Goal: Task Accomplishment & Management: Use online tool/utility

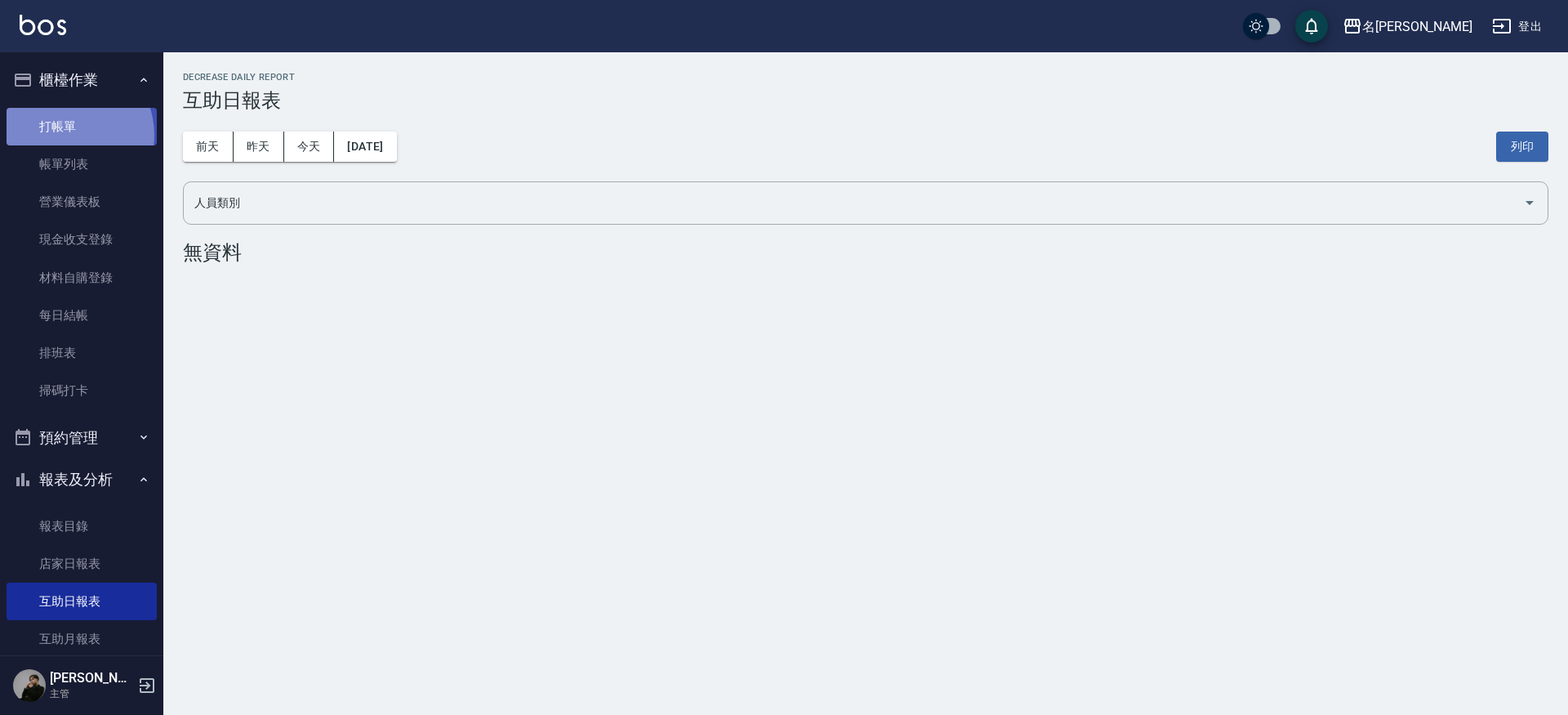
click at [63, 135] on link "打帳單" at bounding box center [82, 126] width 151 height 37
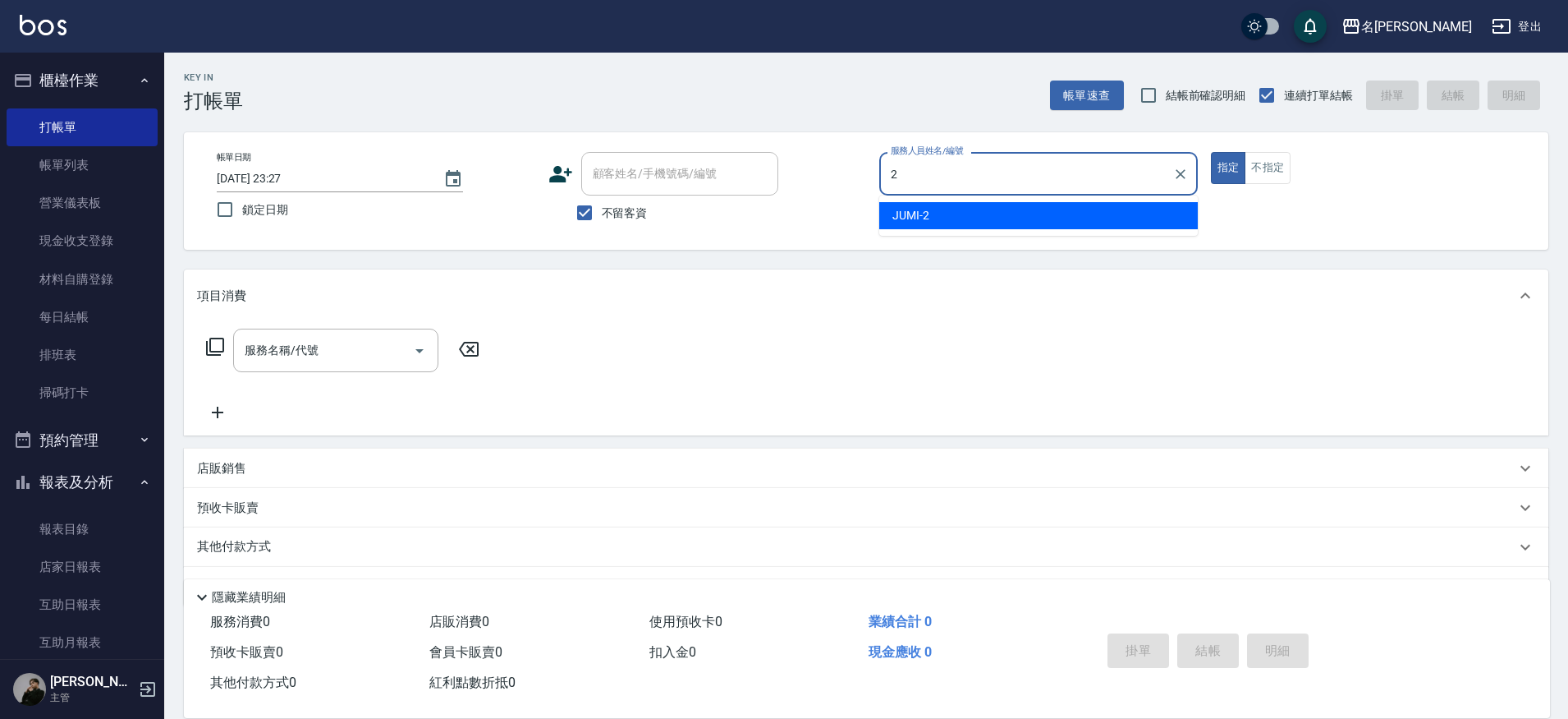
type input "JUMI-2"
type button "true"
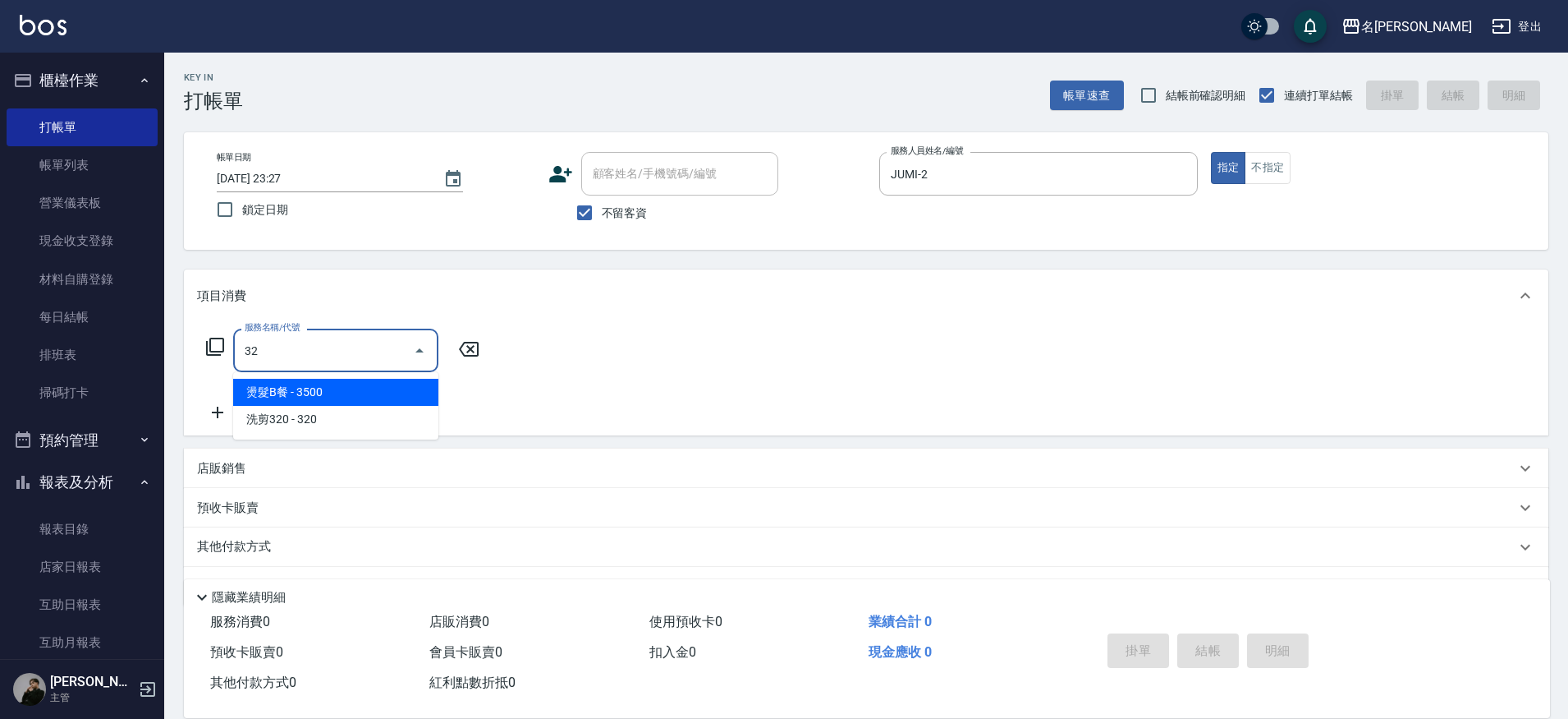
type input "3"
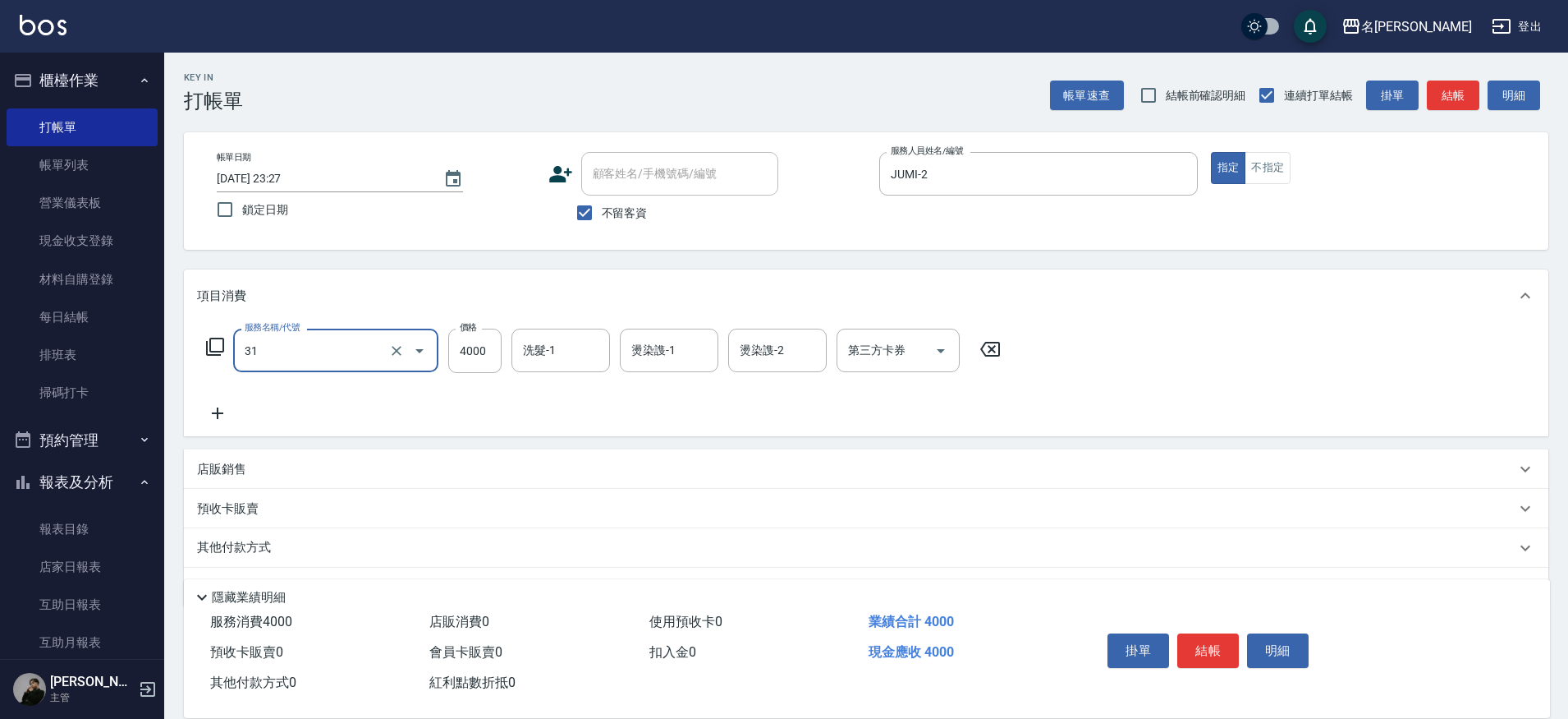
type input "燙髮A餐(31)"
type input "4500"
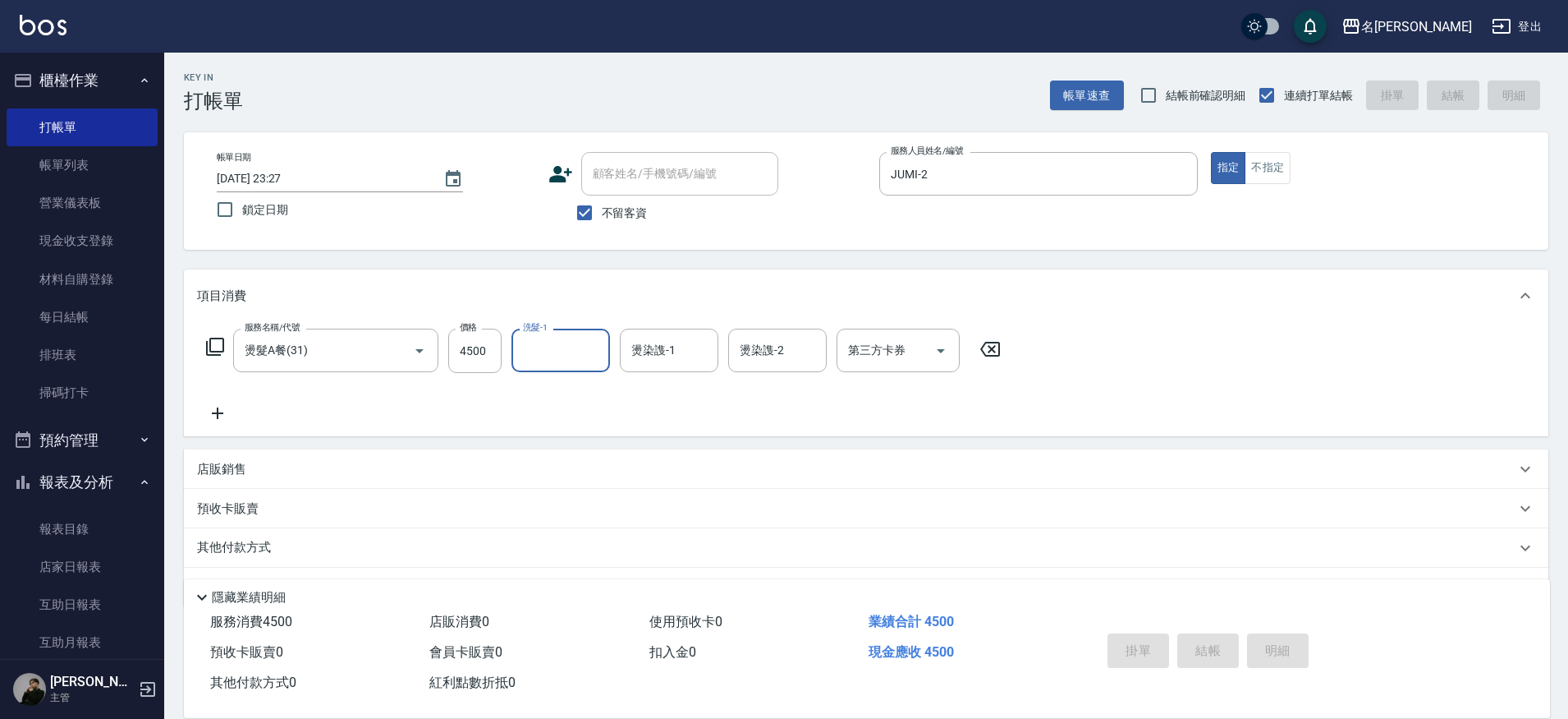
type input "[DATE] 23:35"
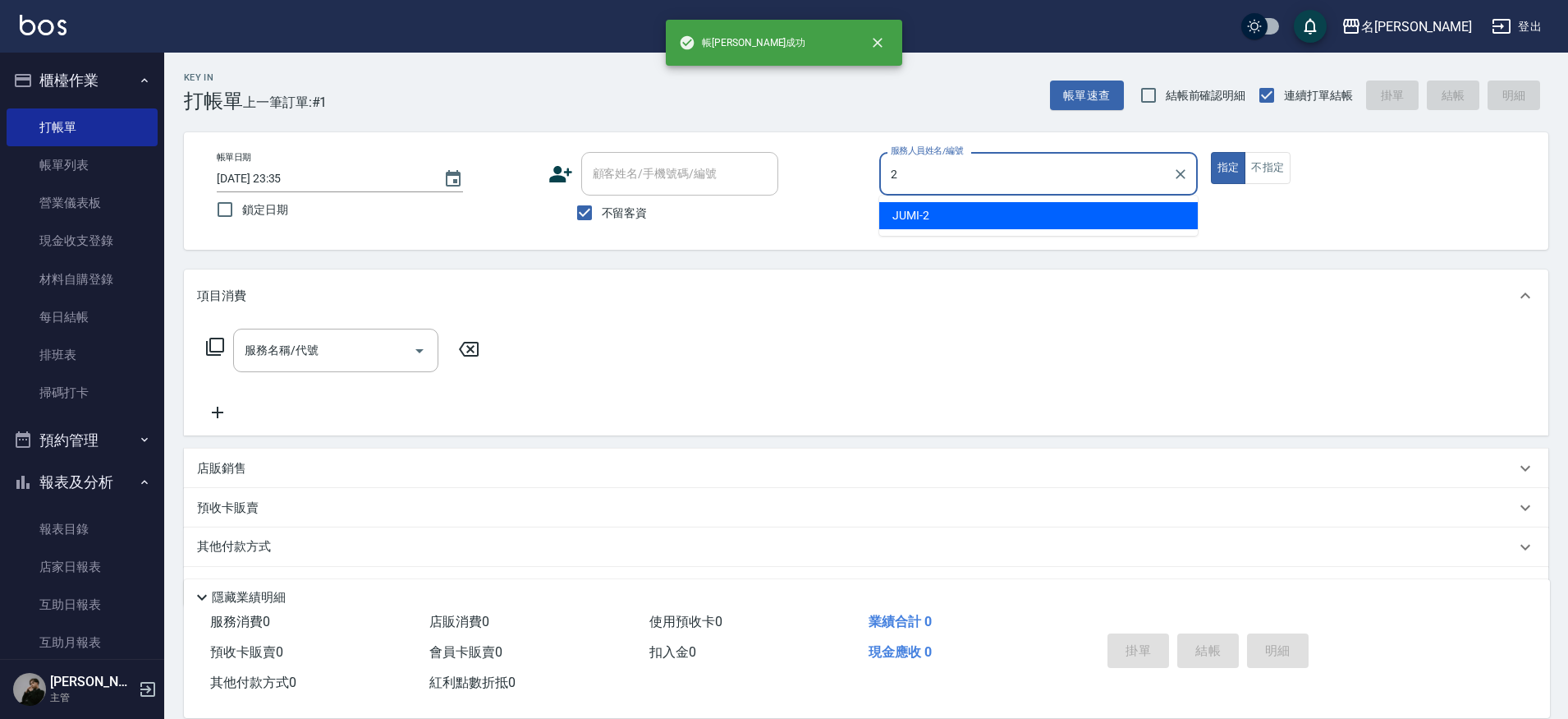
type input "JUMI-2"
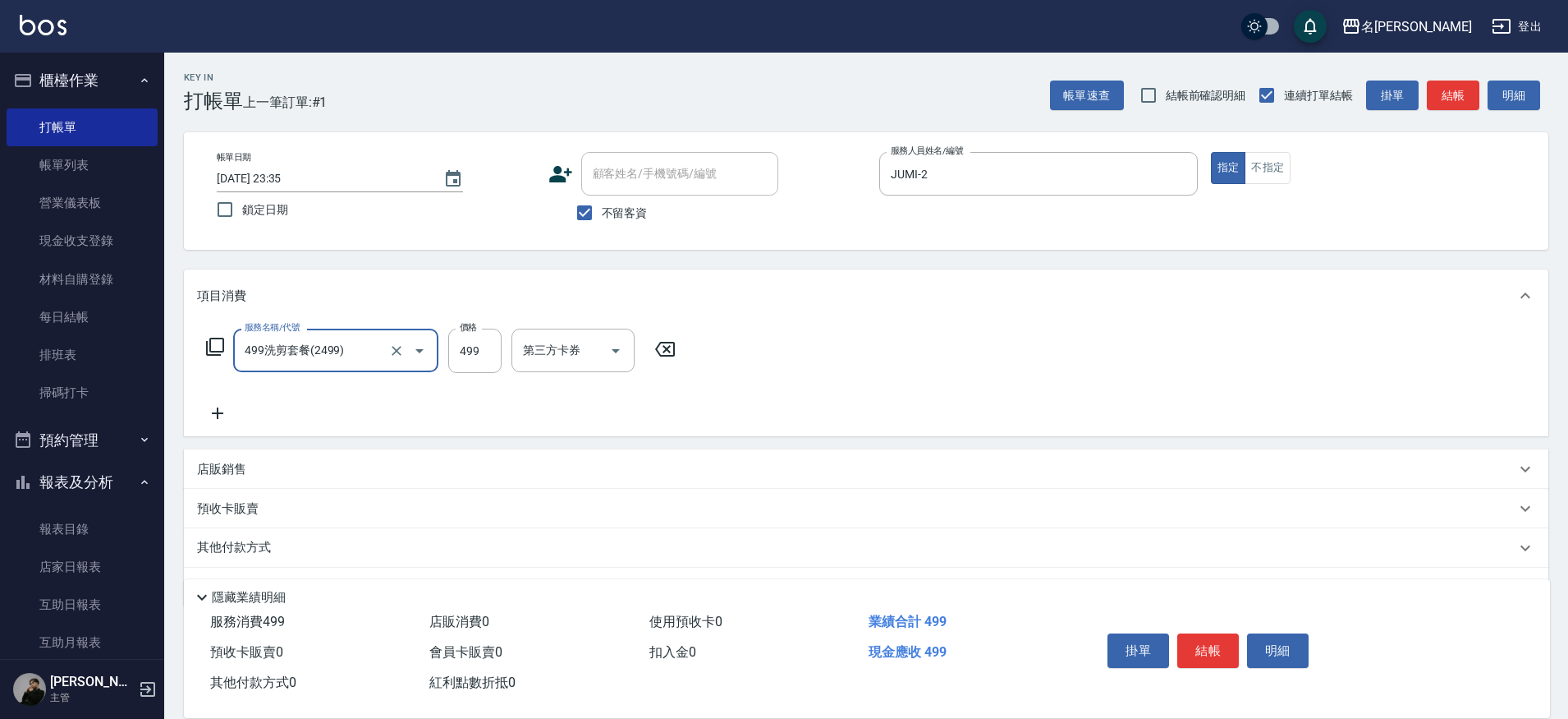
type input "499洗剪套餐(2499)"
type input "500"
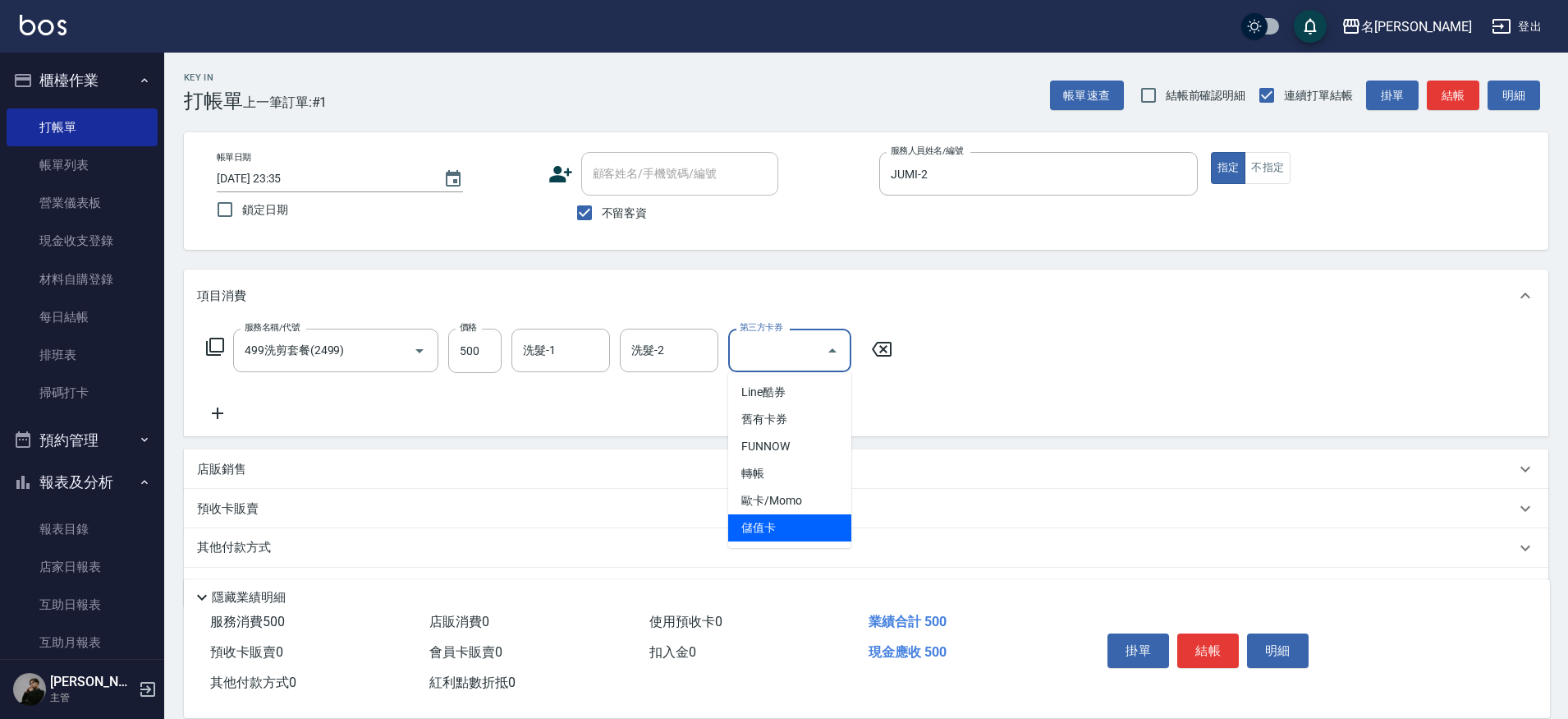
type input "儲值卡"
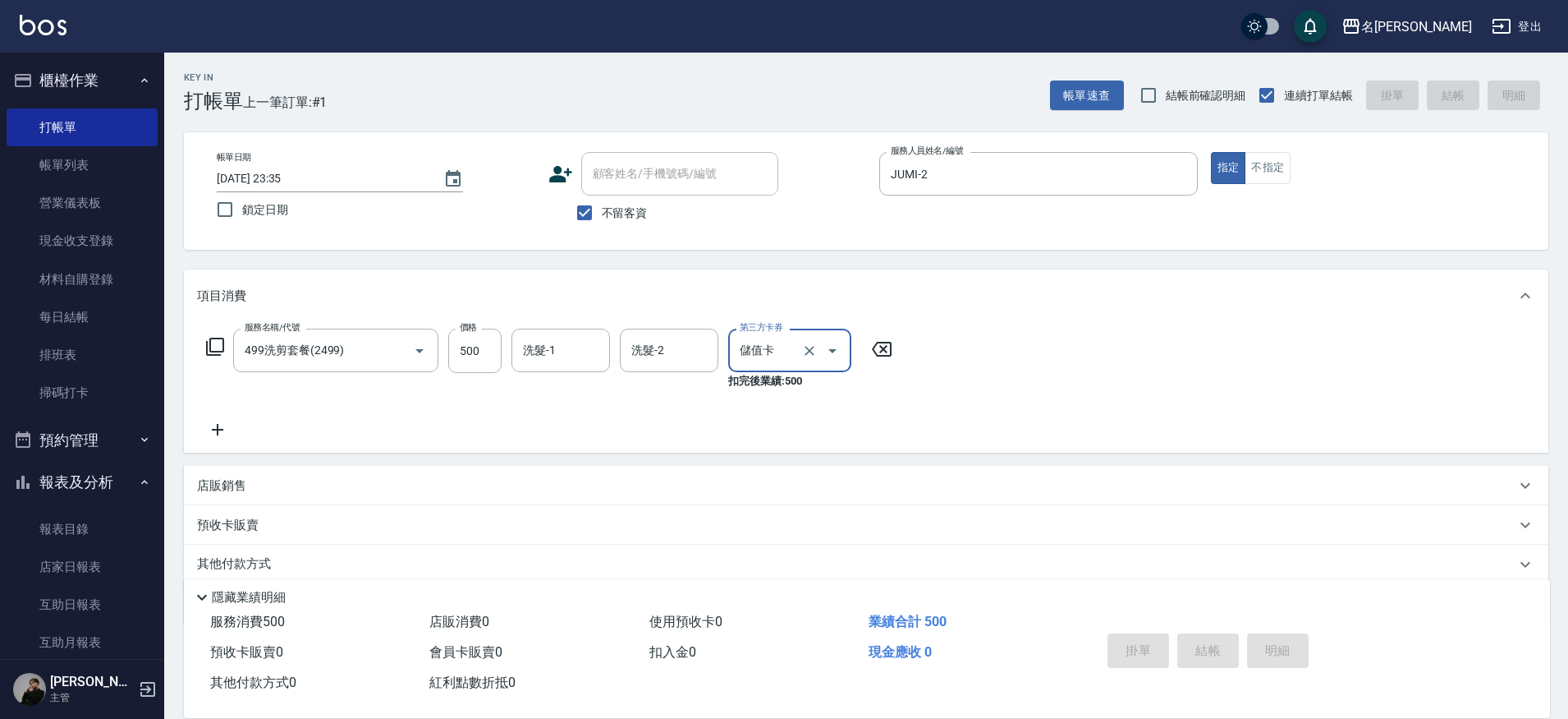
type input "[DATE] 23:36"
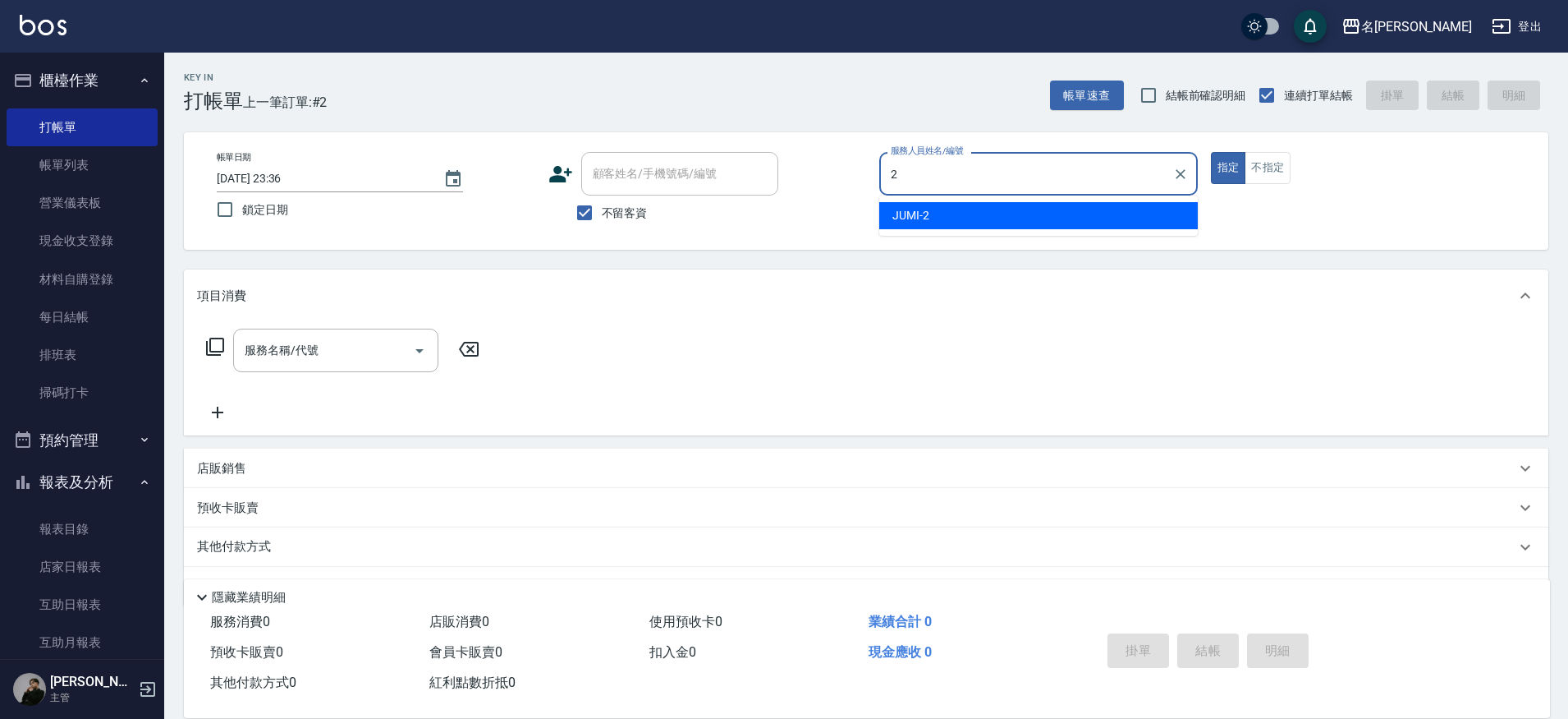
type input "JUMI-2"
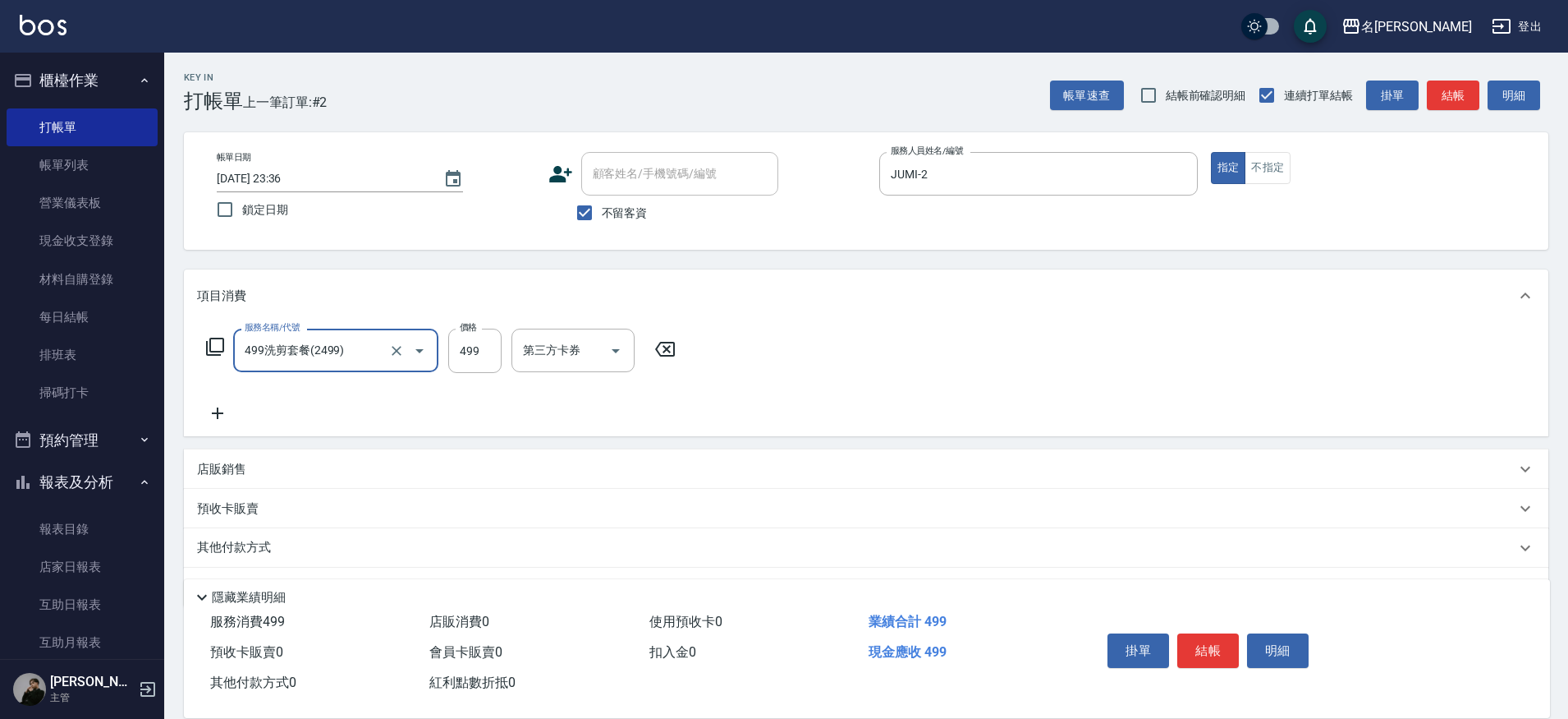
type input "499洗剪套餐(2499)"
type input "500"
type input "Nini-23"
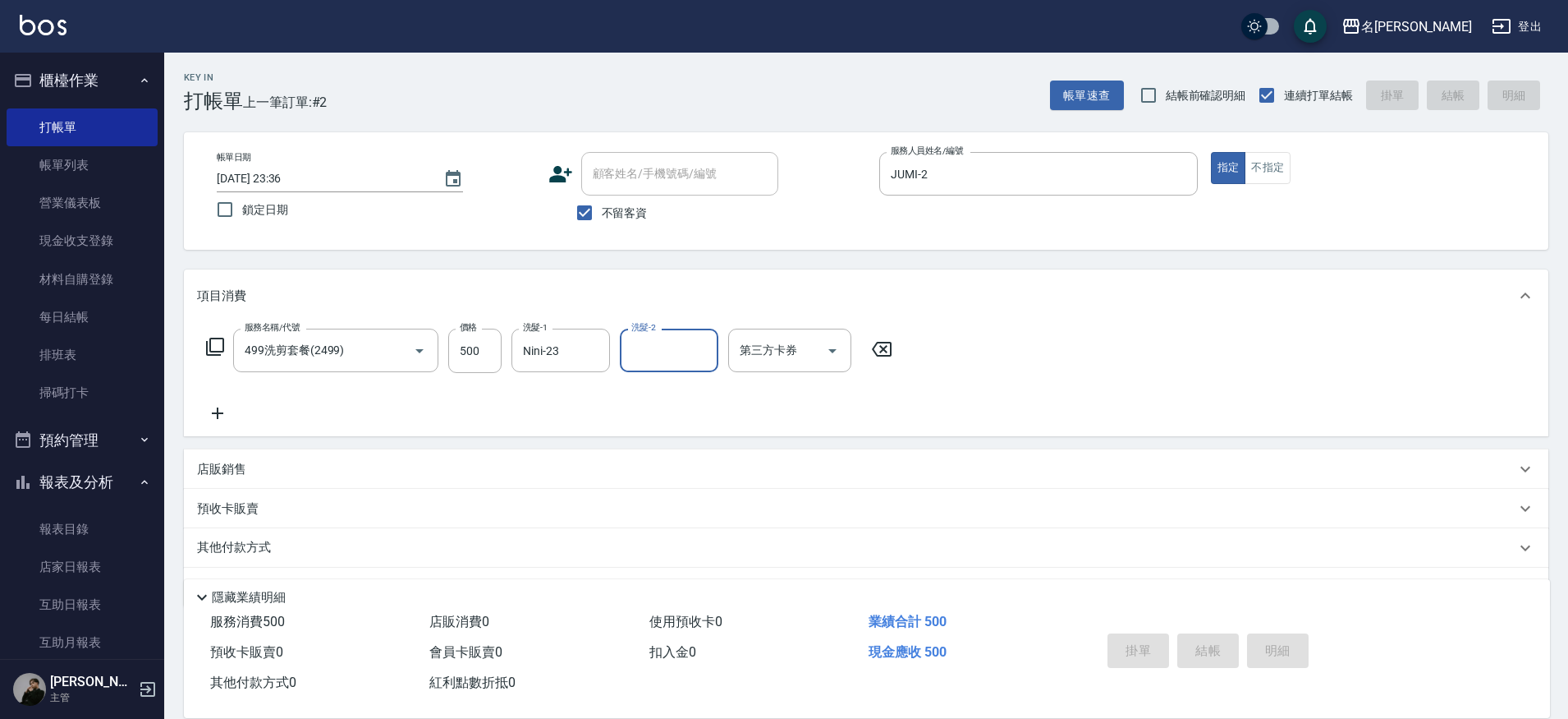
type input "[DATE] 23:37"
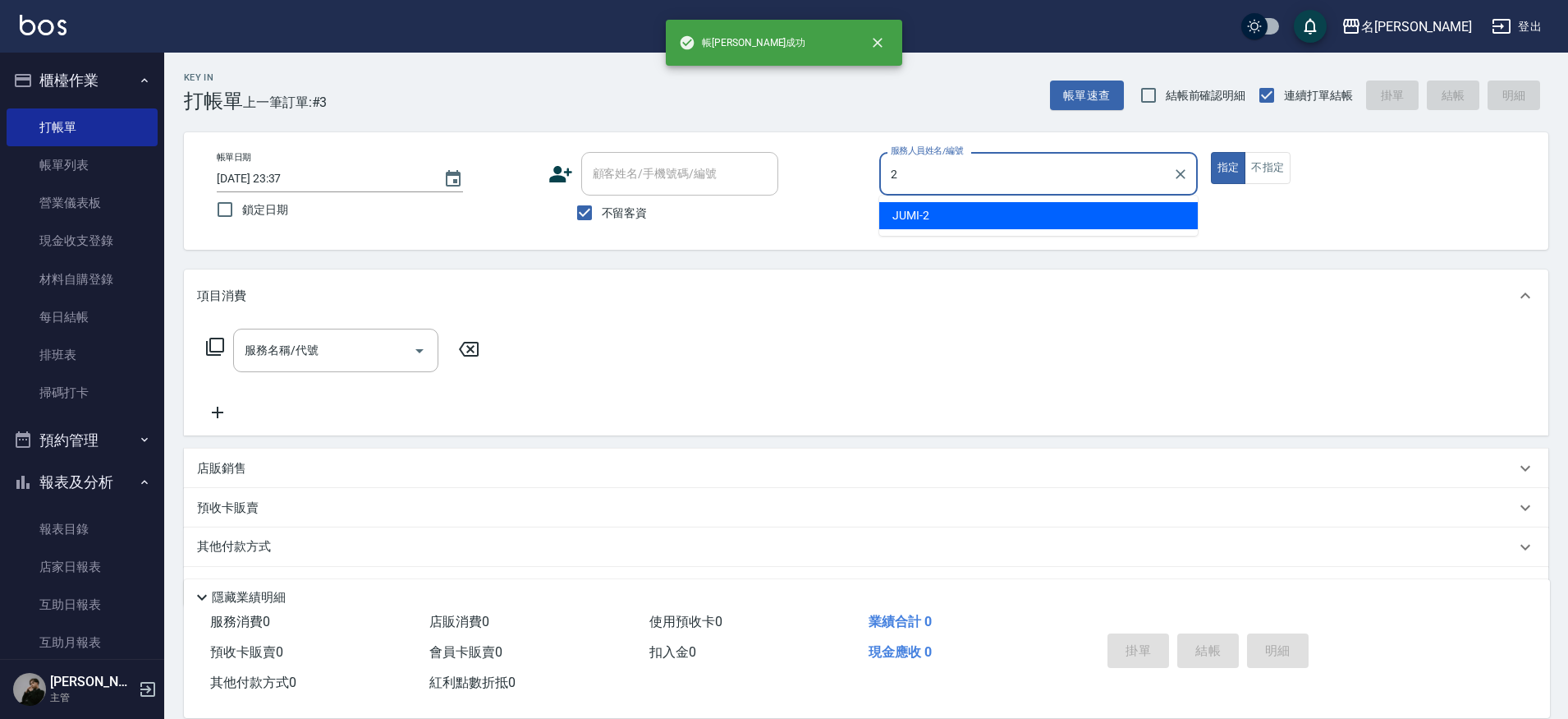
type input "JUMI-2"
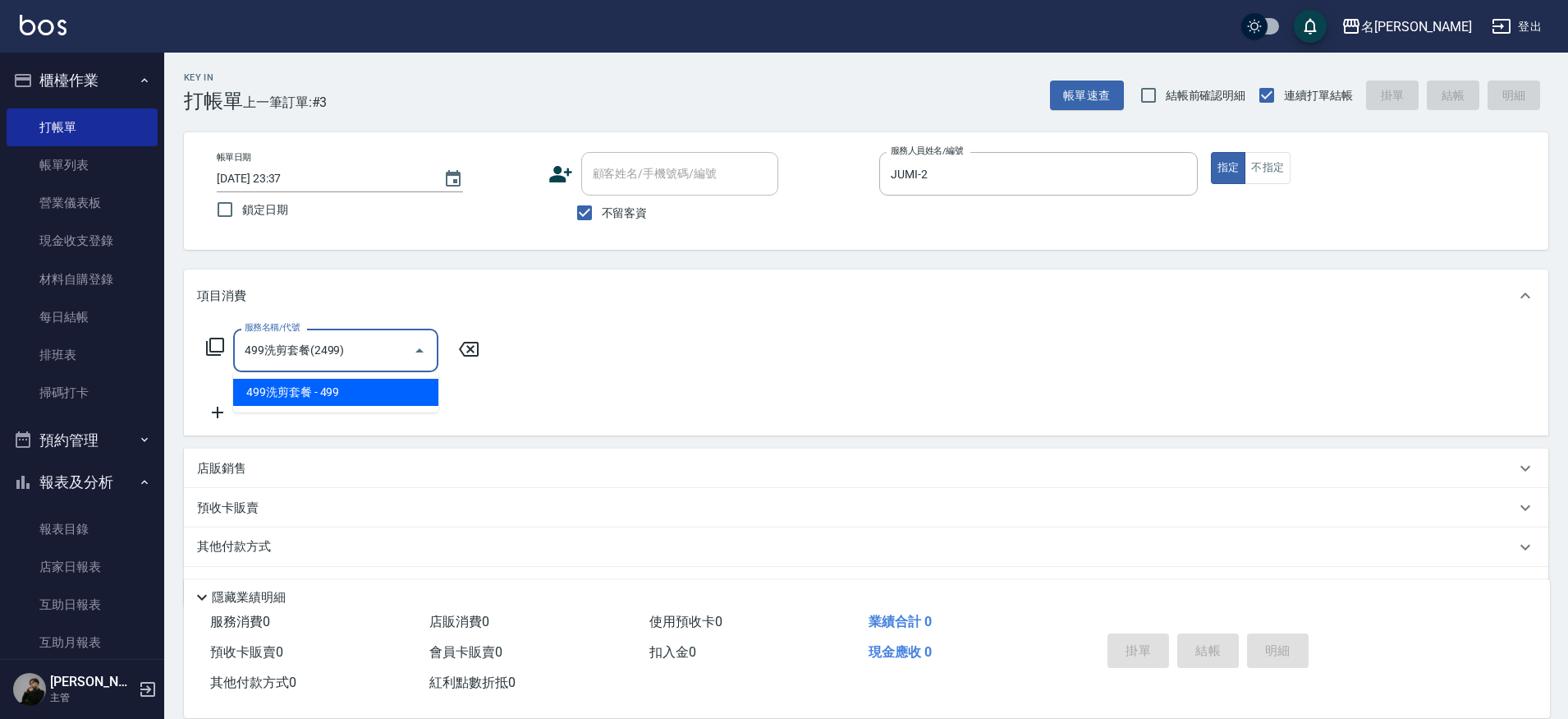
type input "499洗剪套餐(2499)"
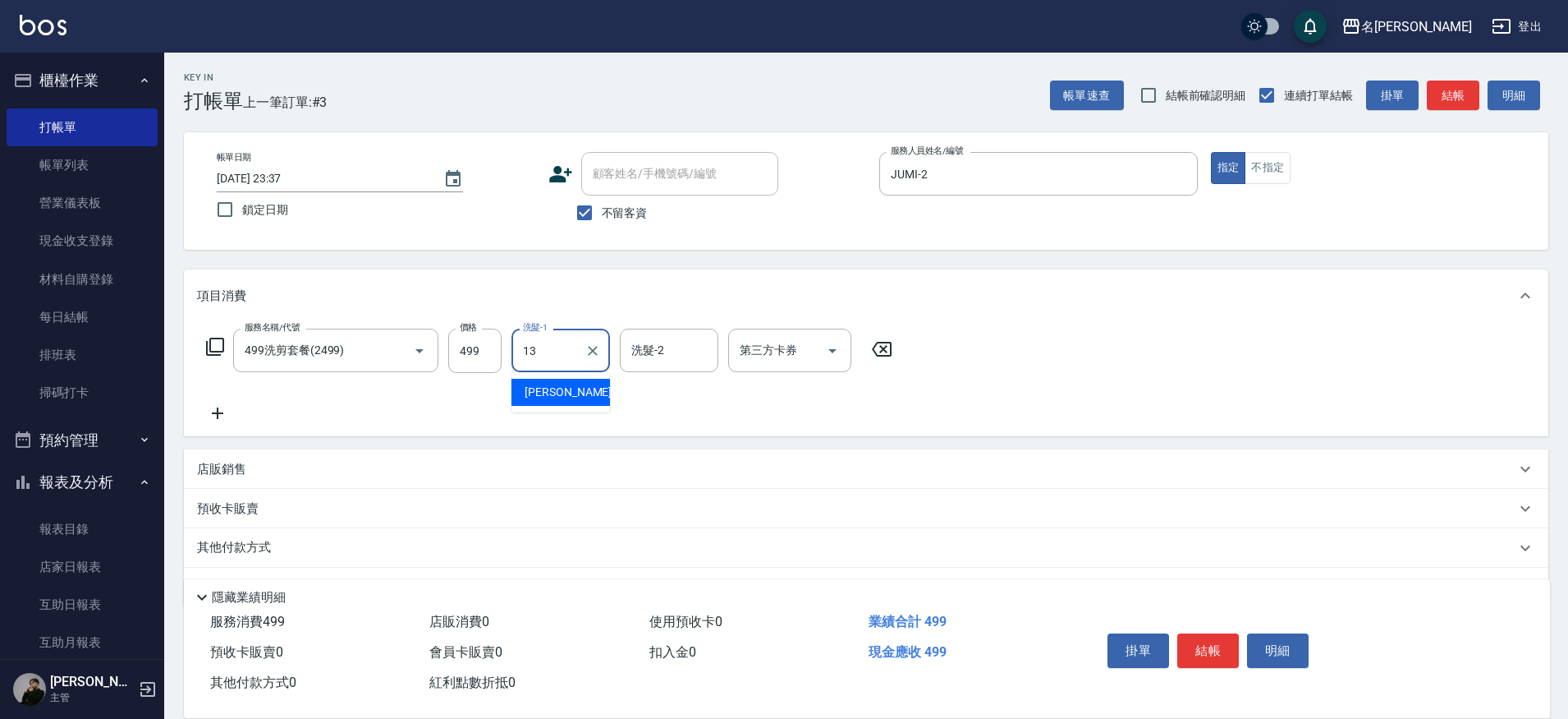
type input "[PERSON_NAME]-13"
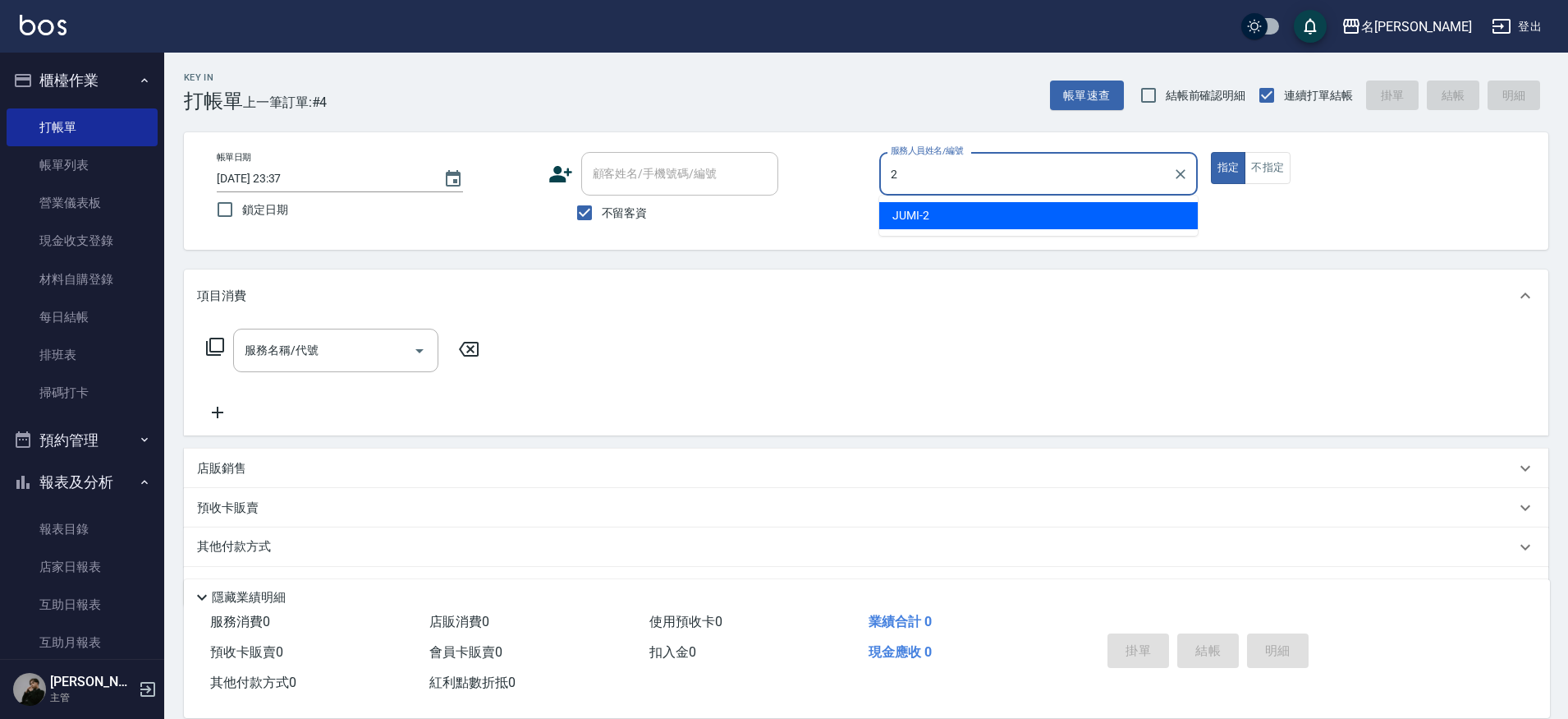
type input "JUMI-2"
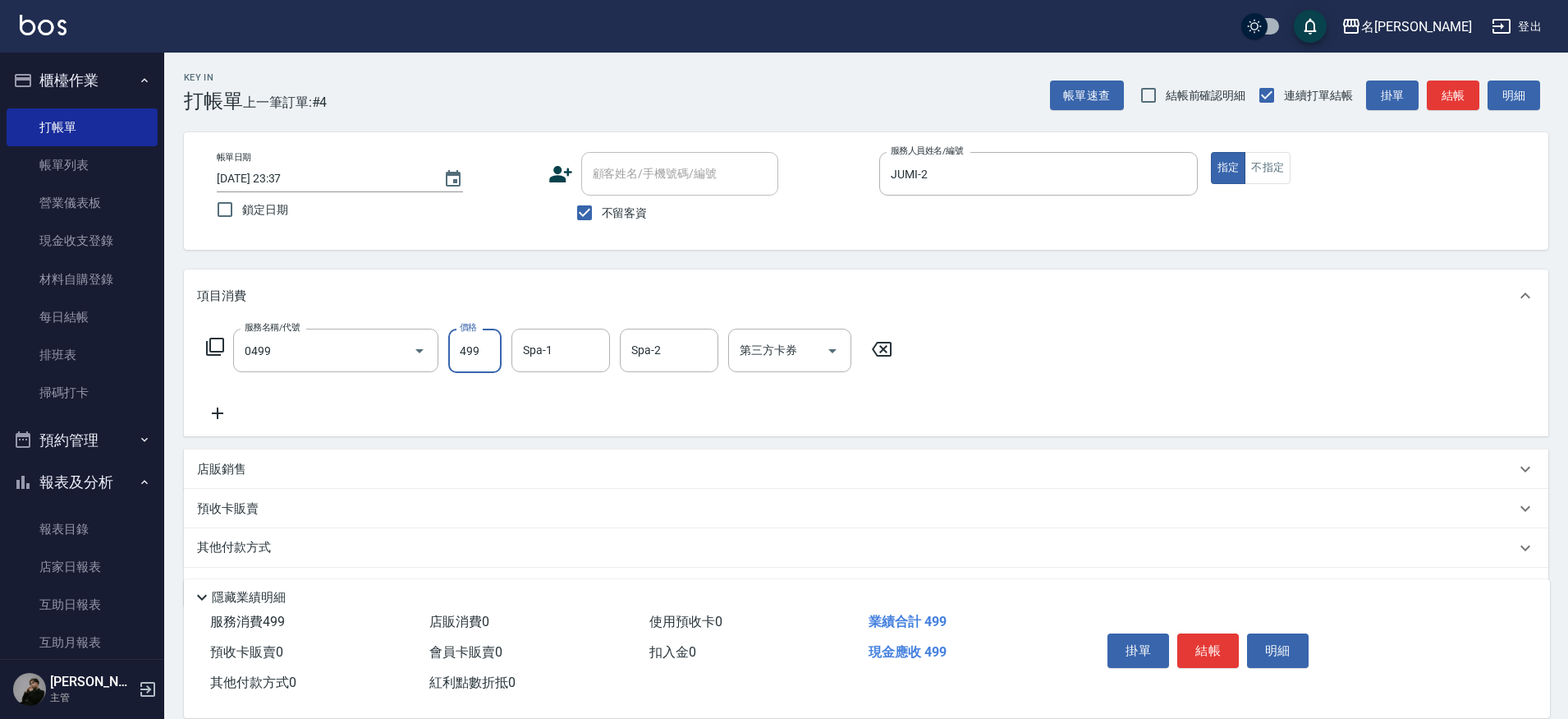
type input "[PERSON_NAME]spa(0499)"
type input "[PERSON_NAME]-13"
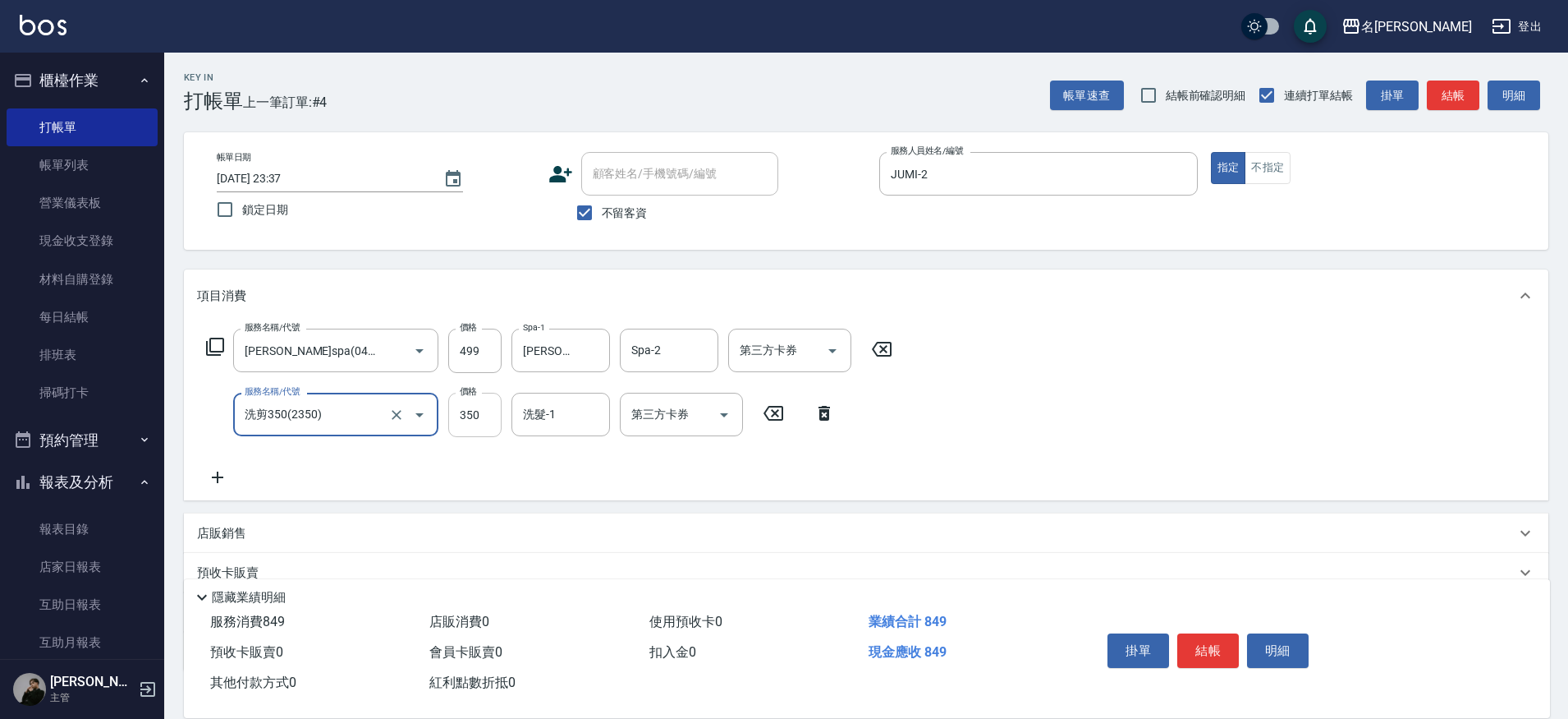
type input "洗剪350(2350)"
click at [485, 418] on input "350" at bounding box center [474, 415] width 54 height 44
type input "250"
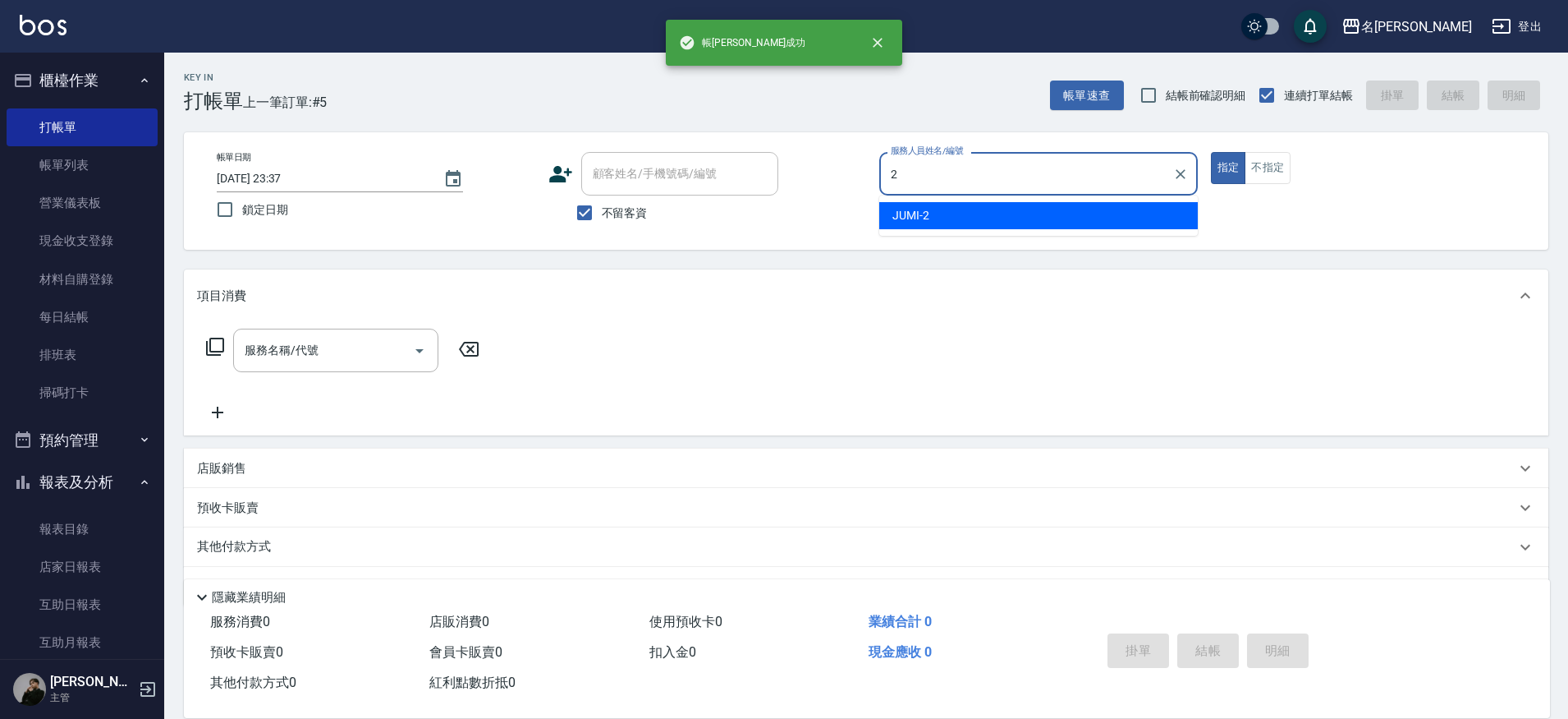
type input "JUMI-2"
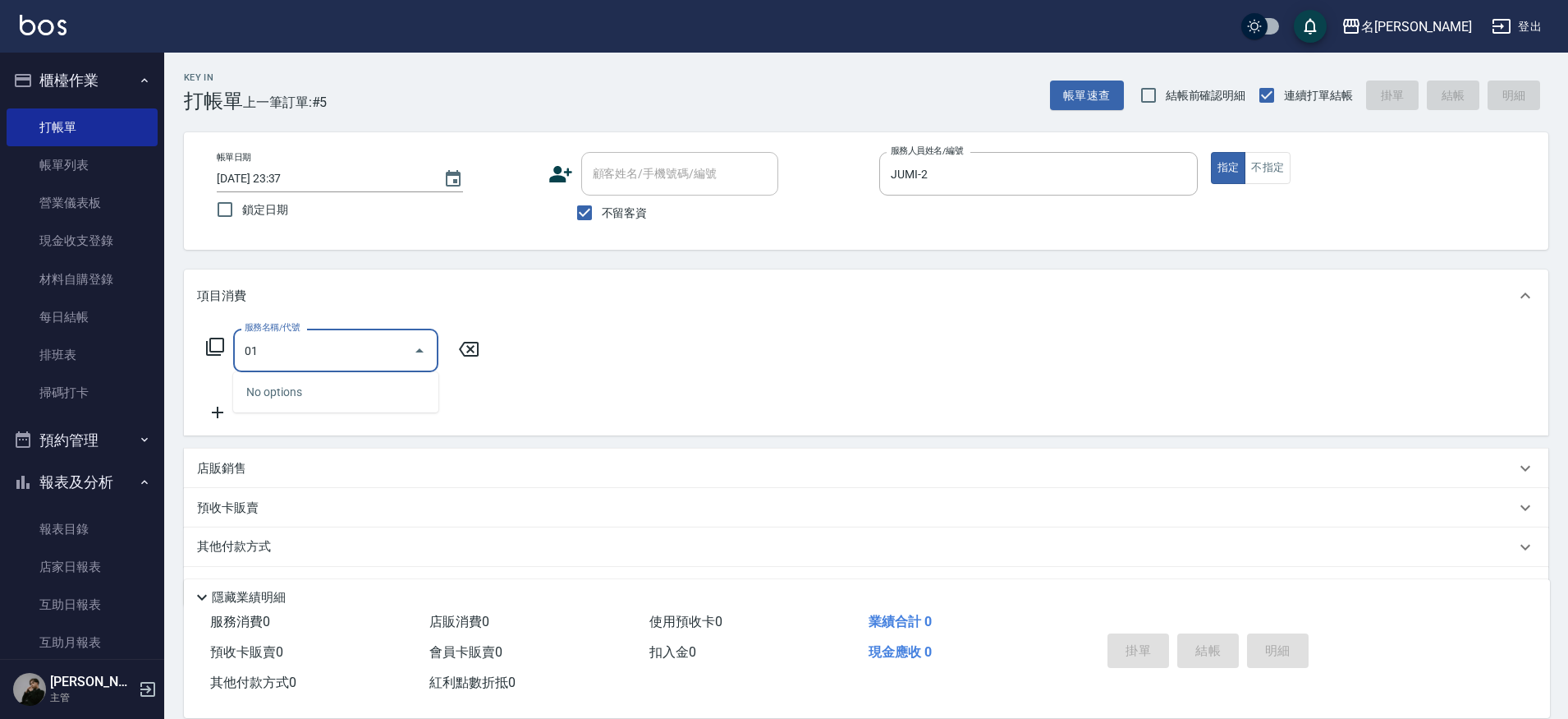
type input "0"
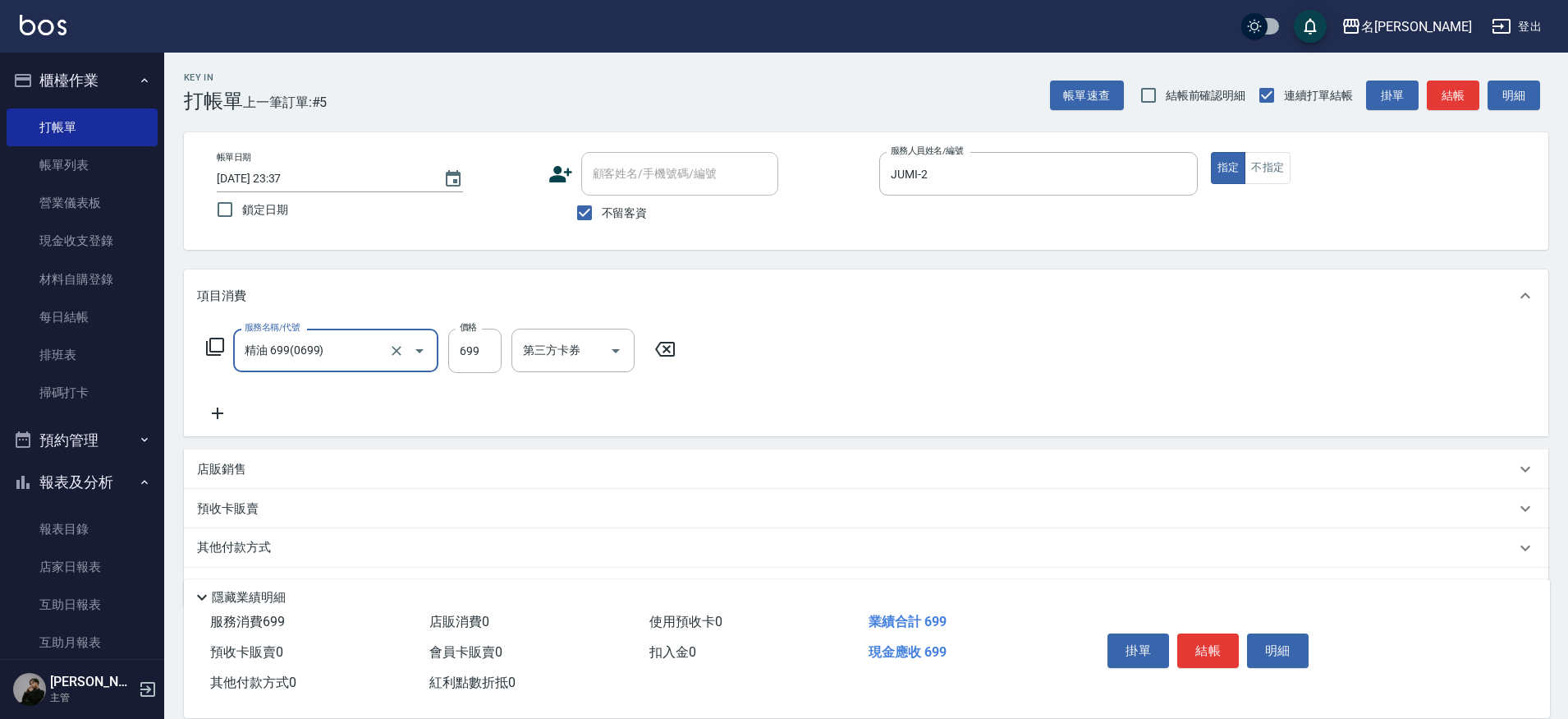
type input "精油 699(0699)"
type input "1049"
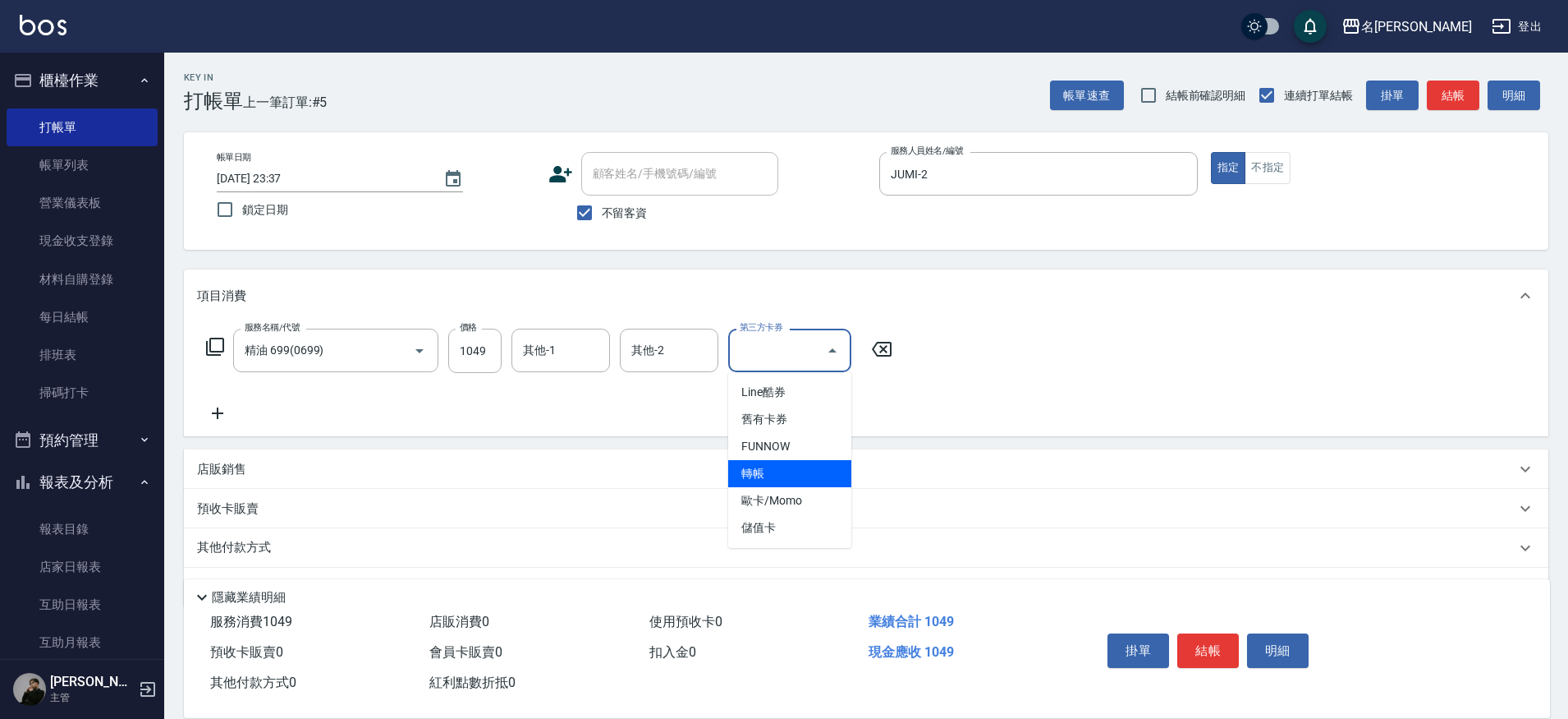
type input "轉帳"
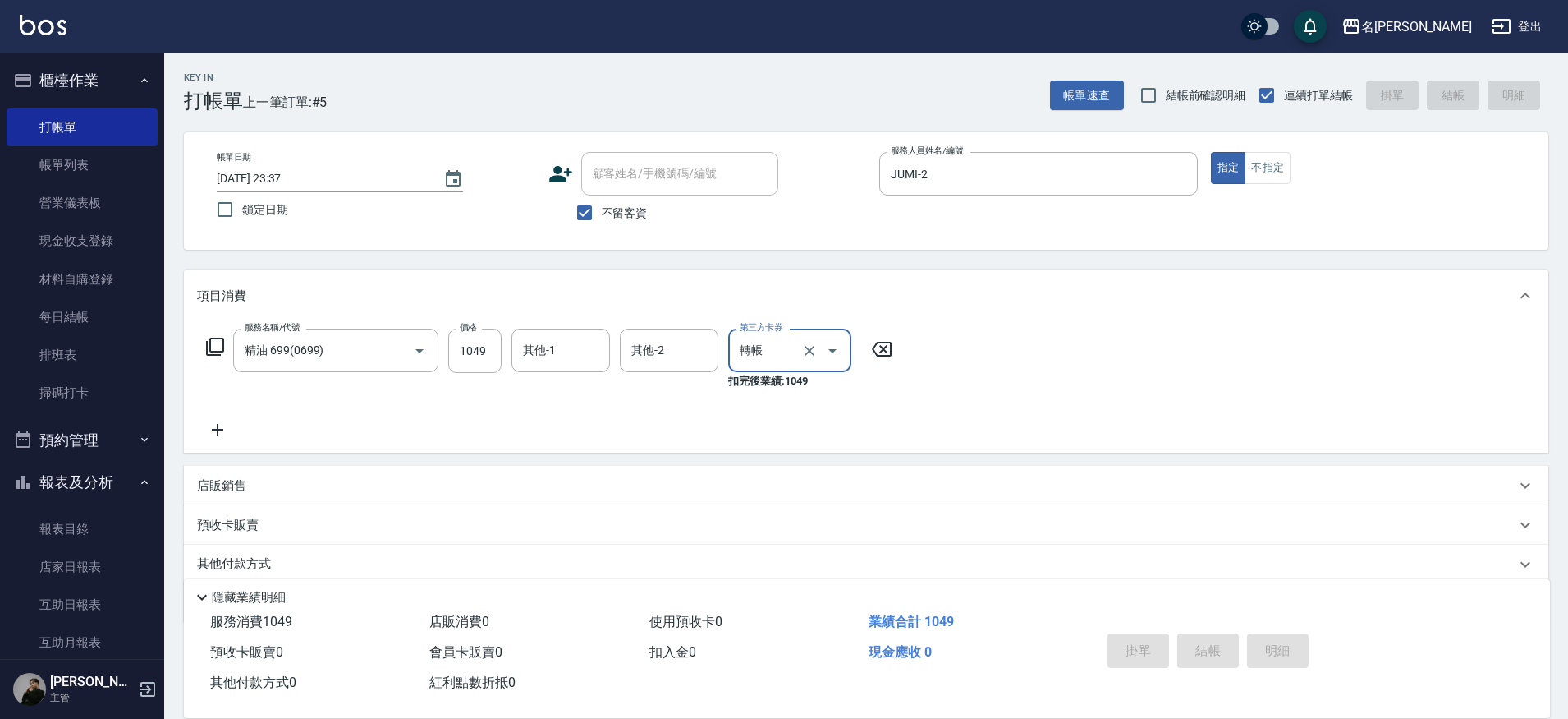
type input "[DATE] 23:38"
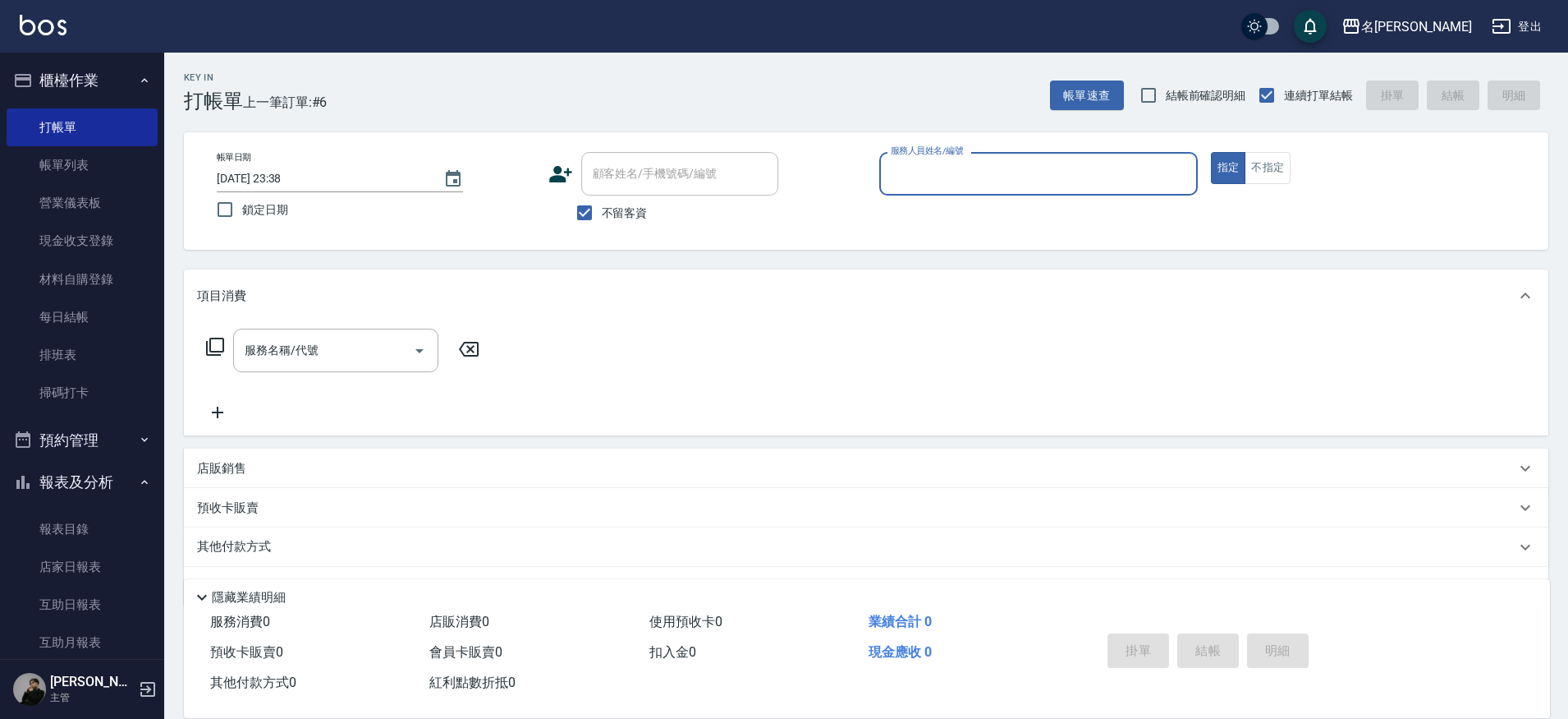
click at [1211, 152] on button "指定" at bounding box center [1229, 168] width 36 height 32
click at [960, 168] on div "服務人員姓名/編號 服務人員姓名/編號" at bounding box center [1038, 174] width 319 height 43
type input "JUMI-2"
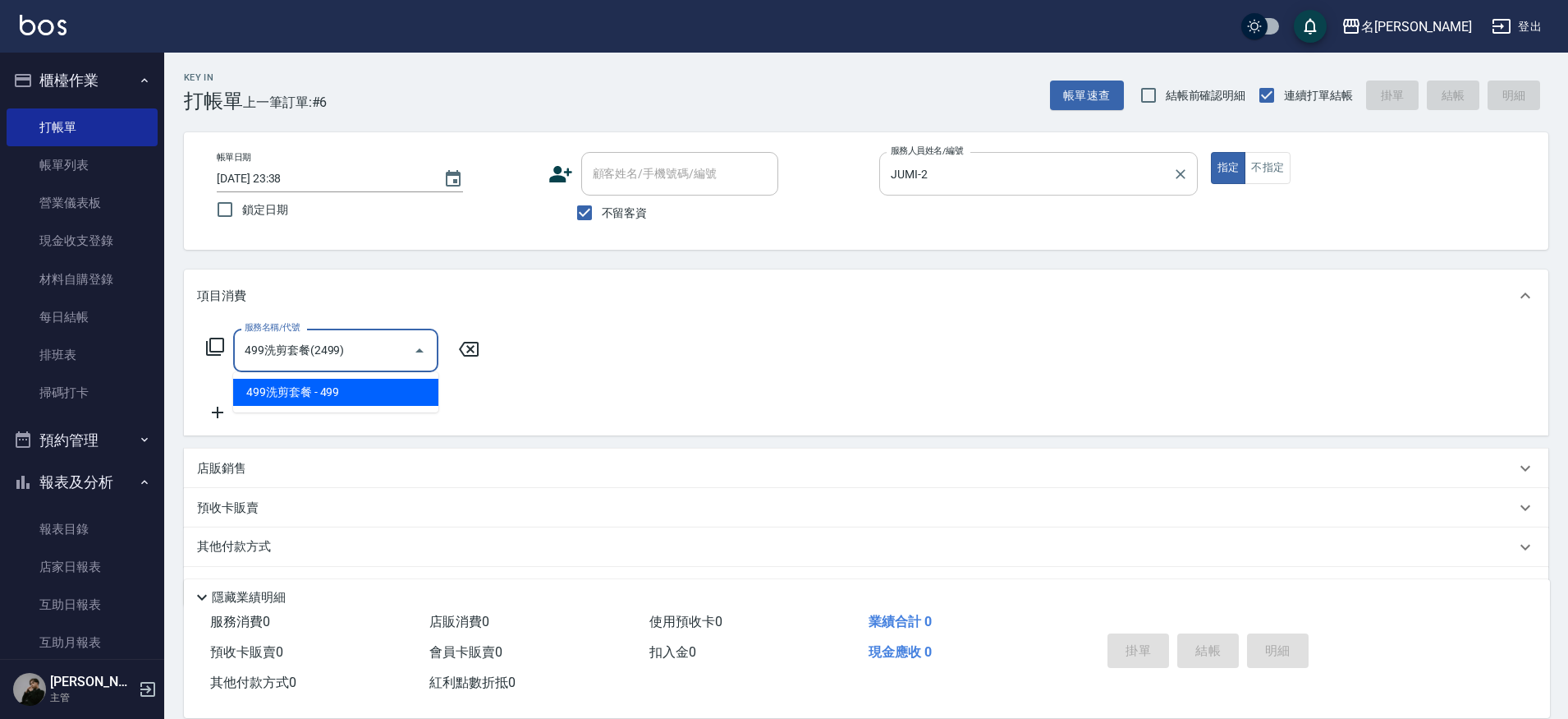
type input "499洗剪套餐(2499)"
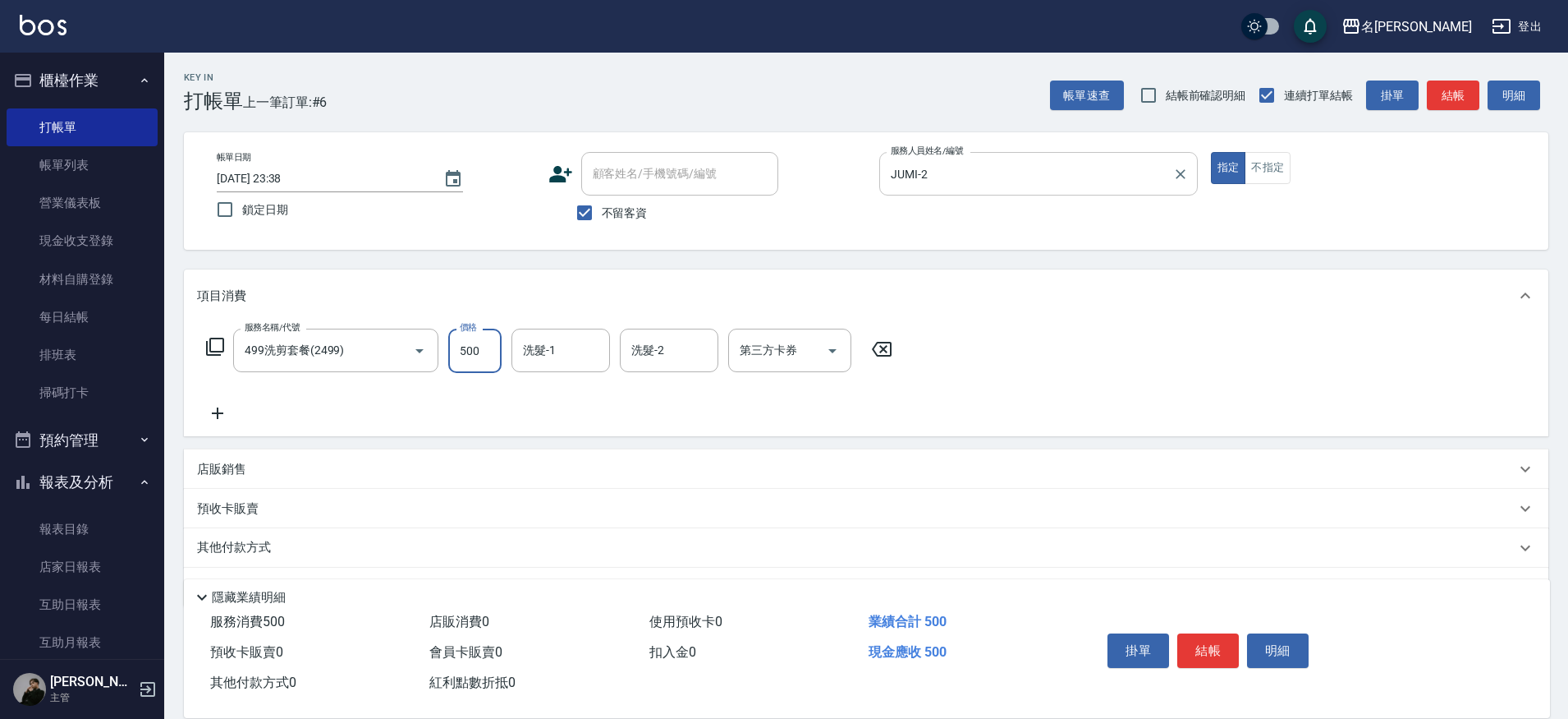
type input "500"
click at [283, 471] on div "店販銷售" at bounding box center [856, 470] width 1319 height 17
type input "JUMI-2"
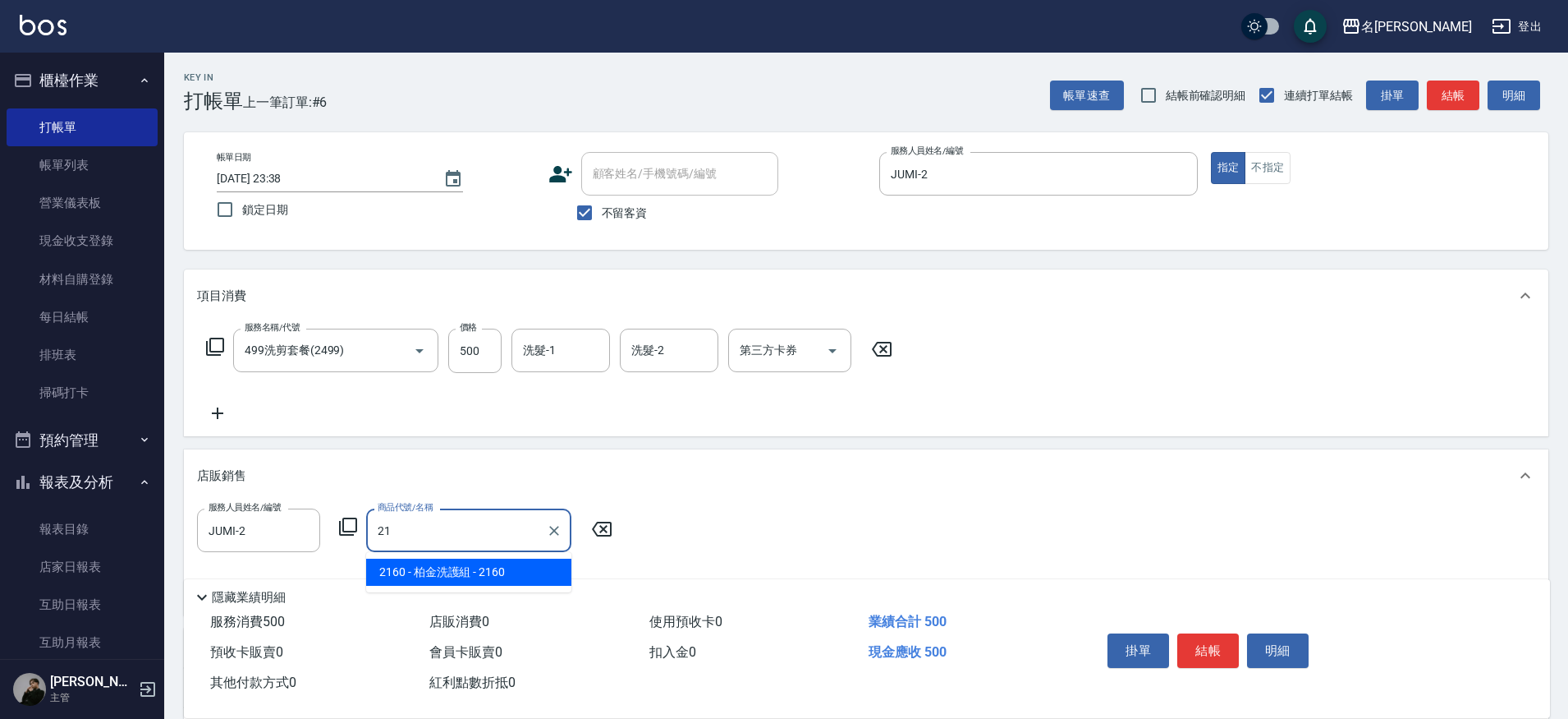
type input "2"
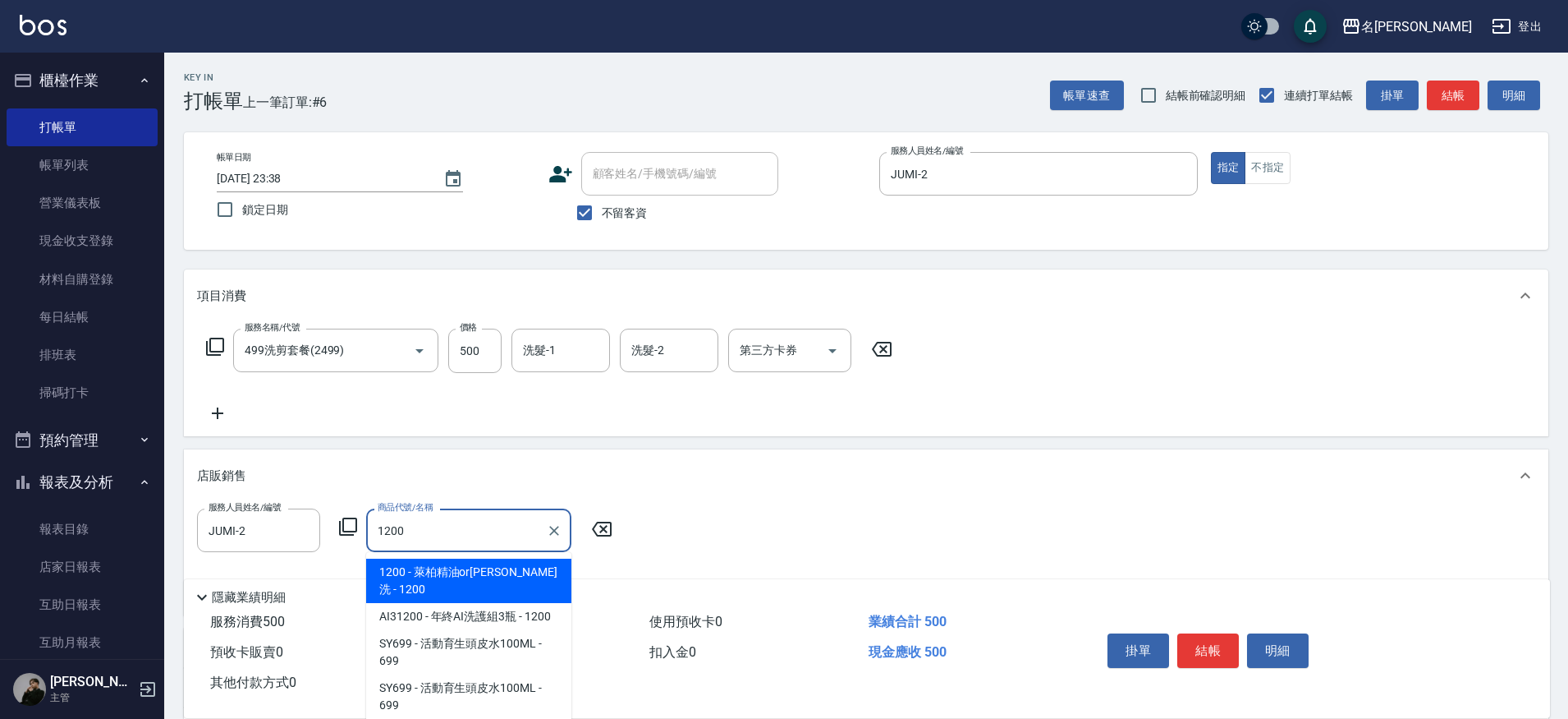
type input "萊柏精油or[PERSON_NAME]"
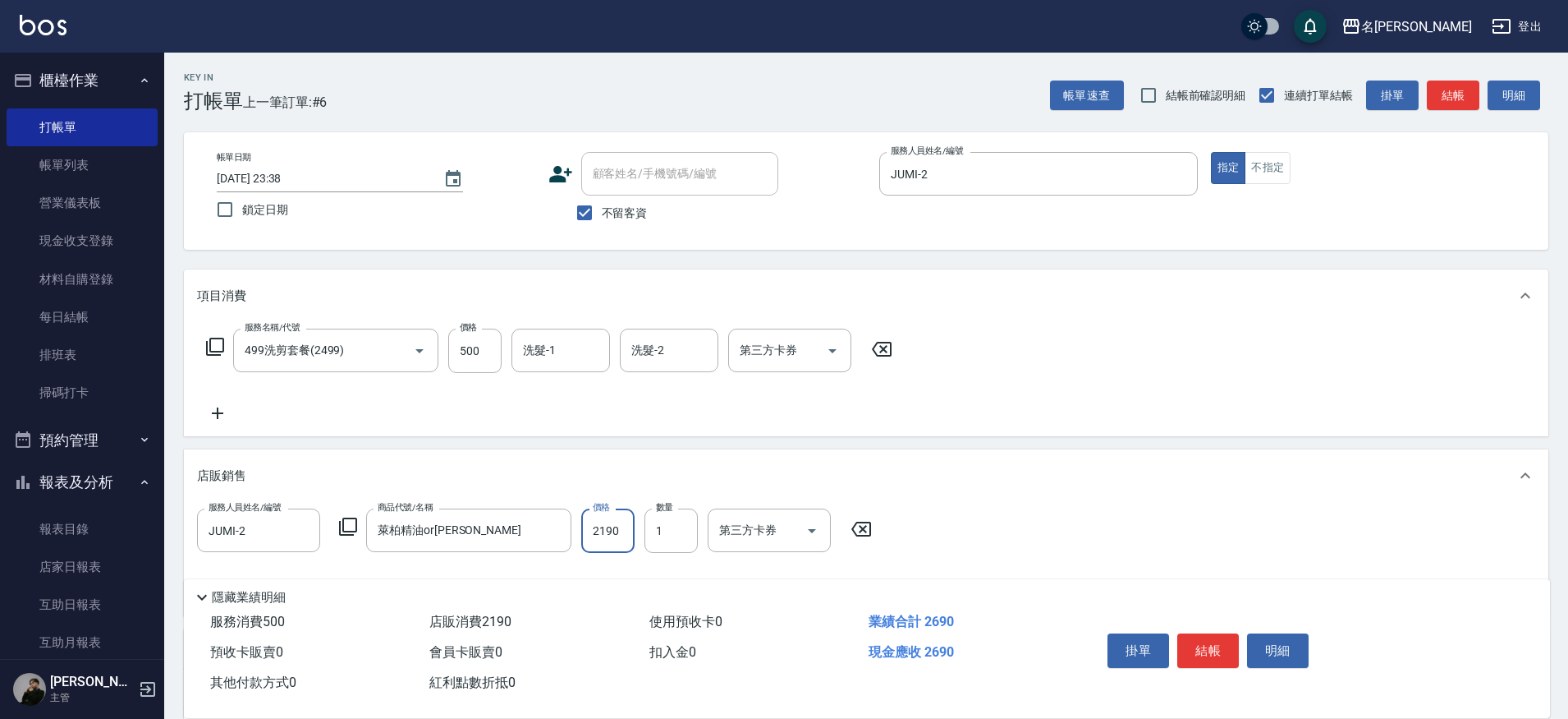
type input "2190"
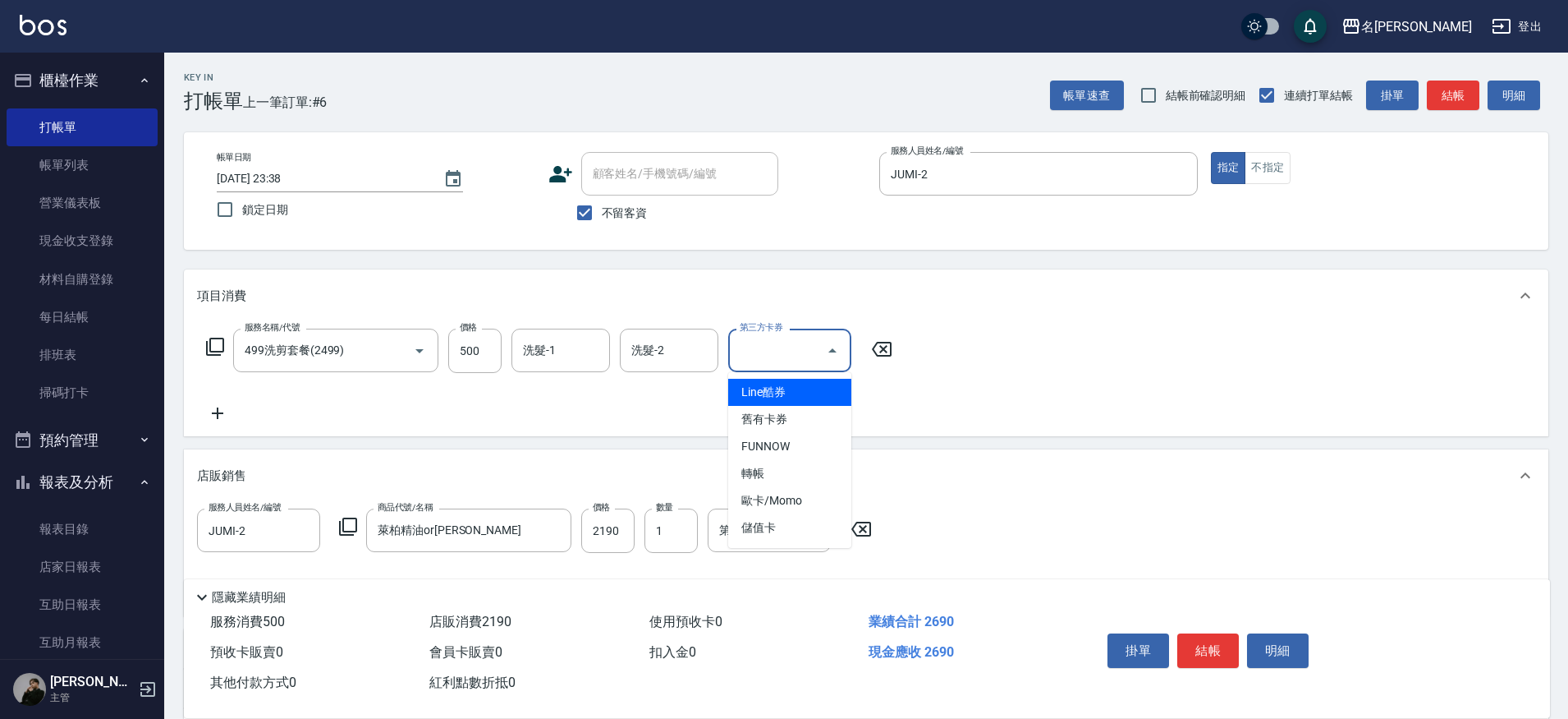
click at [808, 349] on input "第三方卡券" at bounding box center [777, 351] width 83 height 29
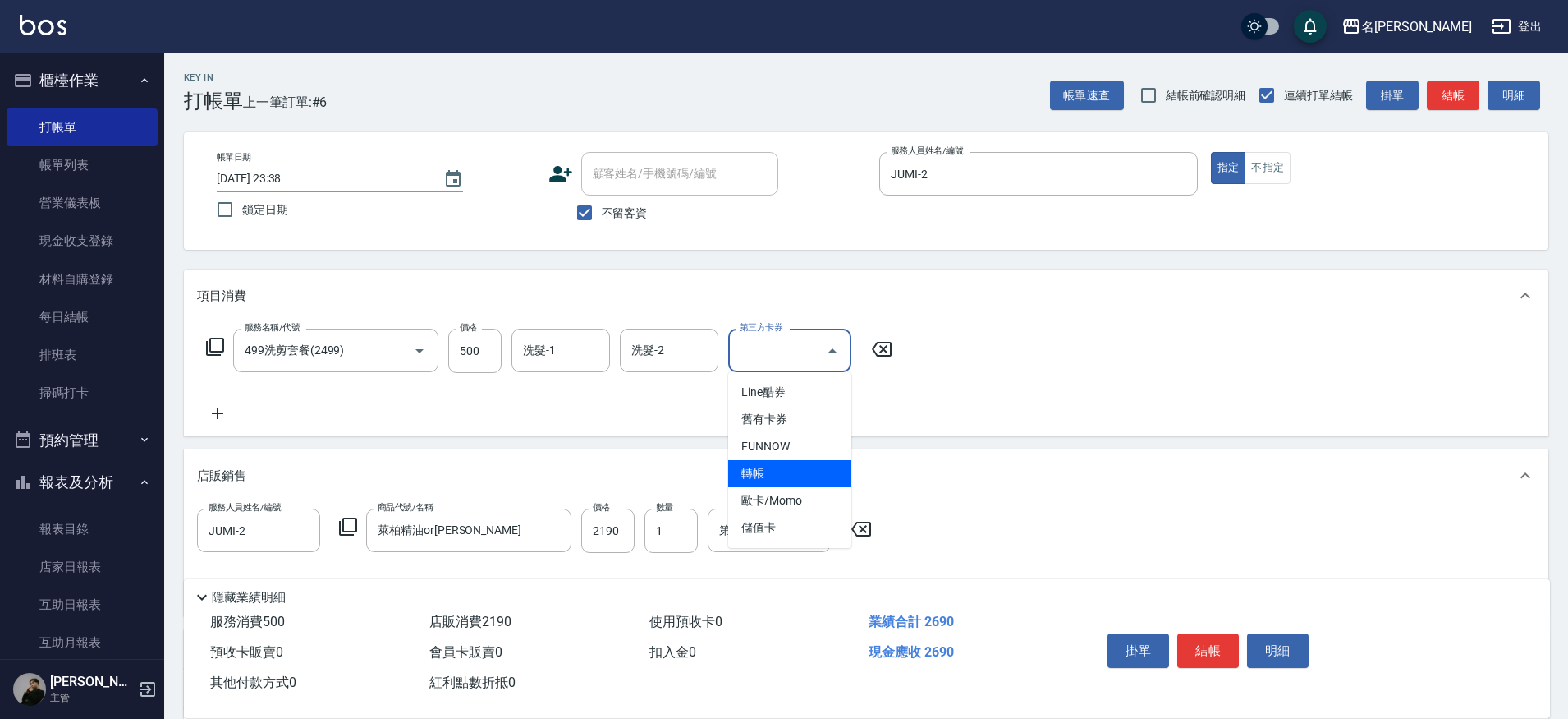
click at [779, 465] on span "轉帳" at bounding box center [789, 474] width 123 height 27
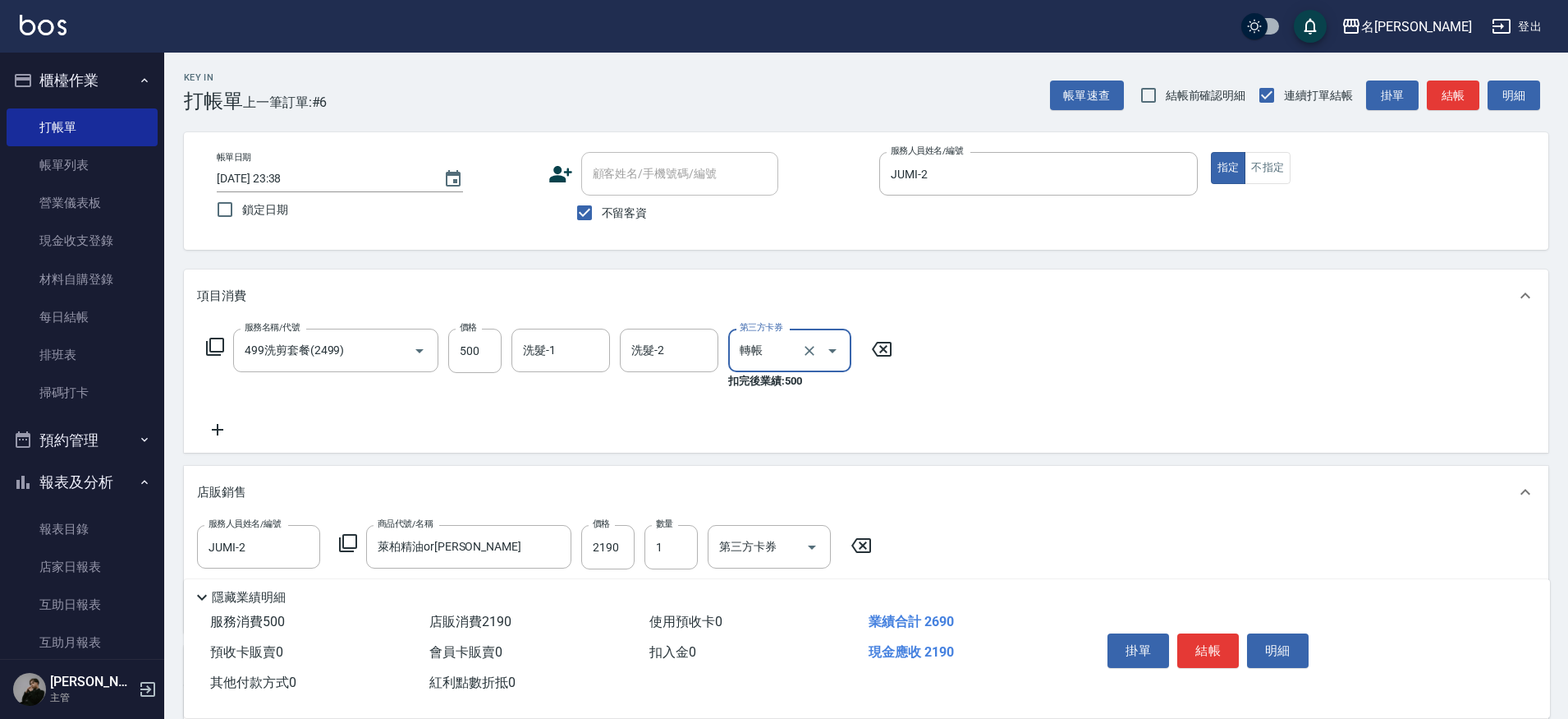
type input "轉帳"
click at [781, 529] on div "第三方卡券" at bounding box center [769, 546] width 123 height 43
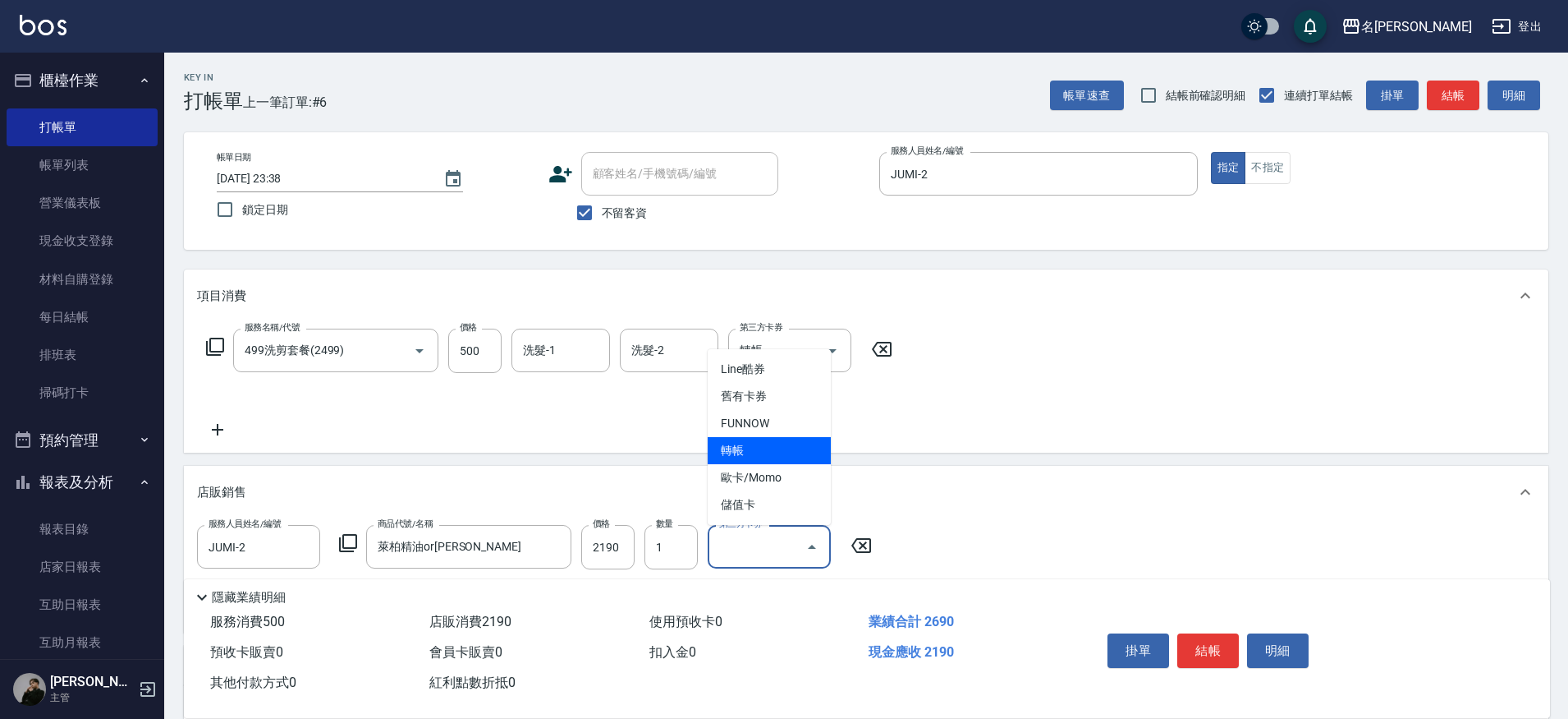
click at [772, 463] on span "轉帳" at bounding box center [769, 451] width 123 height 27
type input "轉帳"
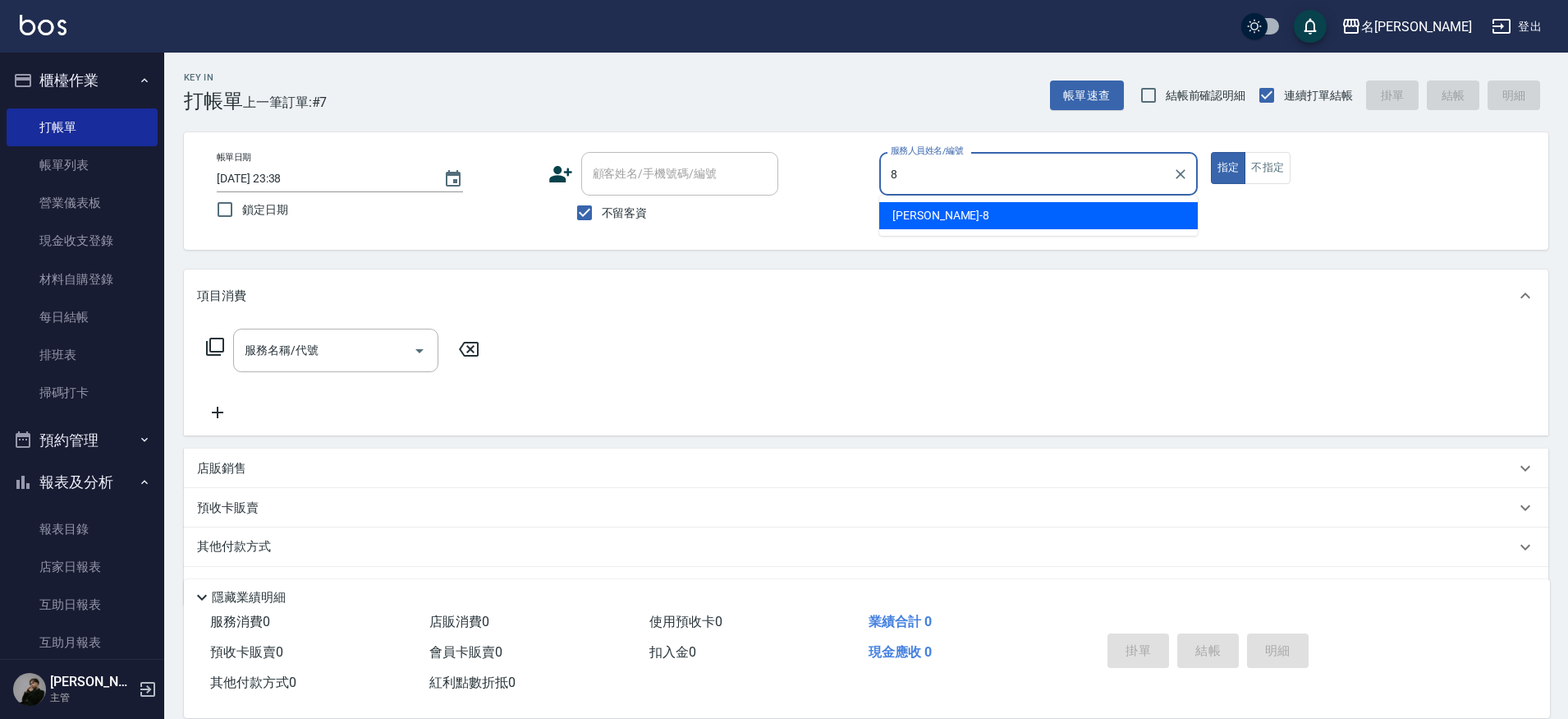
type input "Kira-8"
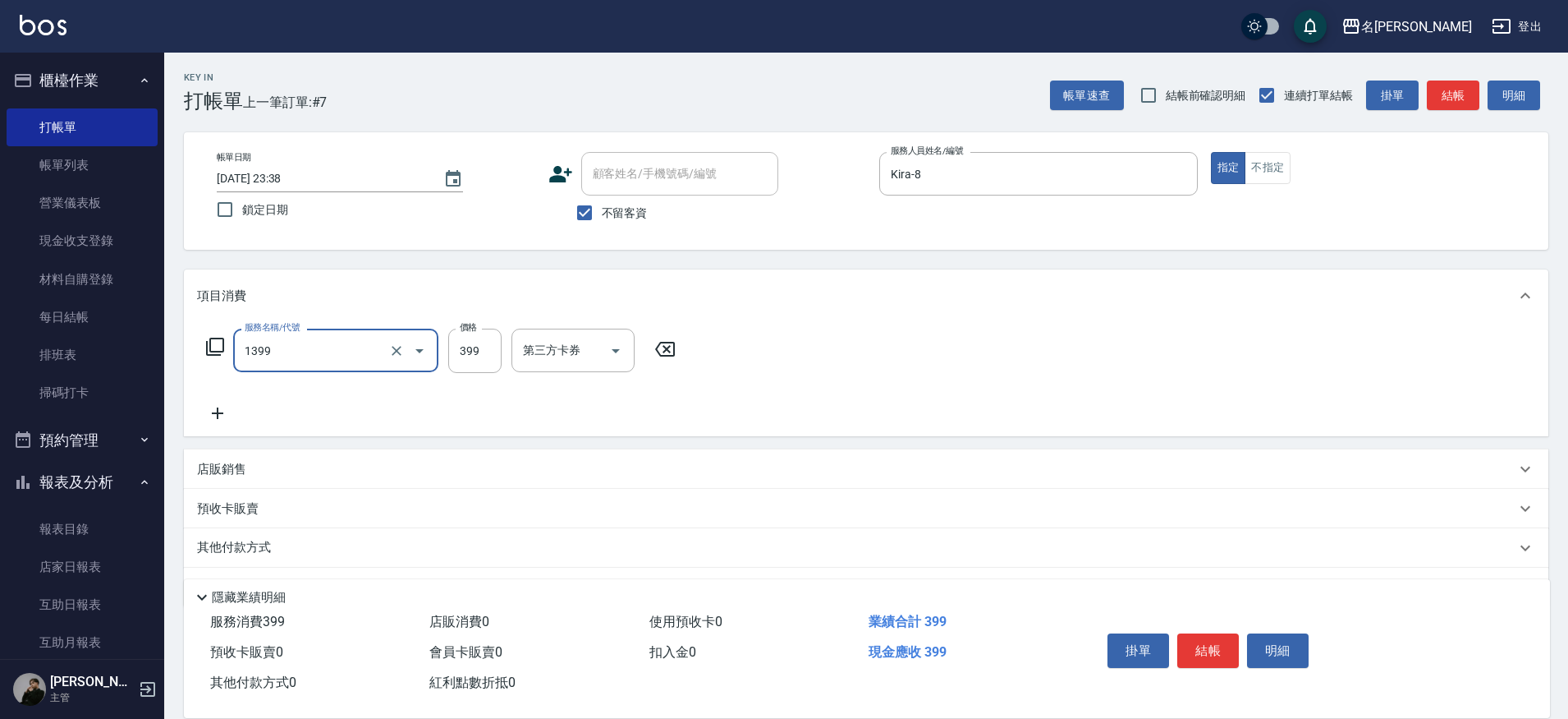
type input "海鹽洗髮(1399)"
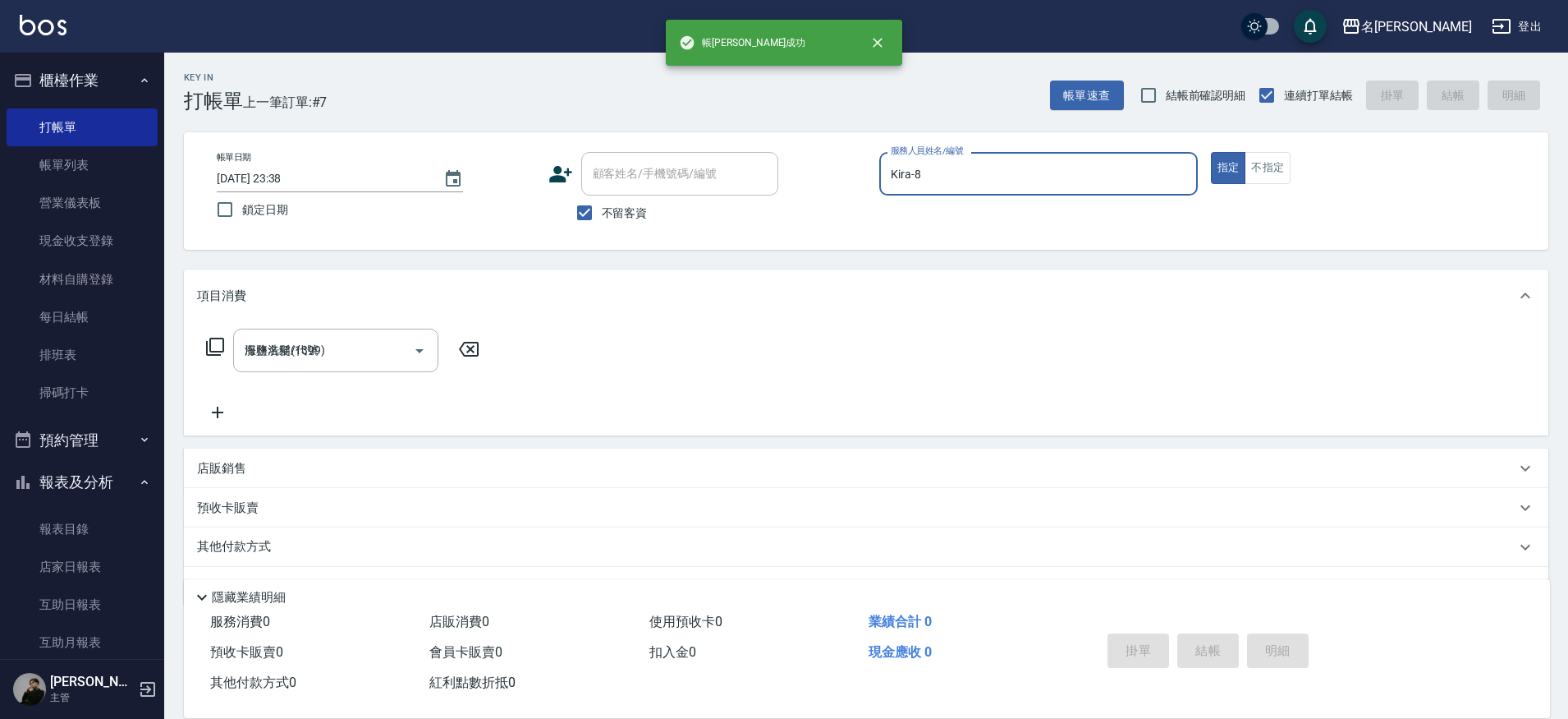
type input "[DATE] 23:39"
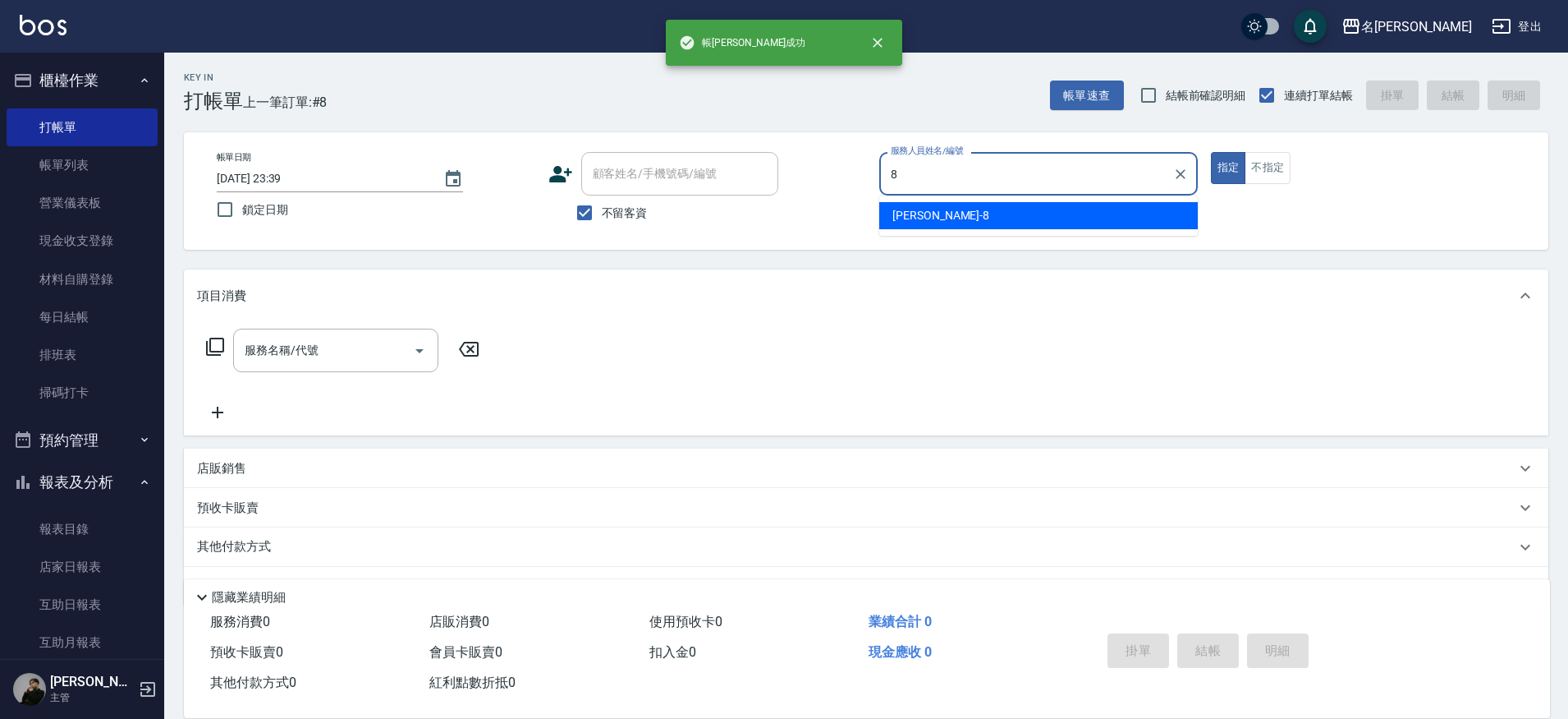
type input "Kira-8"
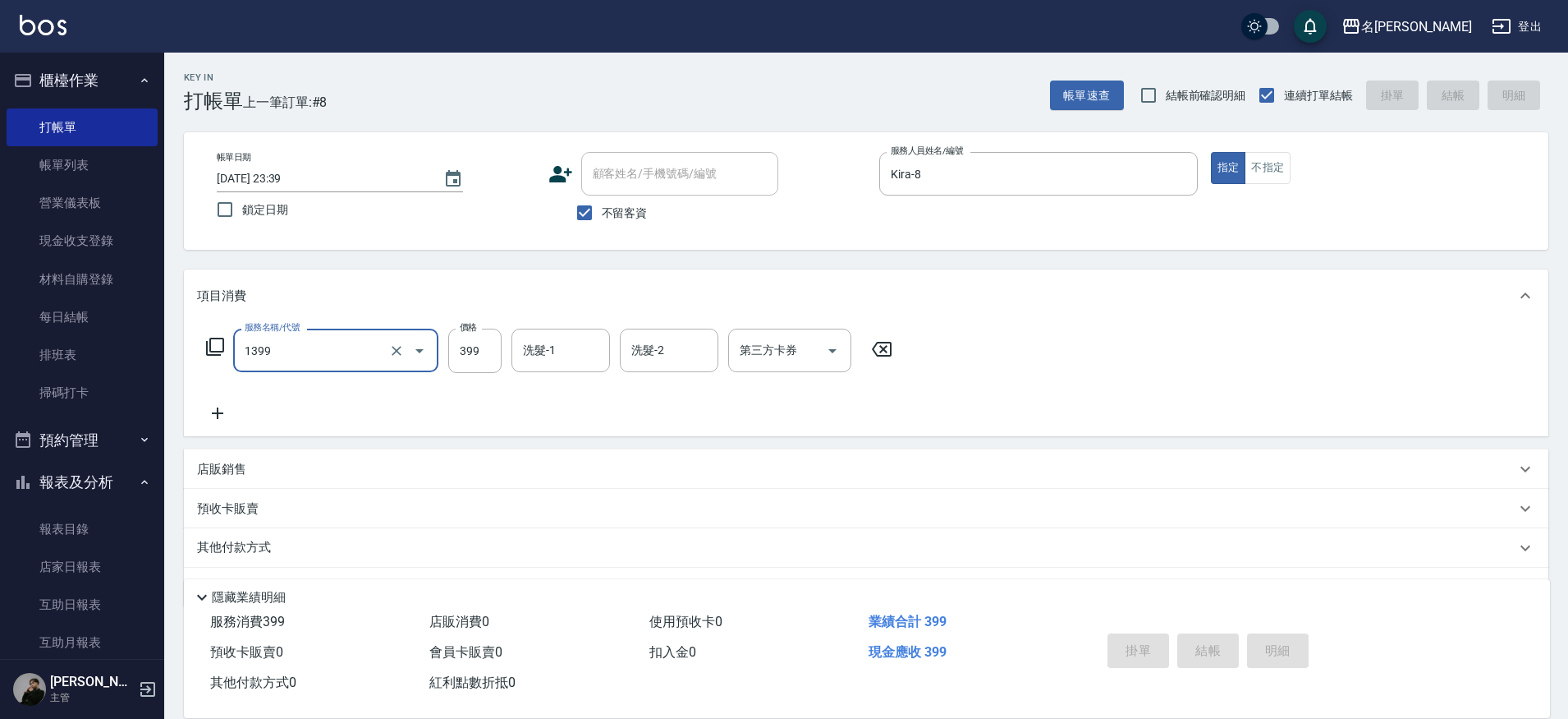
type input "1399"
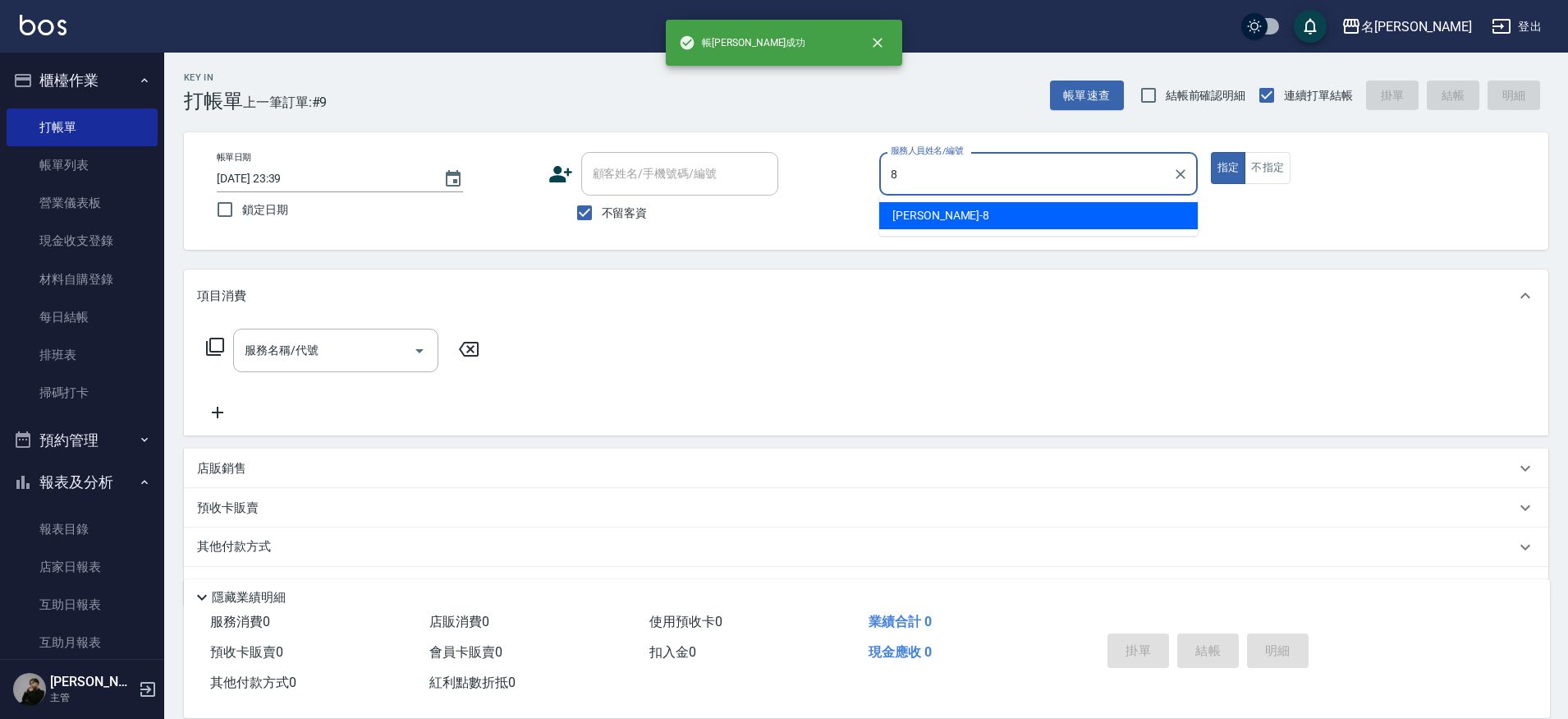
type input "Kira-8"
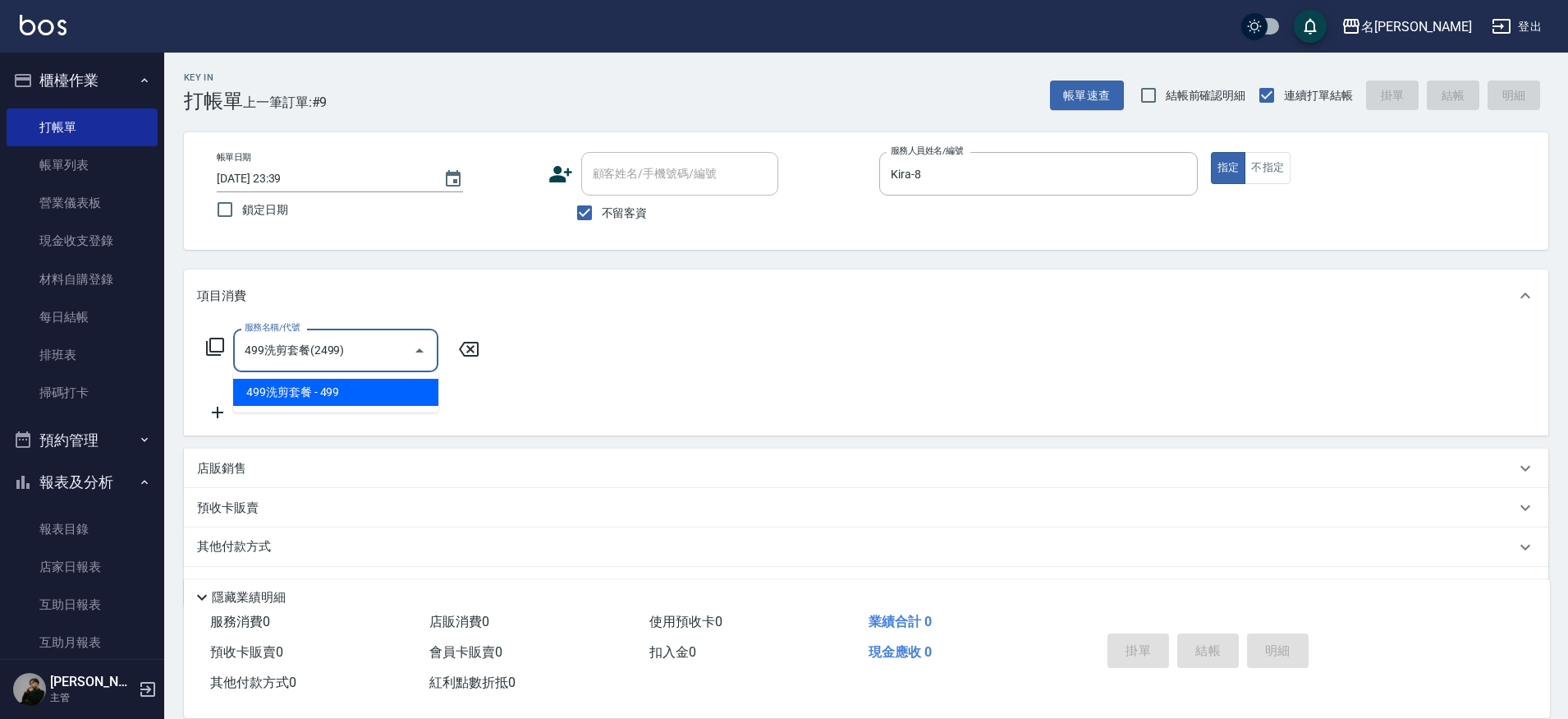
type input "499洗剪套餐(2499)"
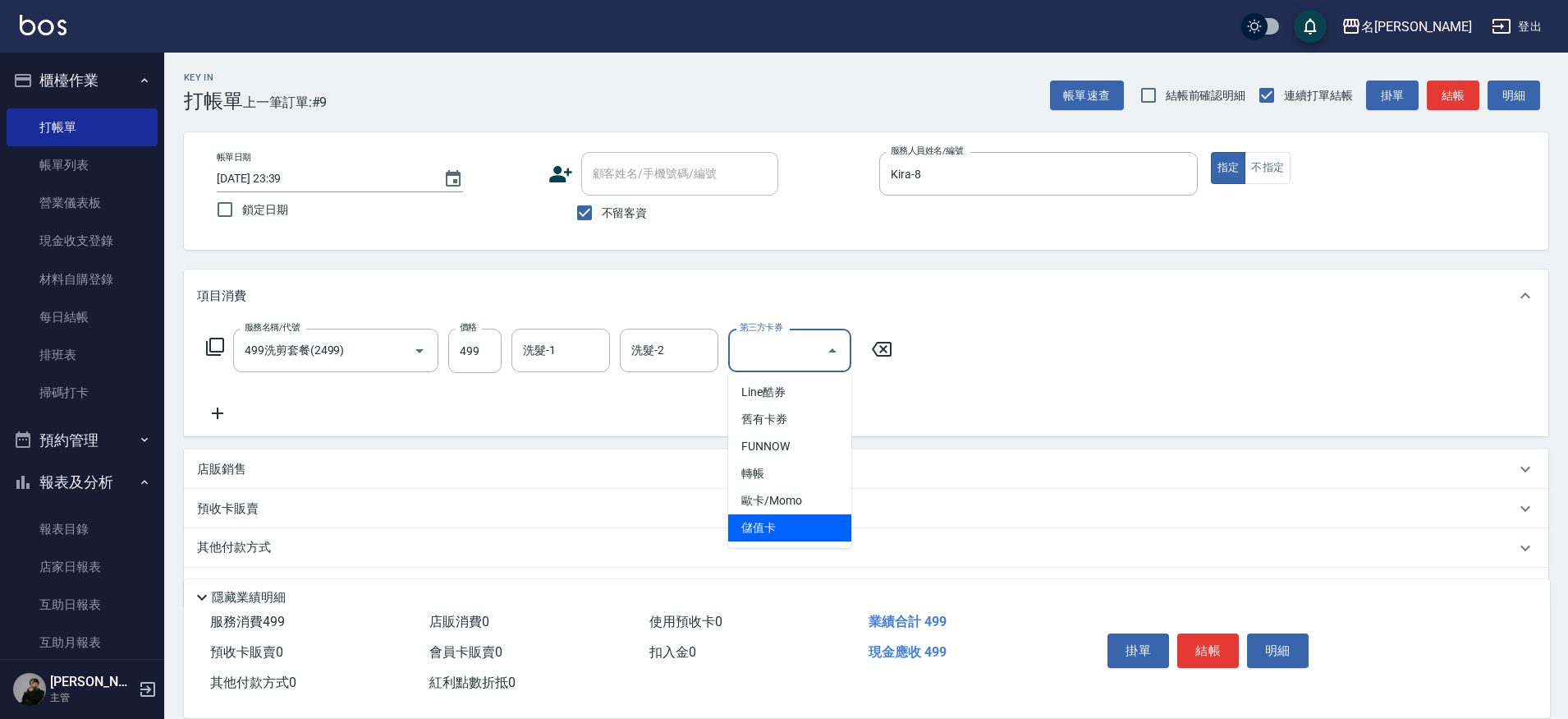
type input "儲值卡"
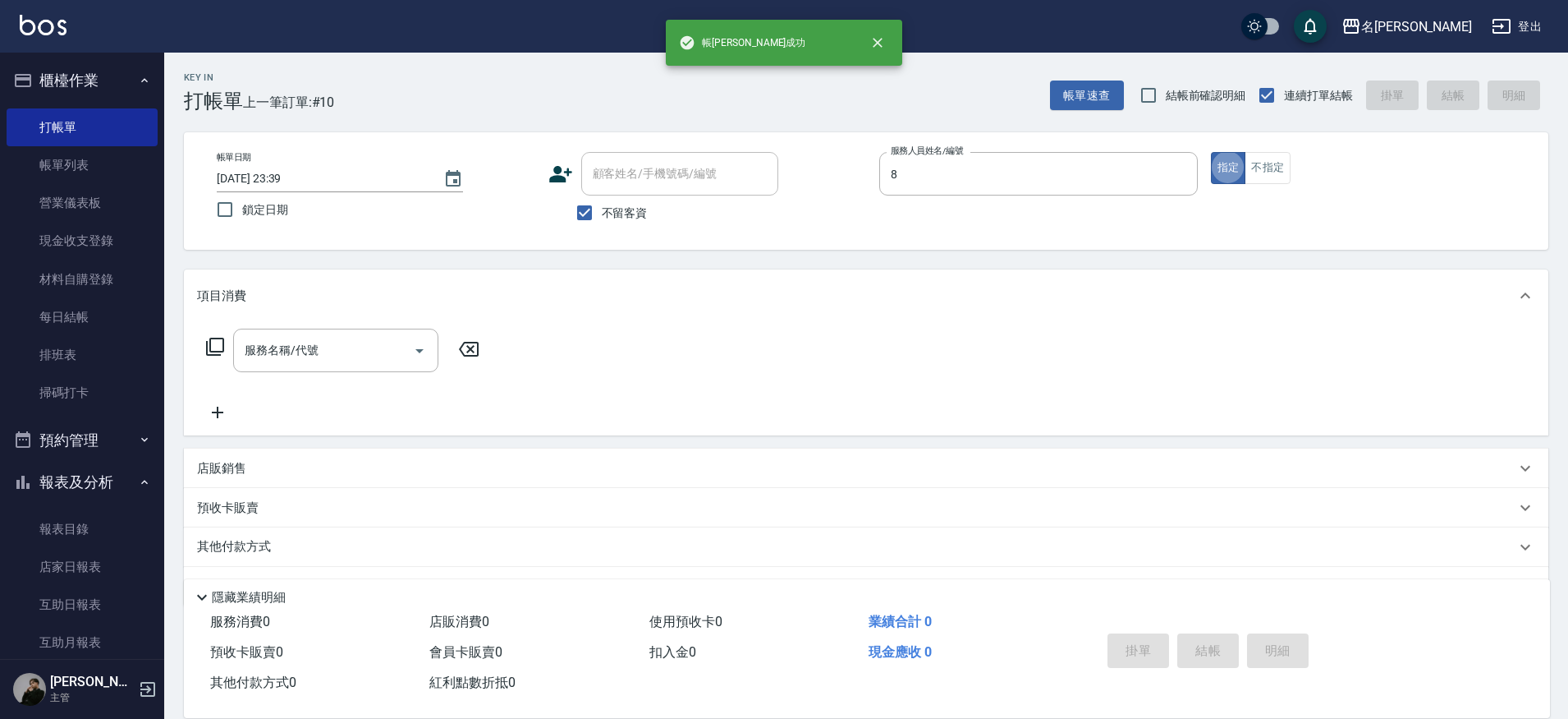
type input "Kira-8"
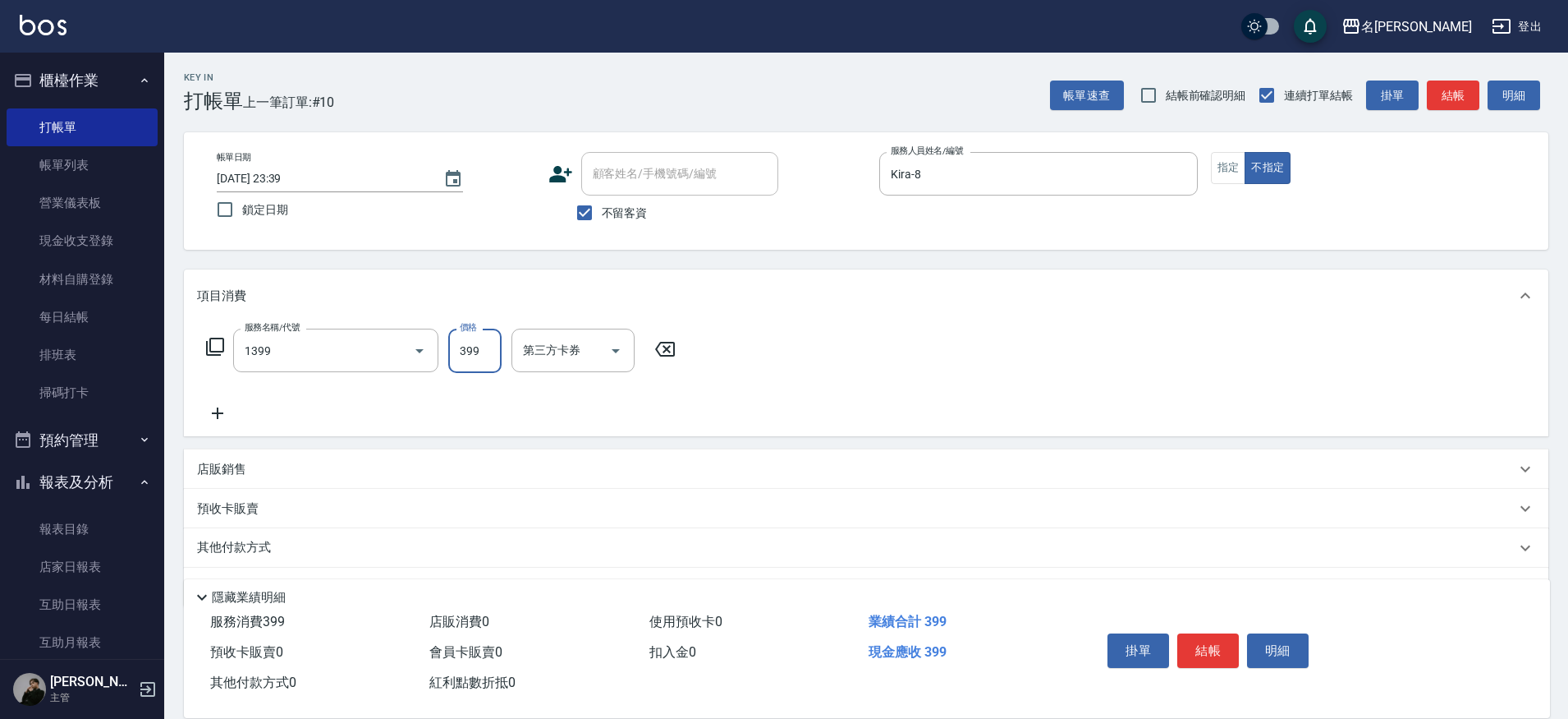
type input "海鹽洗髮(1399)"
click at [400, 355] on icon "Clear" at bounding box center [396, 351] width 16 height 16
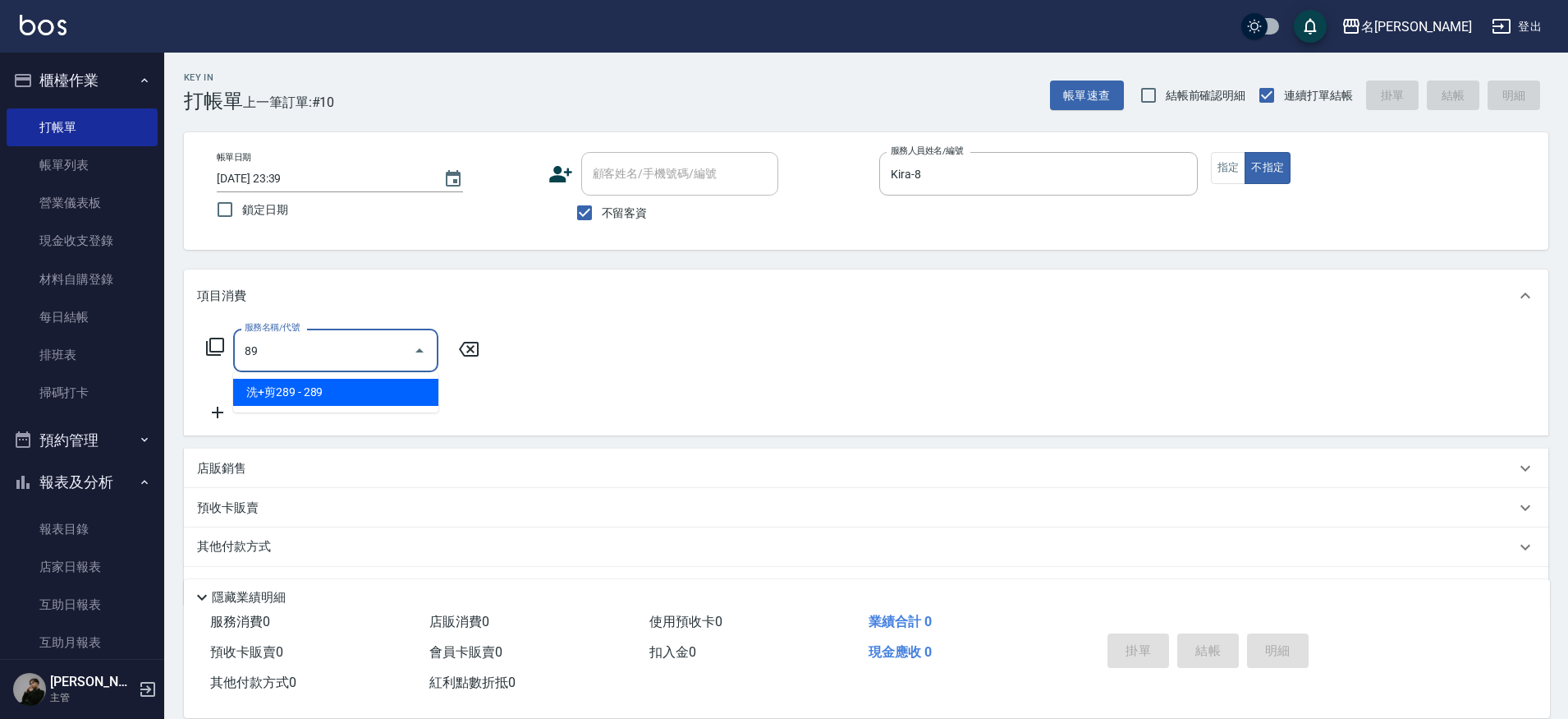
type input "8"
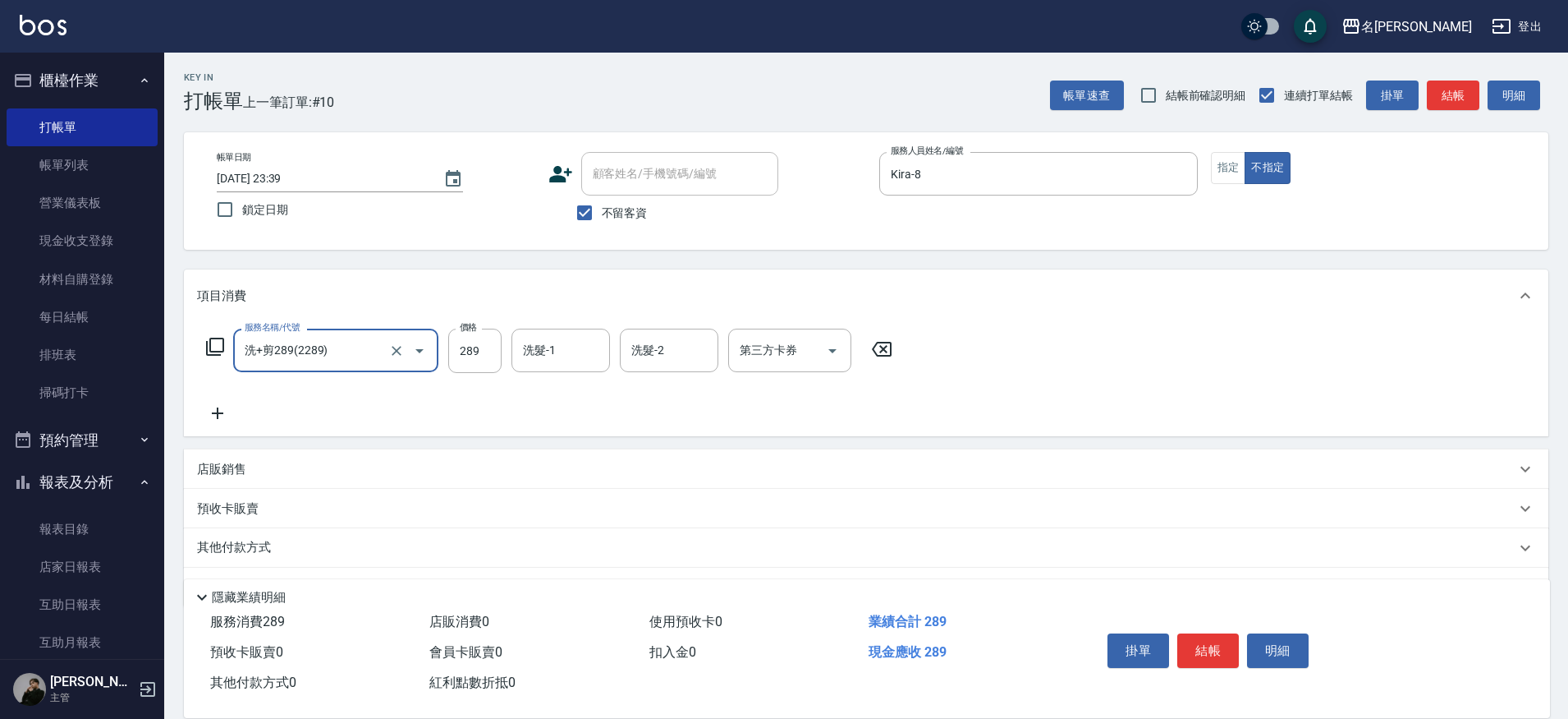
type input "洗+剪289(2289)"
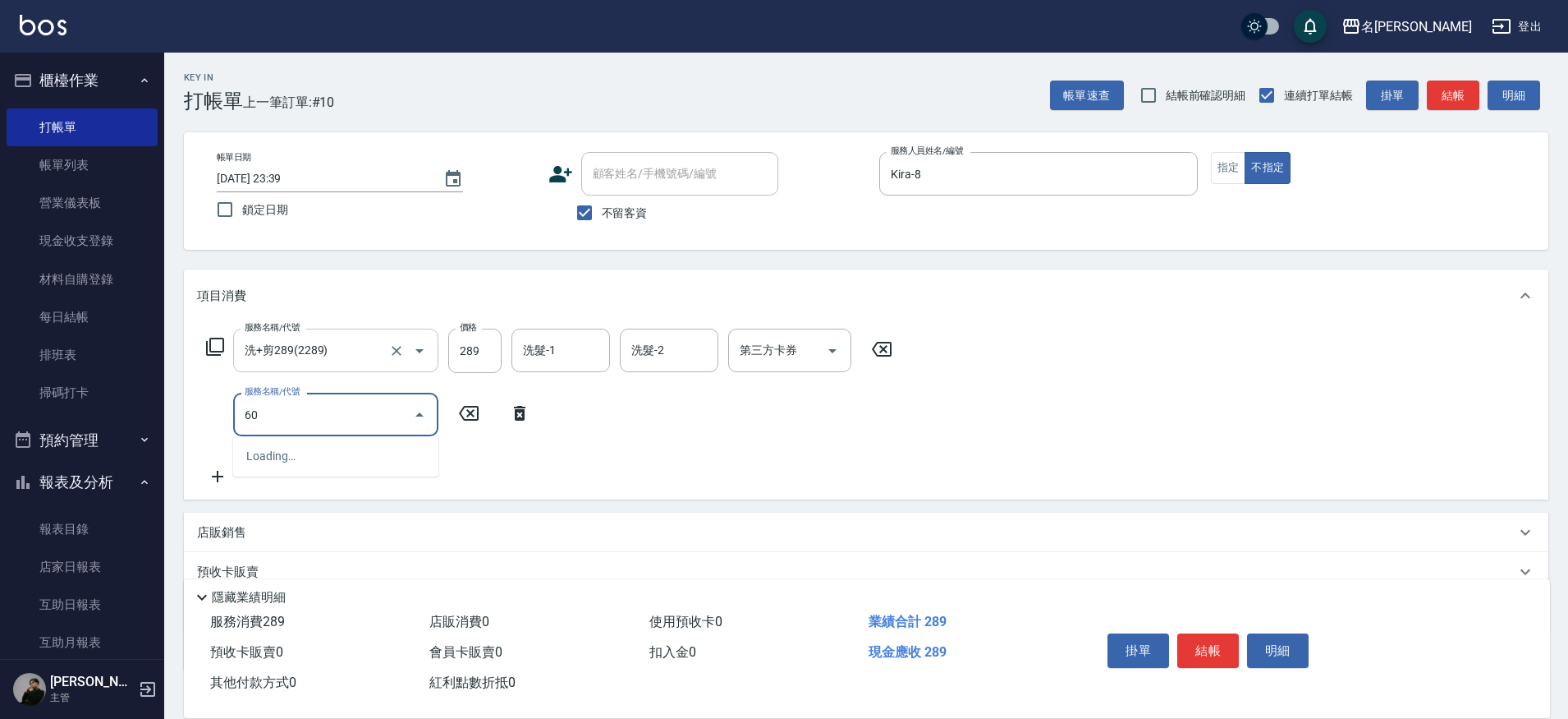
type input "609"
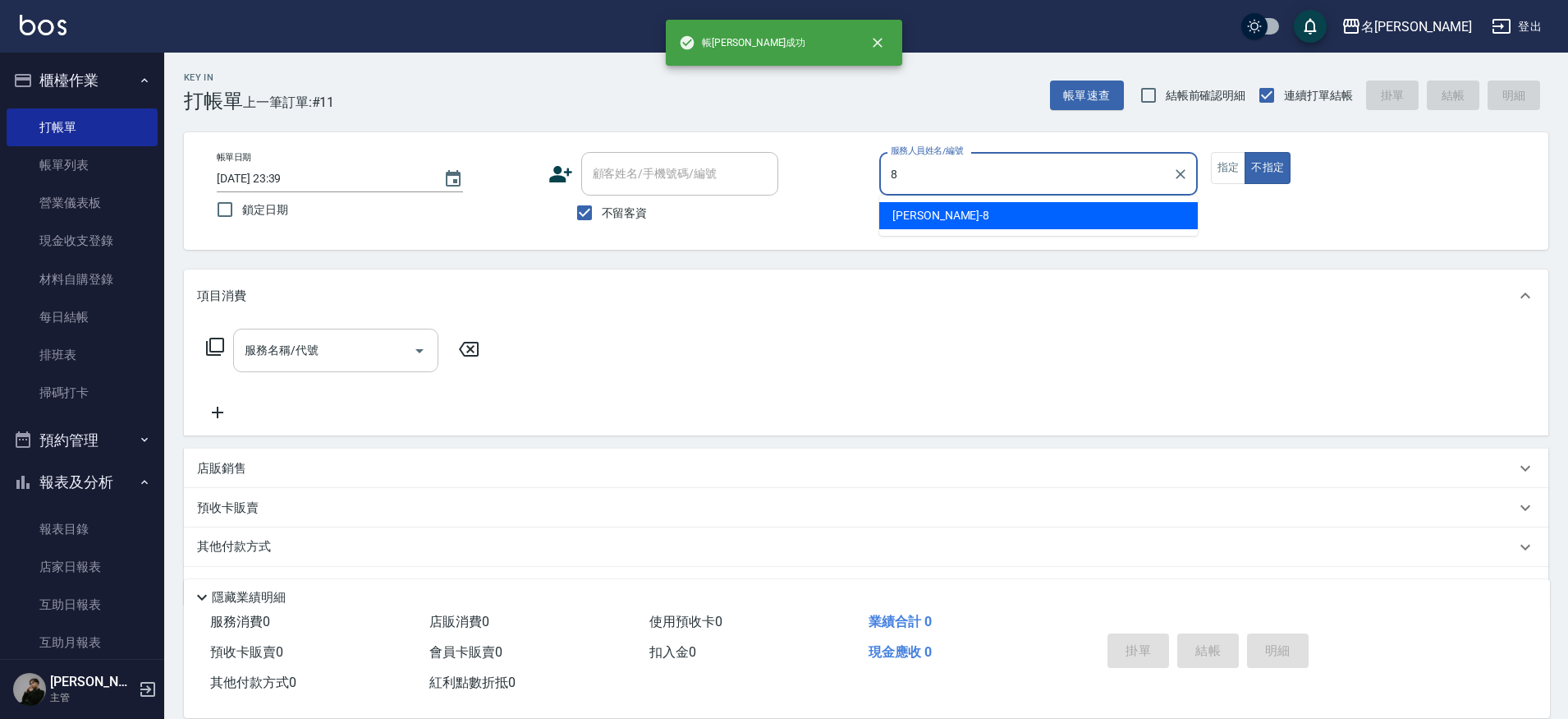
type input "Kira-8"
type button "false"
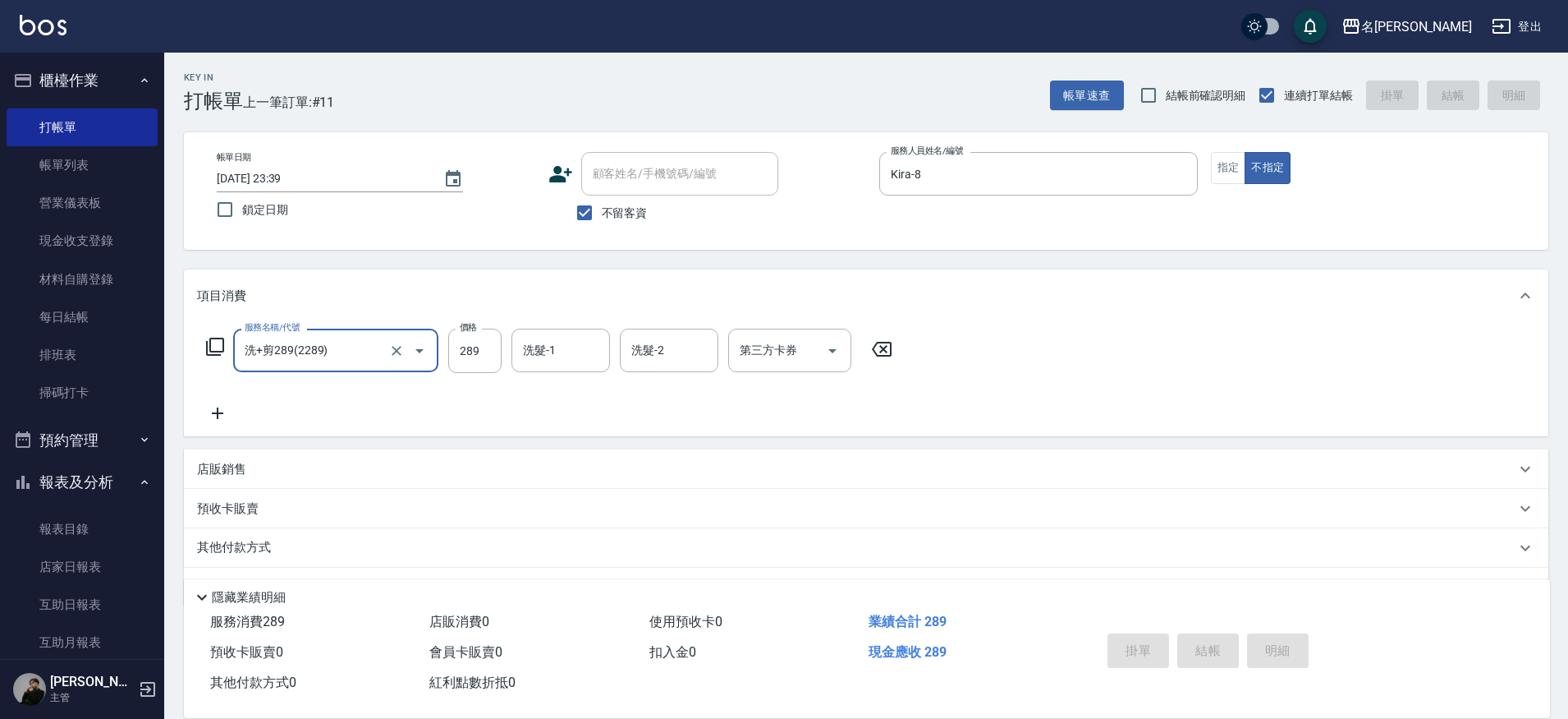
type input "洗+剪289(2289)"
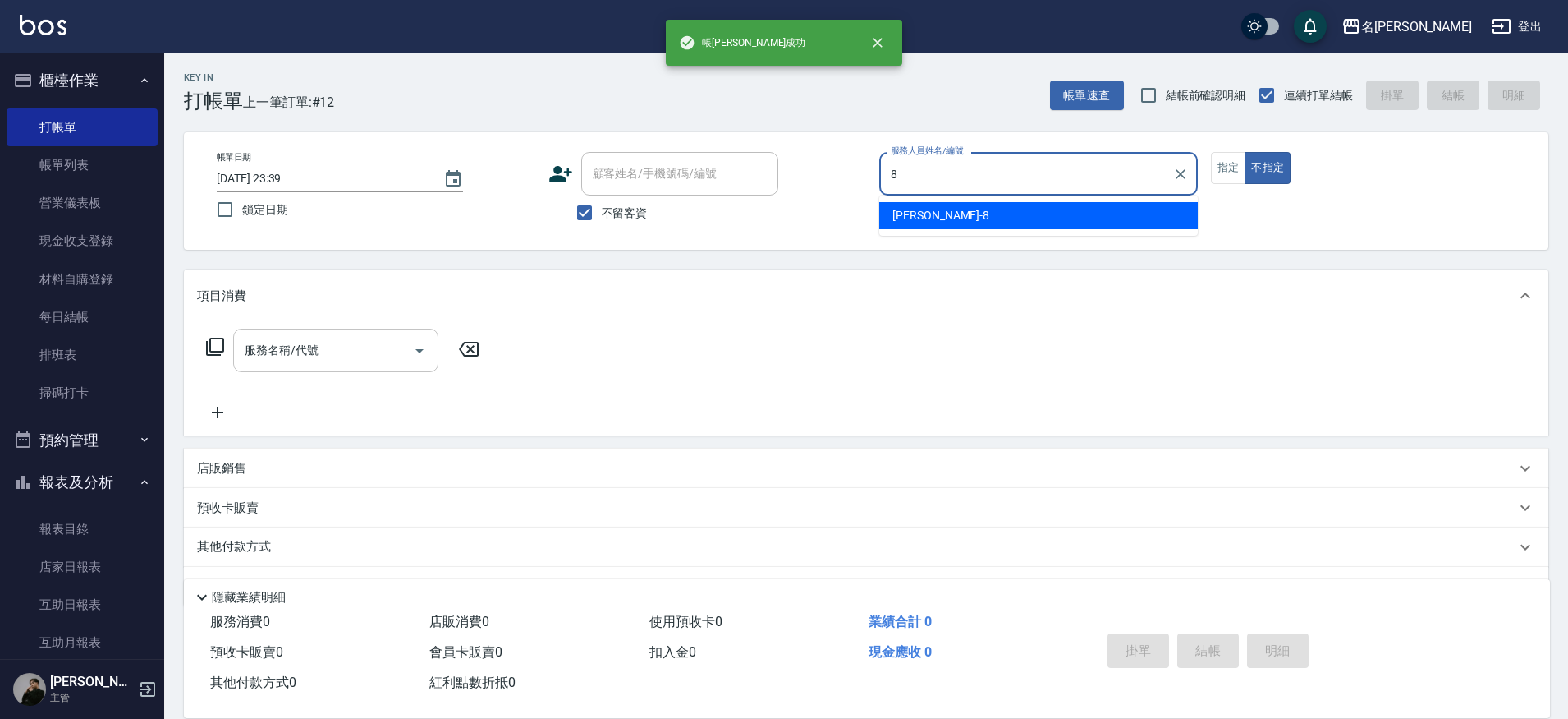
type input "Kira-8"
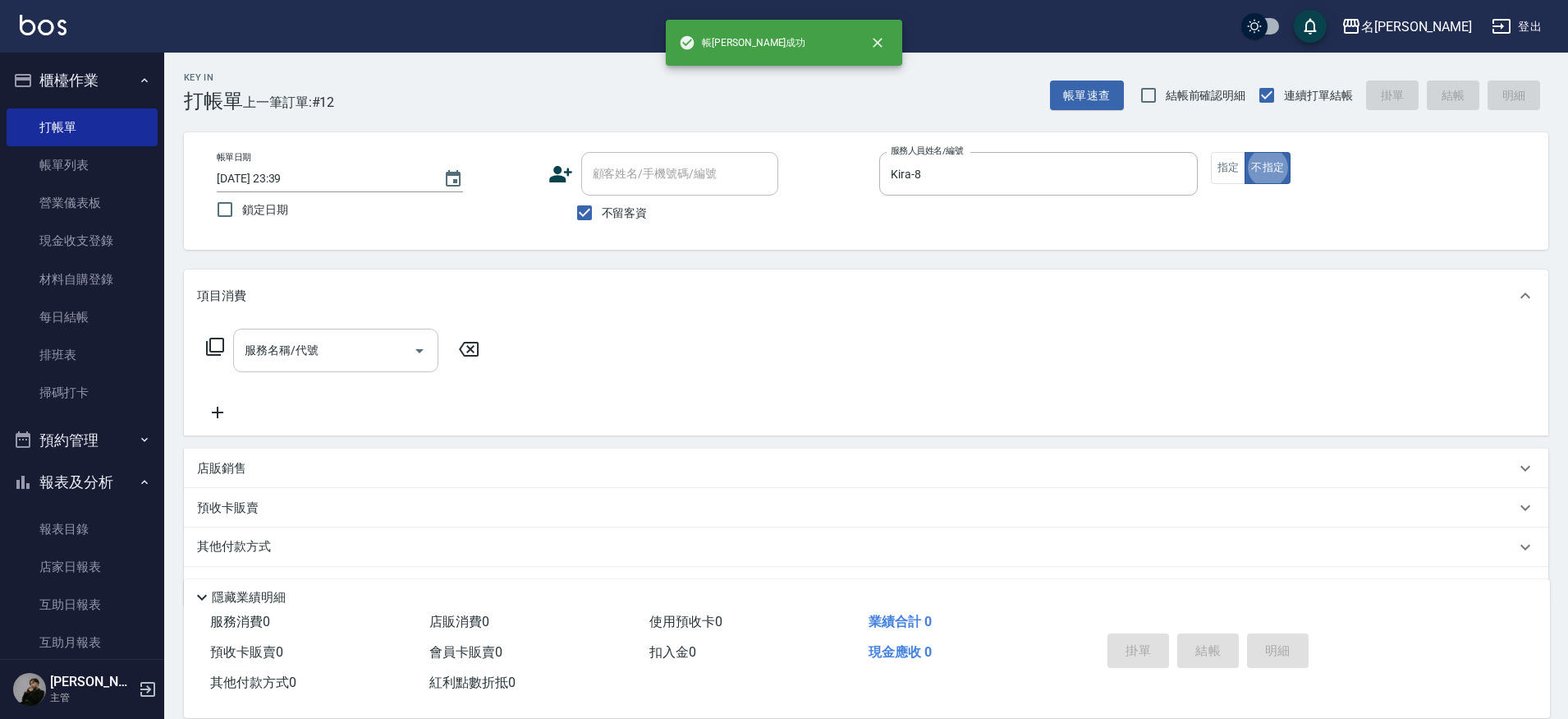
scroll to position [33, 0]
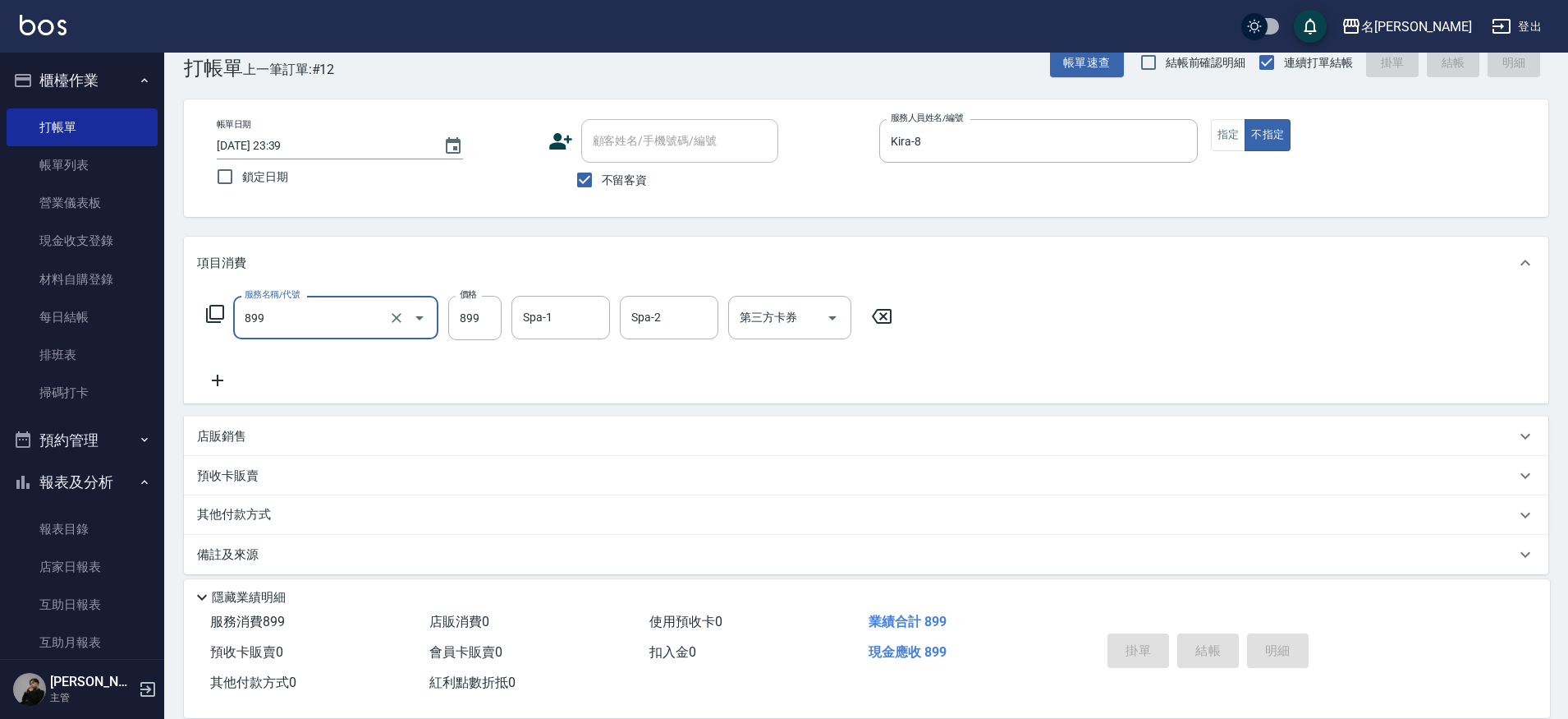
type input "899"
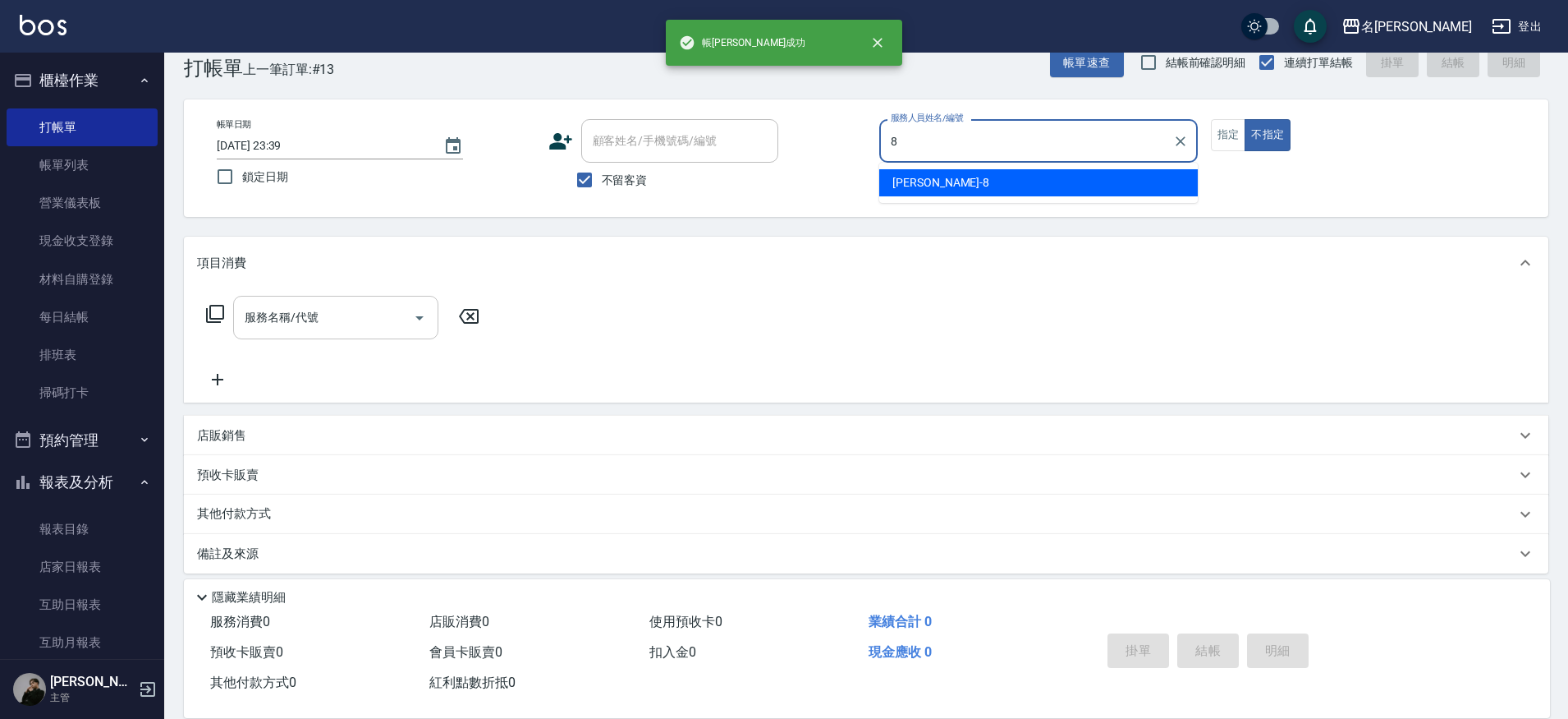
type input "Kira-8"
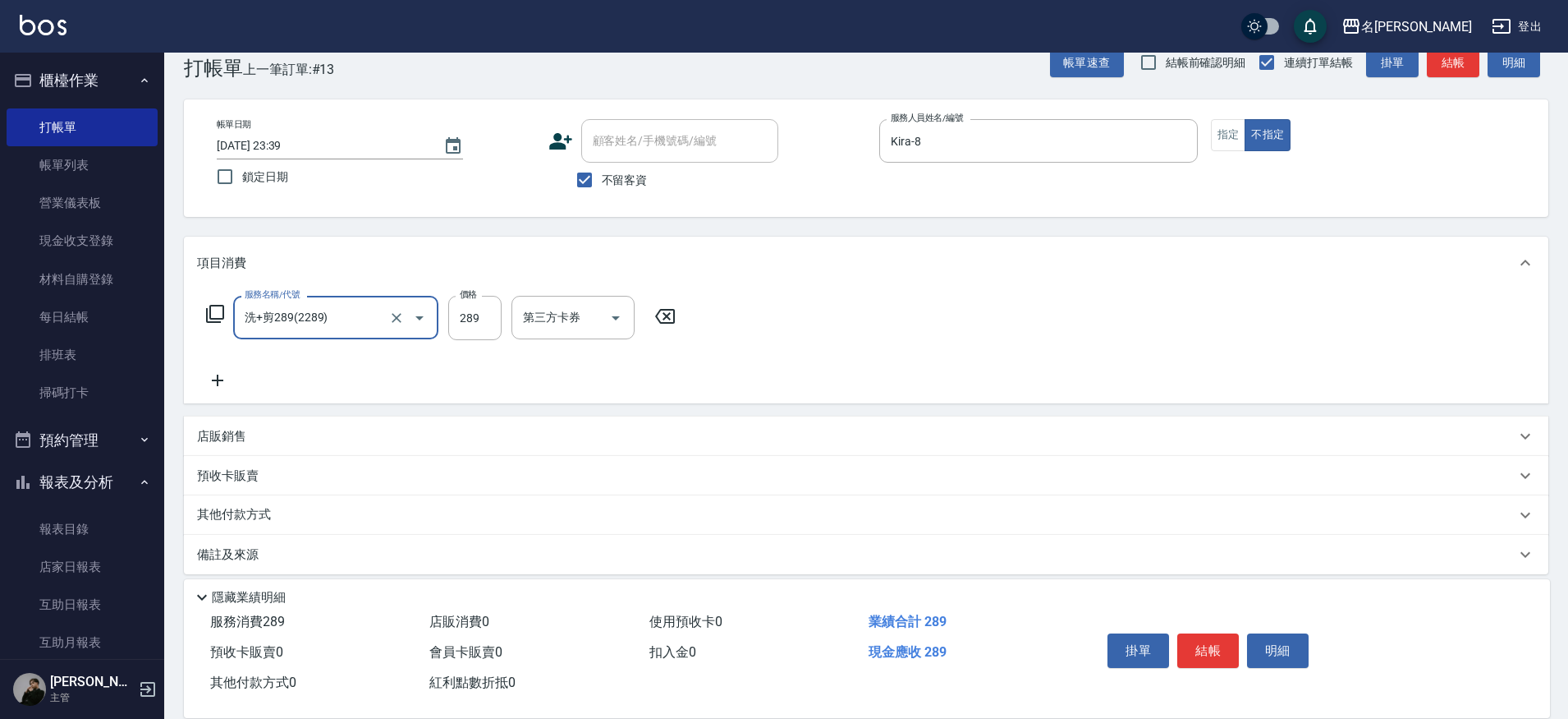
type input "洗+剪289(2289)"
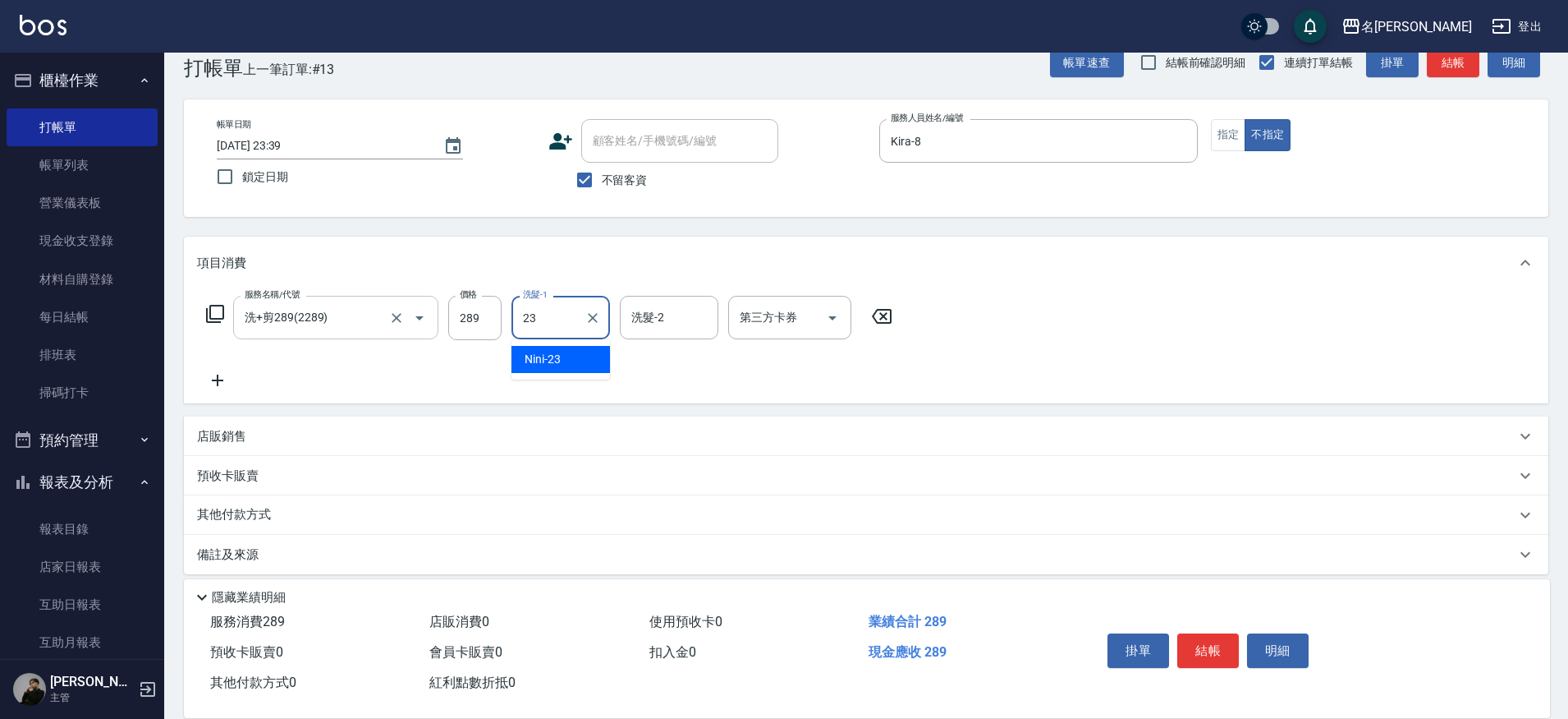
type input "Nini-23"
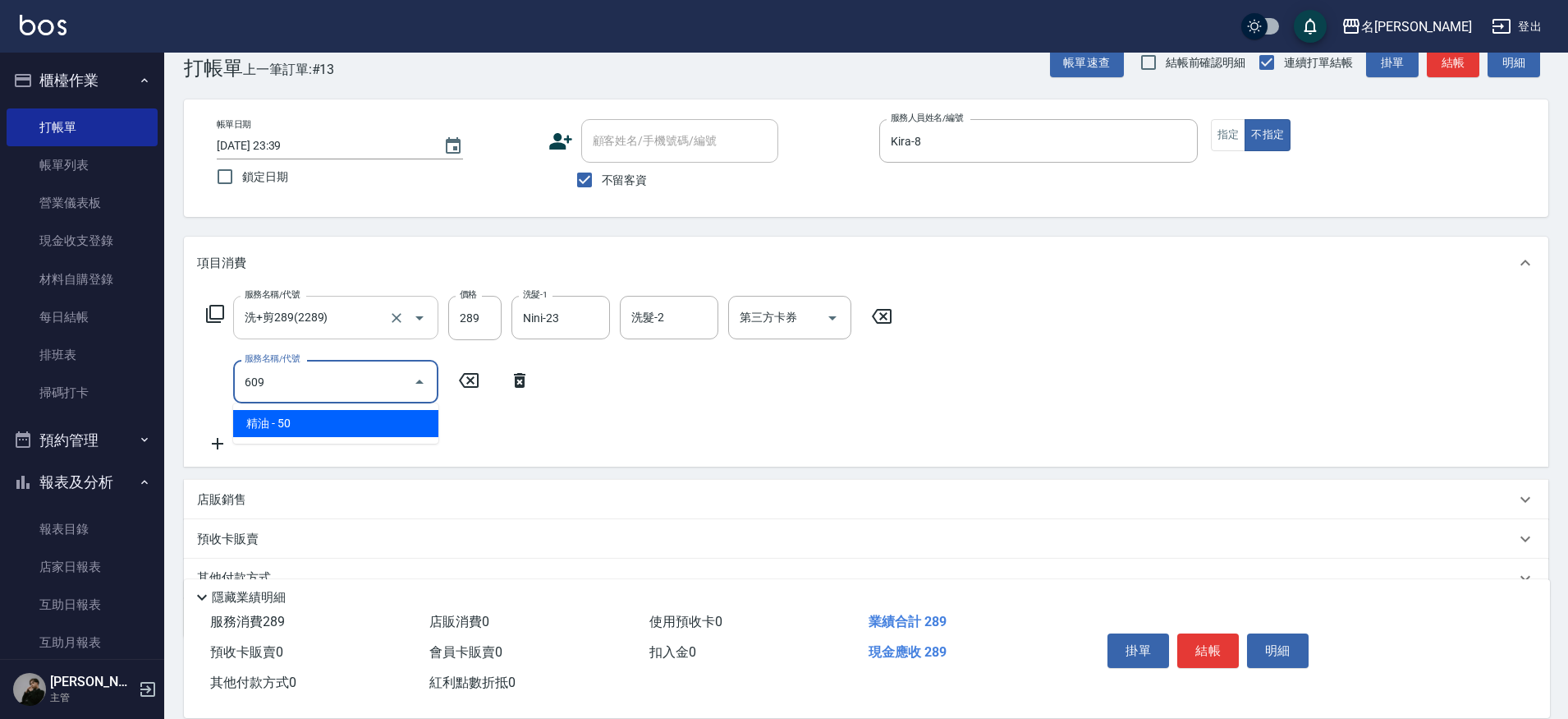
type input "精油(609)"
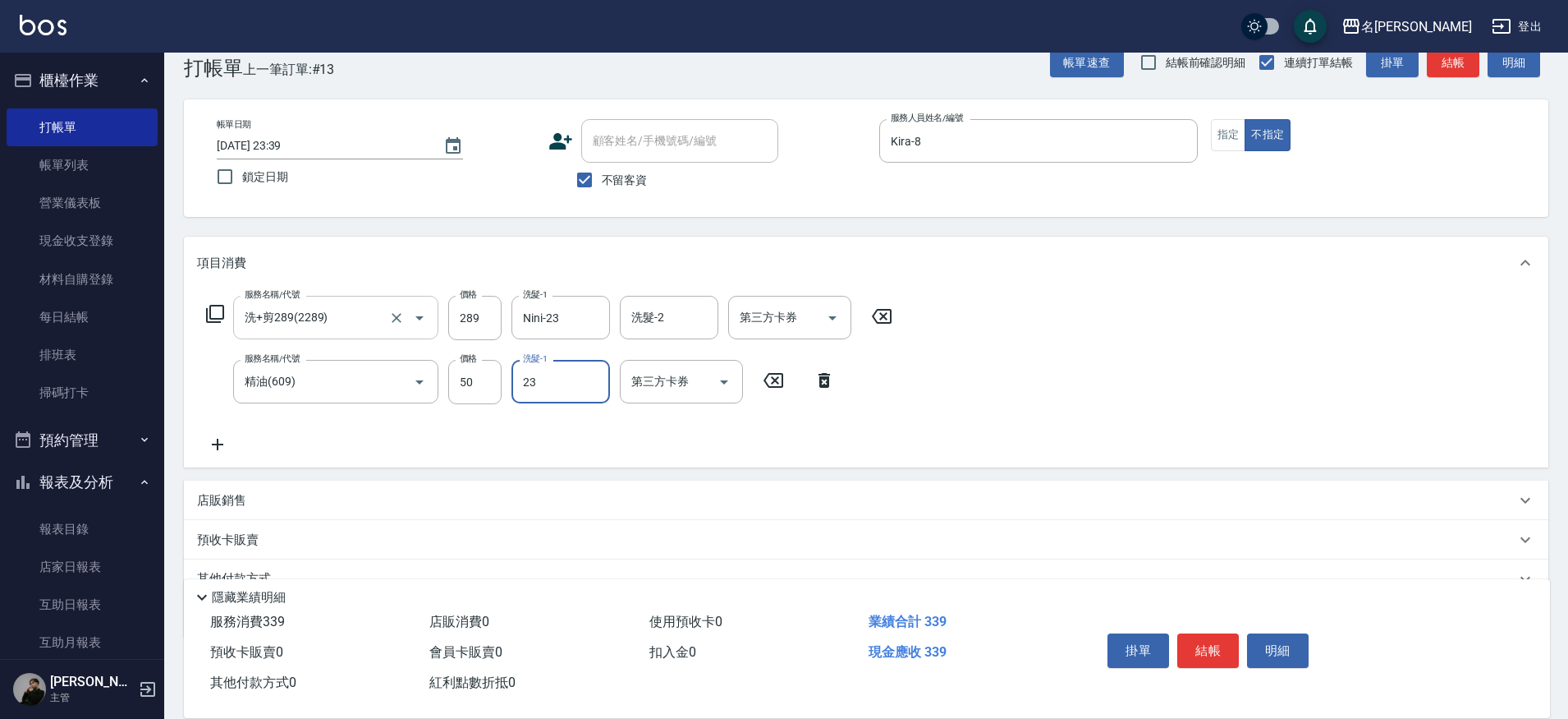
type input "Nini-23"
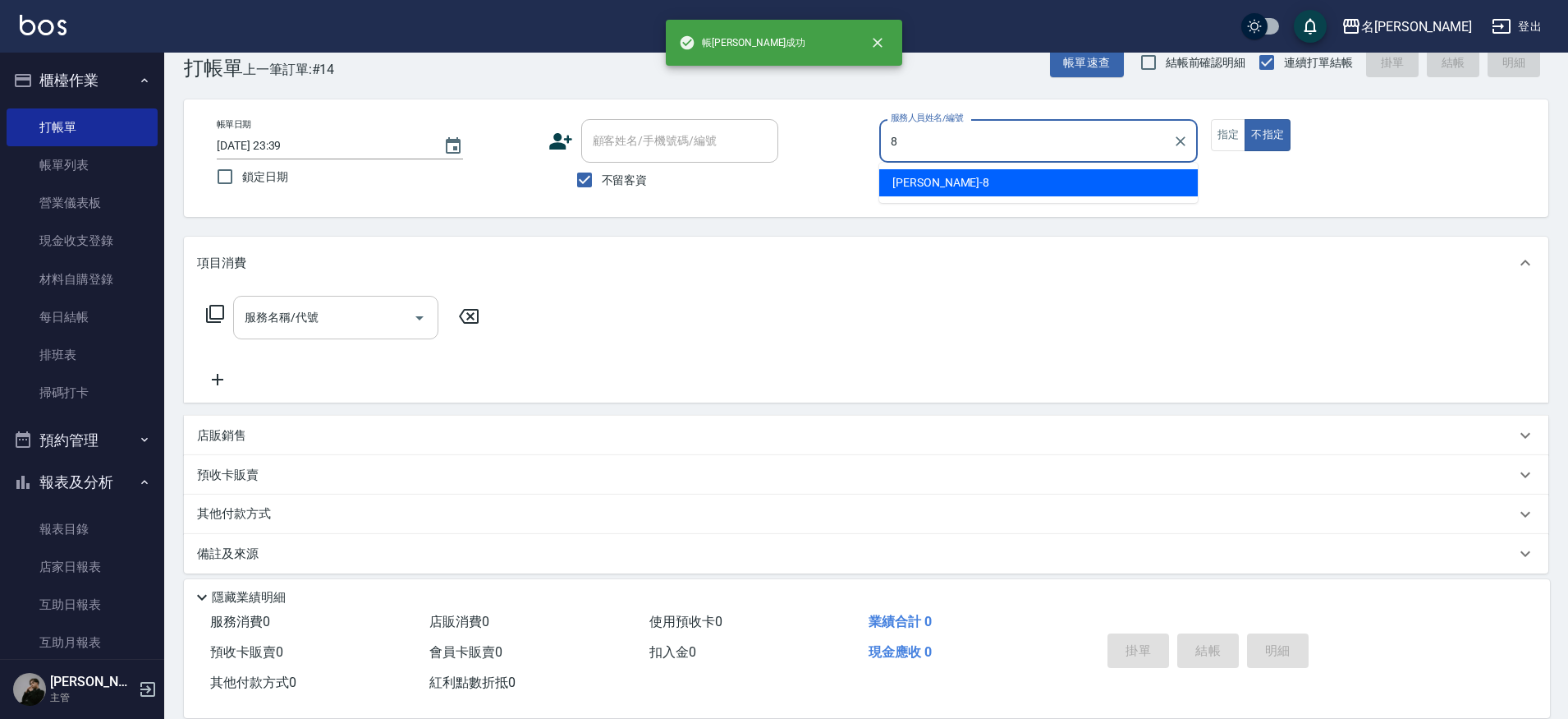
type input "Kira-8"
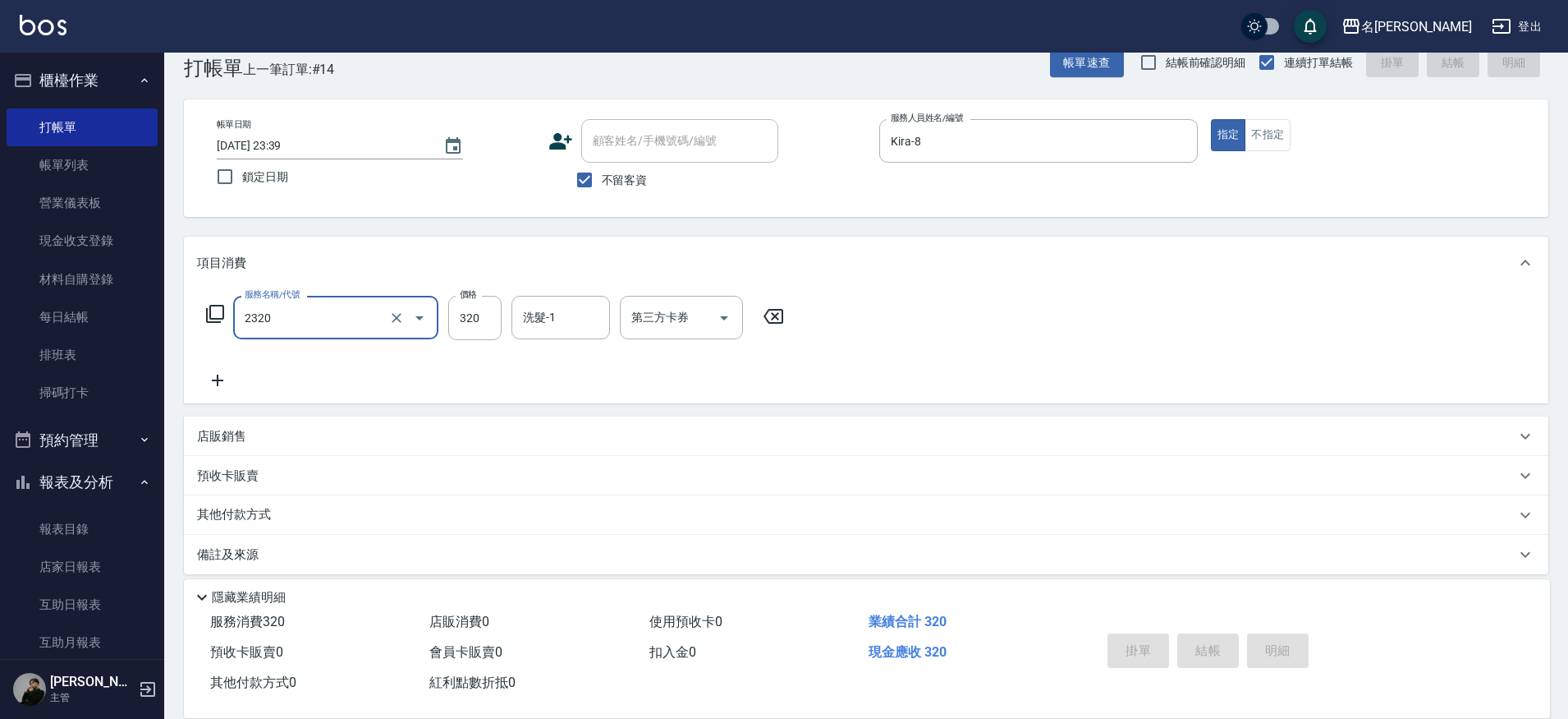
type input "2320"
type input "[DATE] 23:40"
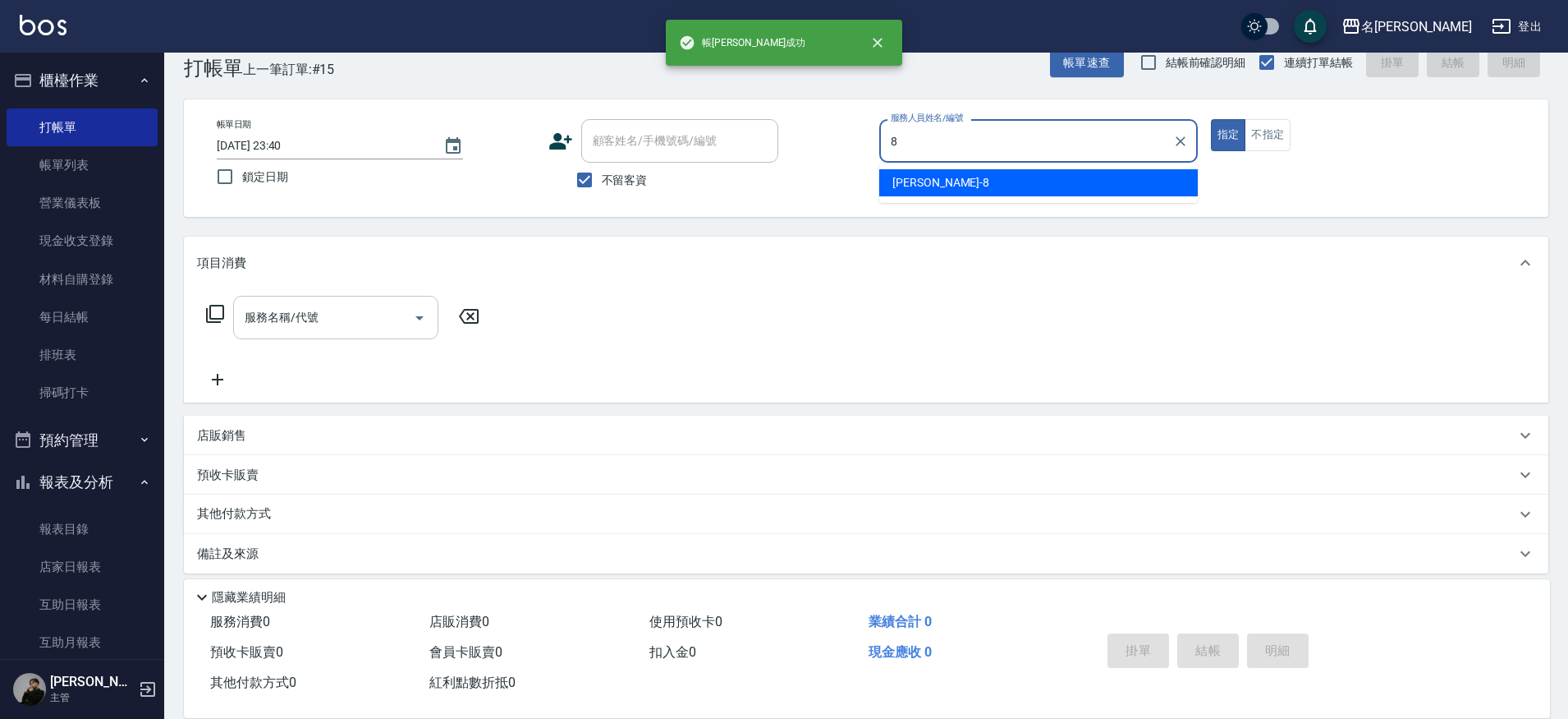
type input "Kira-8"
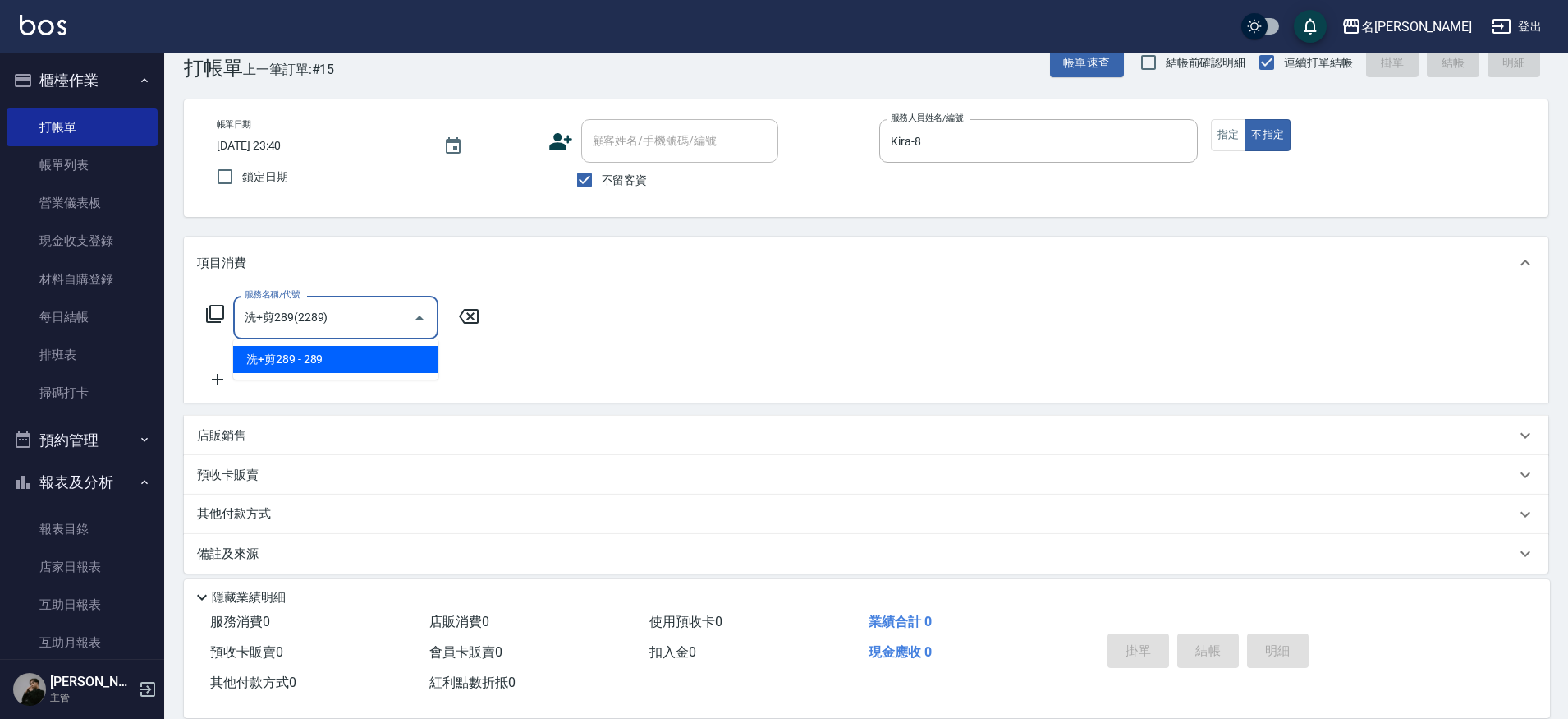
type input "洗+剪289(2289)"
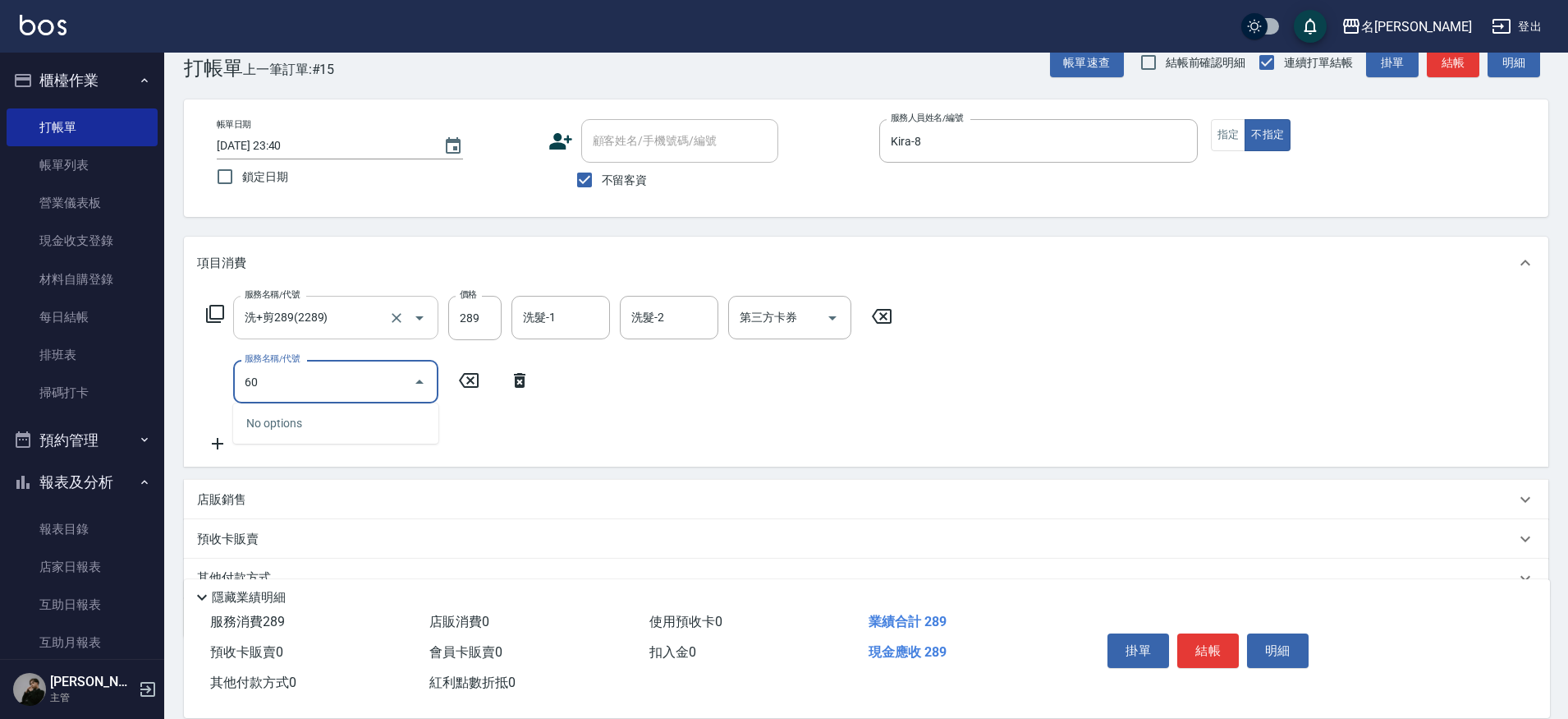
type input "609"
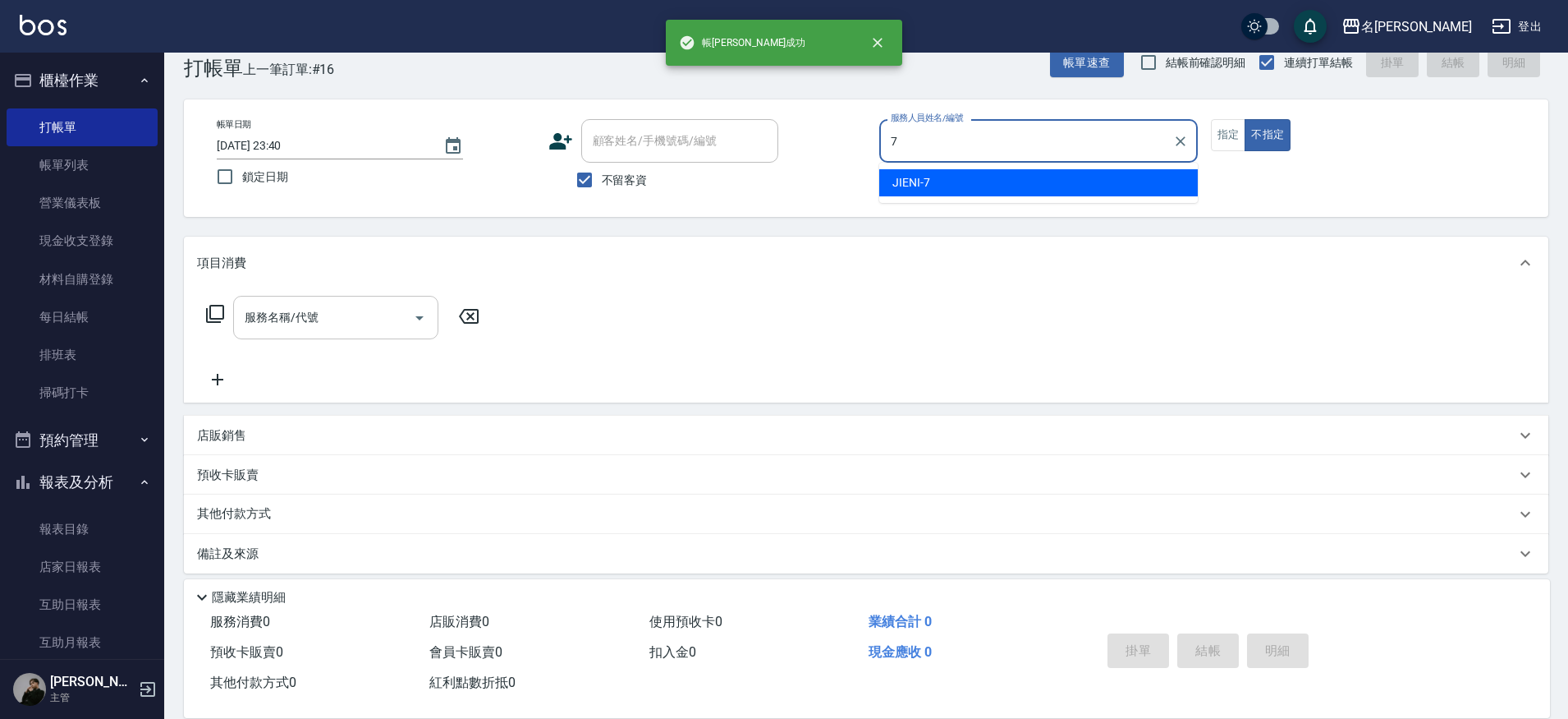
type input "JIENI-7"
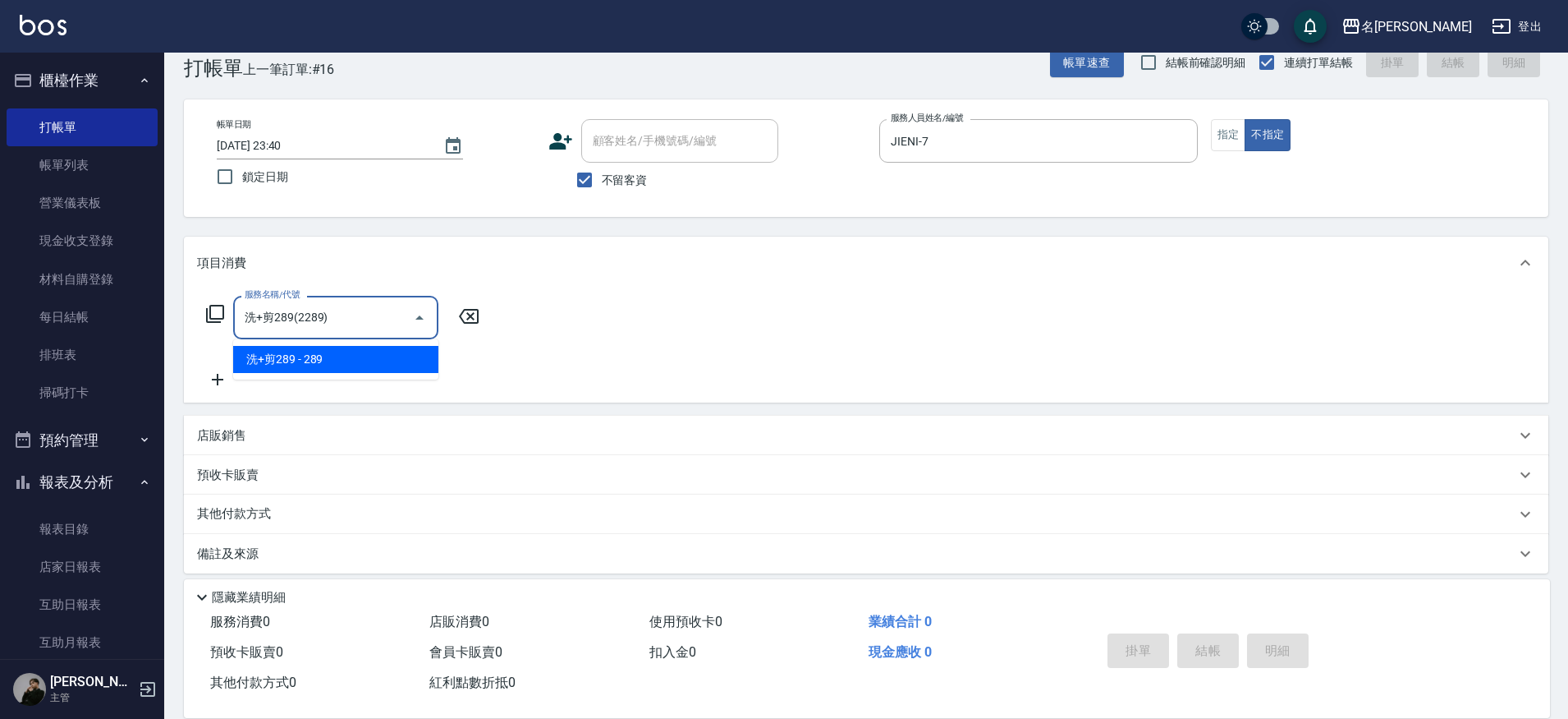
type input "洗+剪289(2289)"
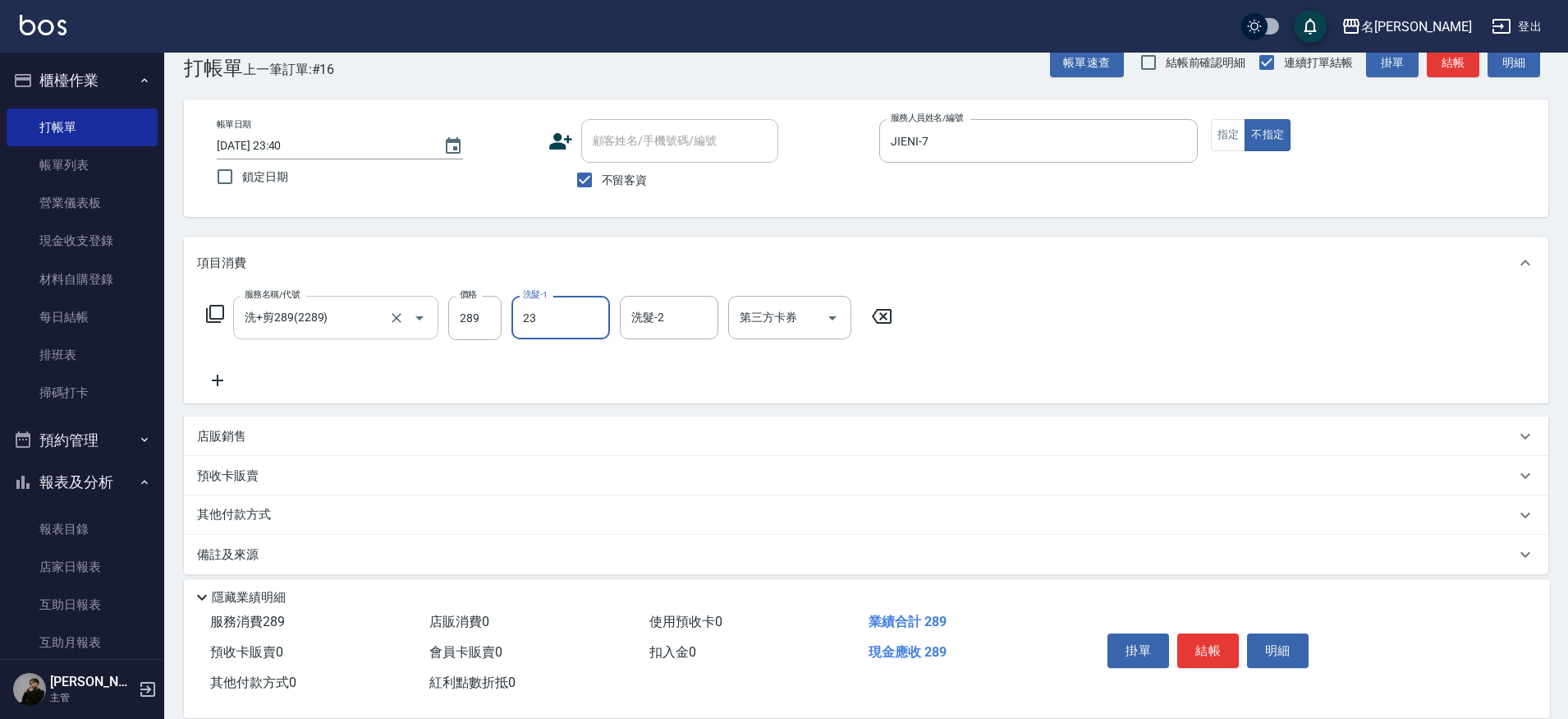
type input "Nini-23"
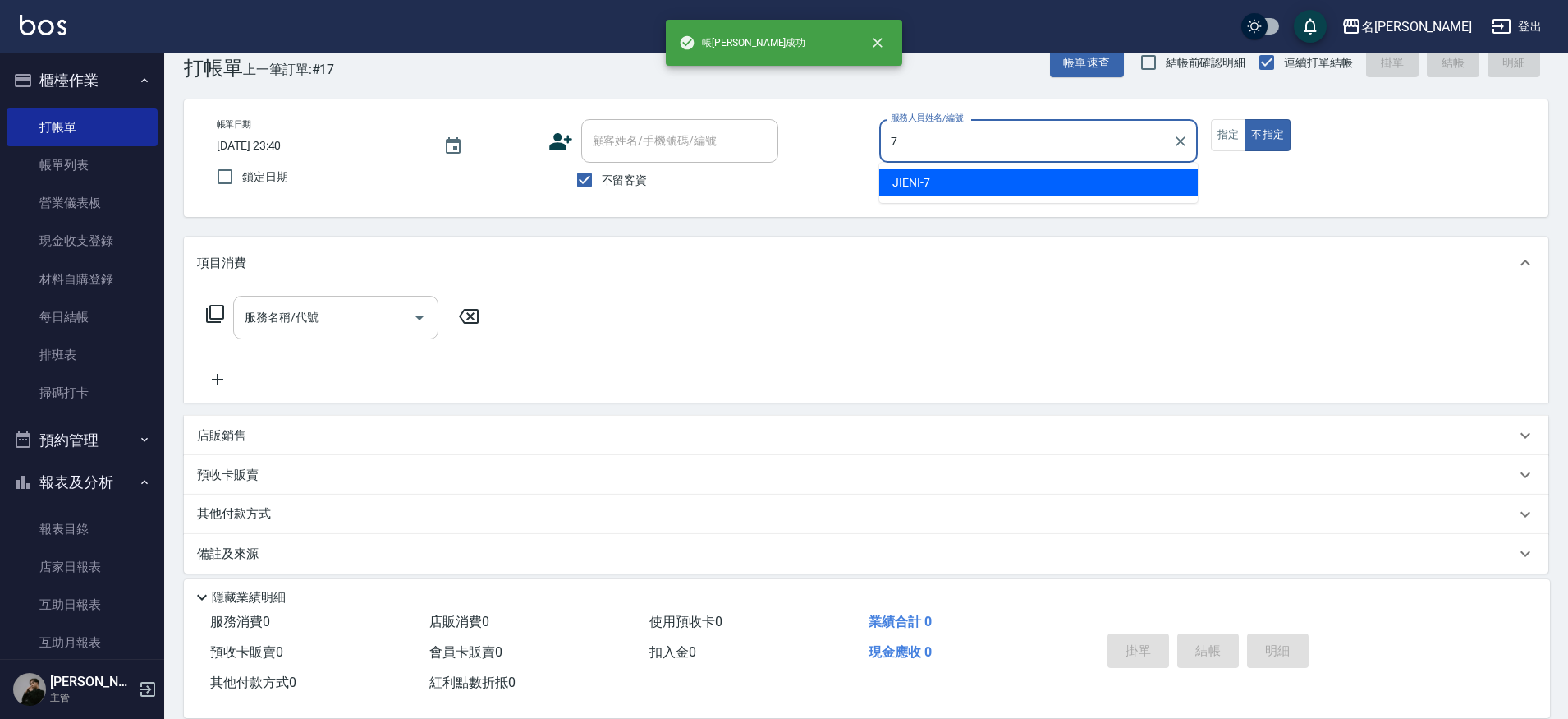
type input "JIENI-7"
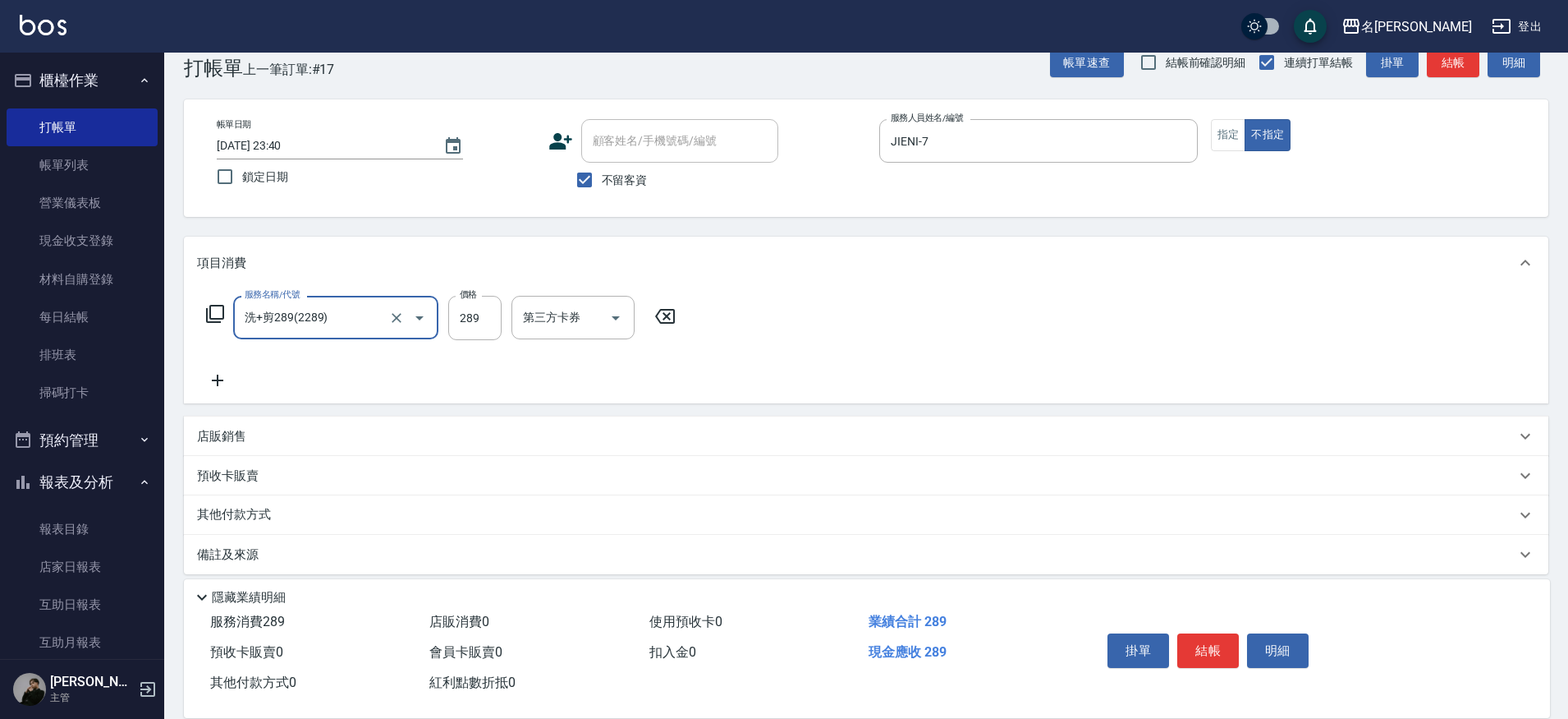
type input "洗+剪289(2289)"
type input "Nini-23"
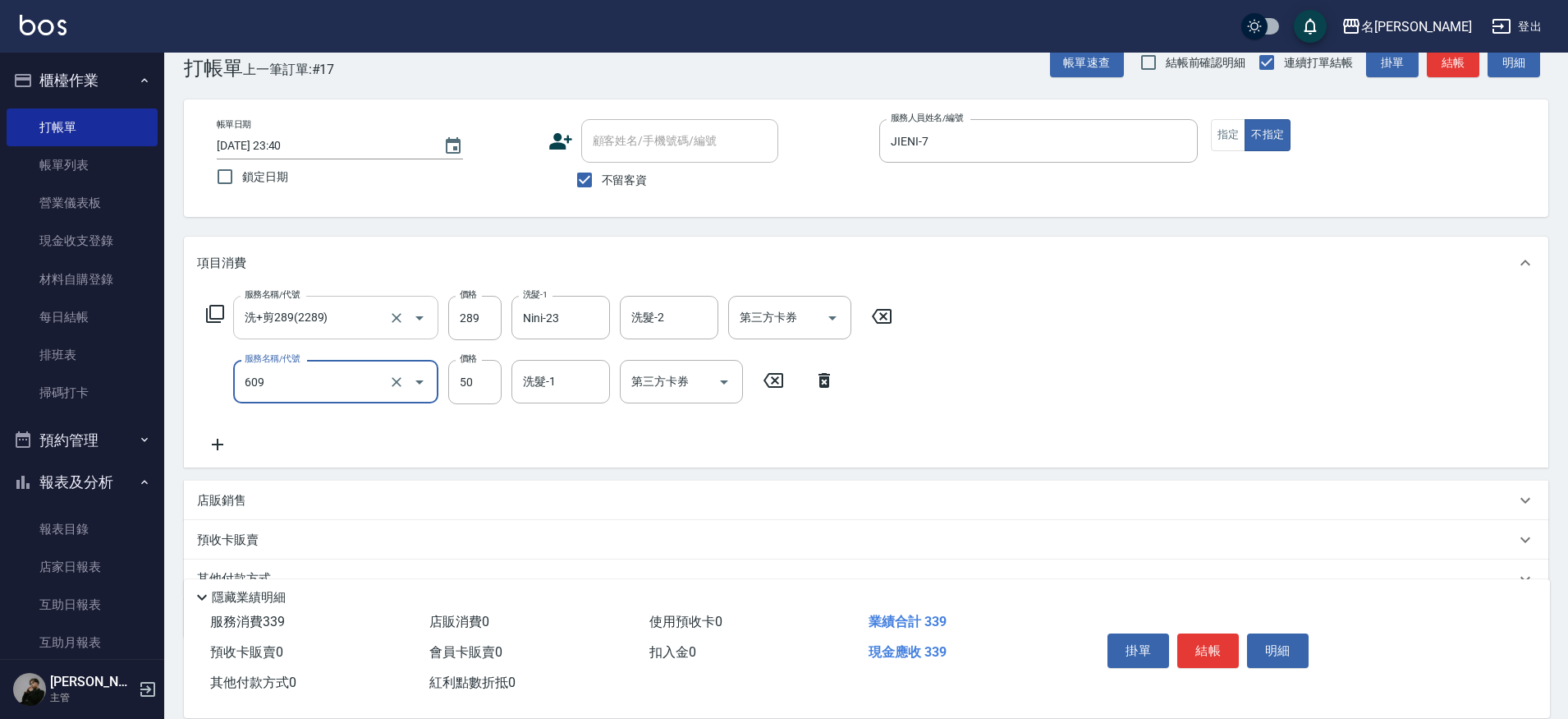
type input "精油(609)"
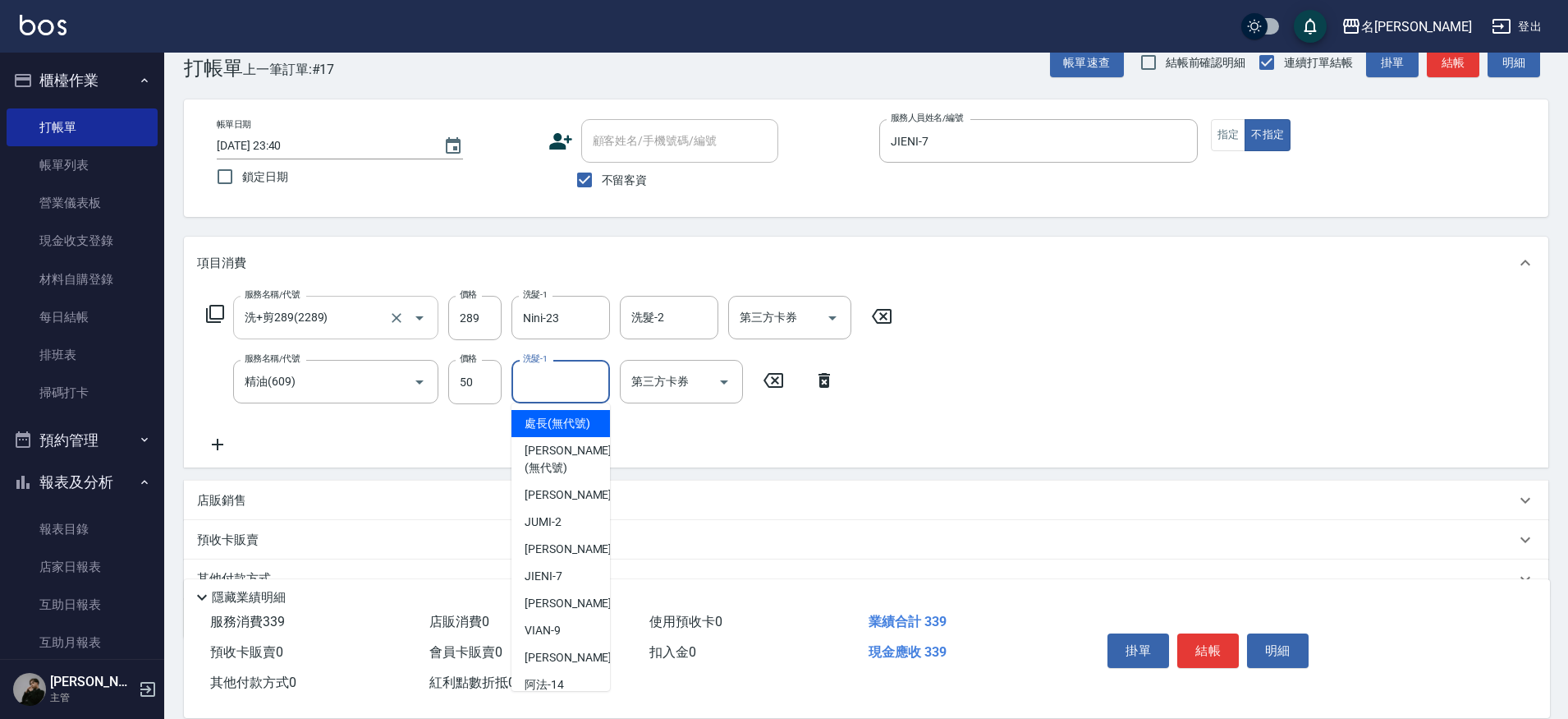
click at [525, 382] on input "洗髮-1" at bounding box center [560, 382] width 83 height 29
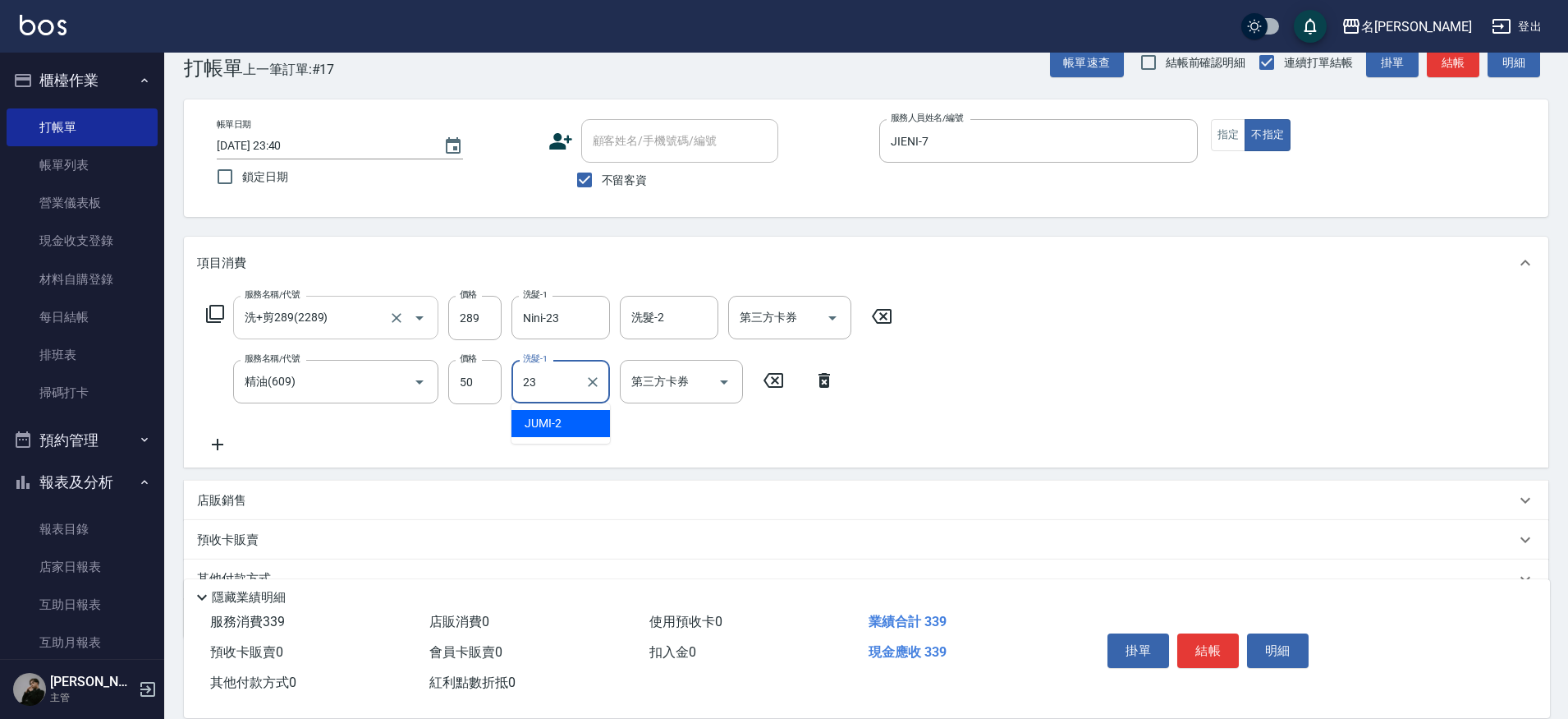
type input "Nini-23"
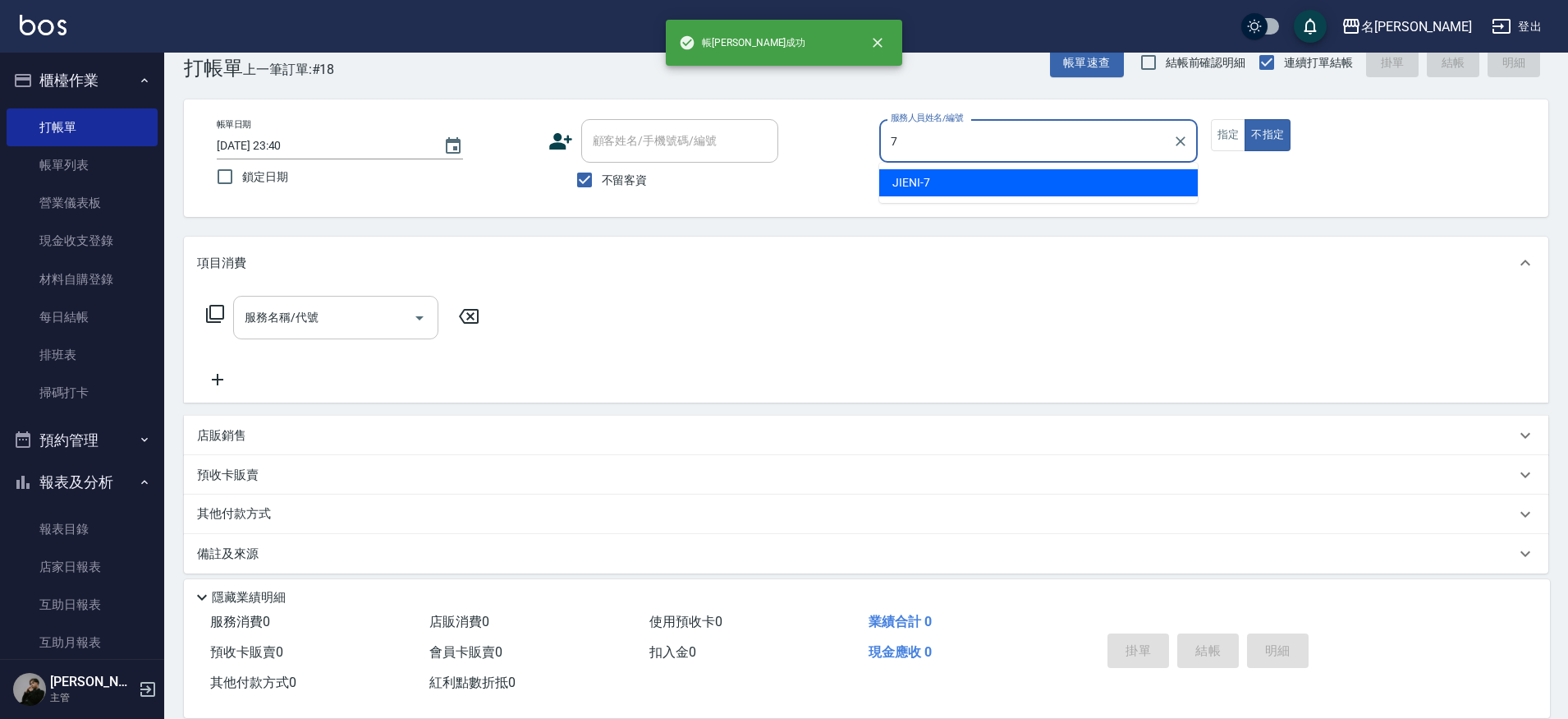
type input "JIENI-7"
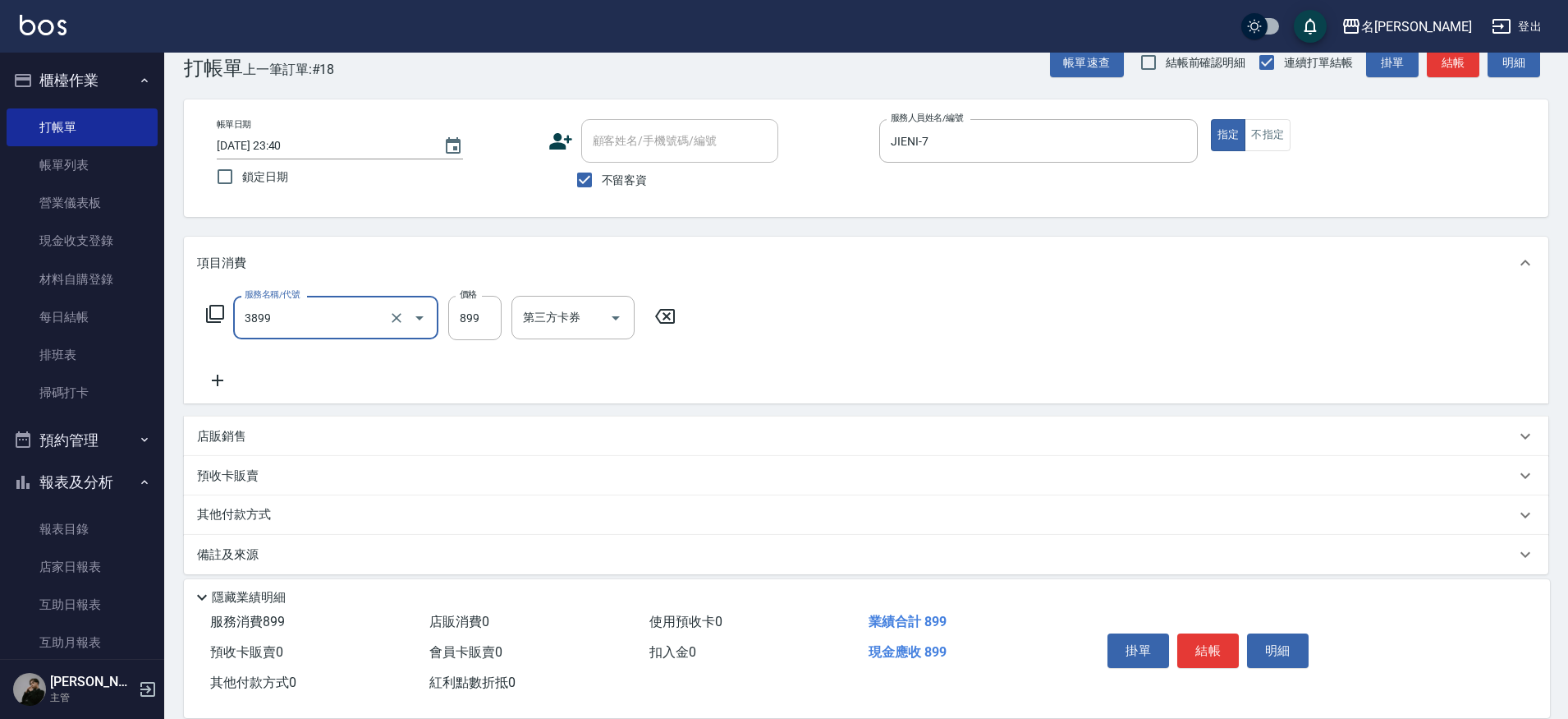
type input "基礎燙(3899)"
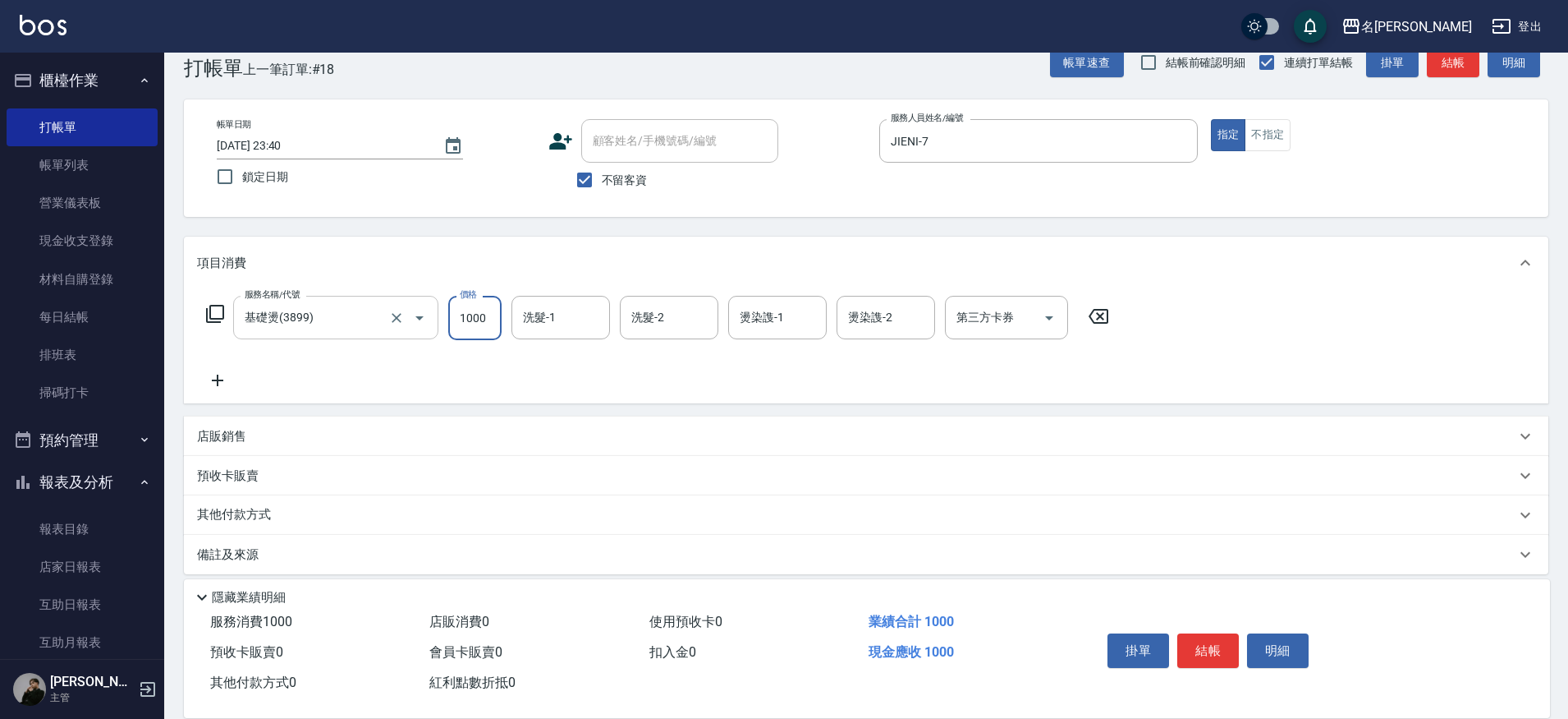
type input "1000"
type input "妞妞-66"
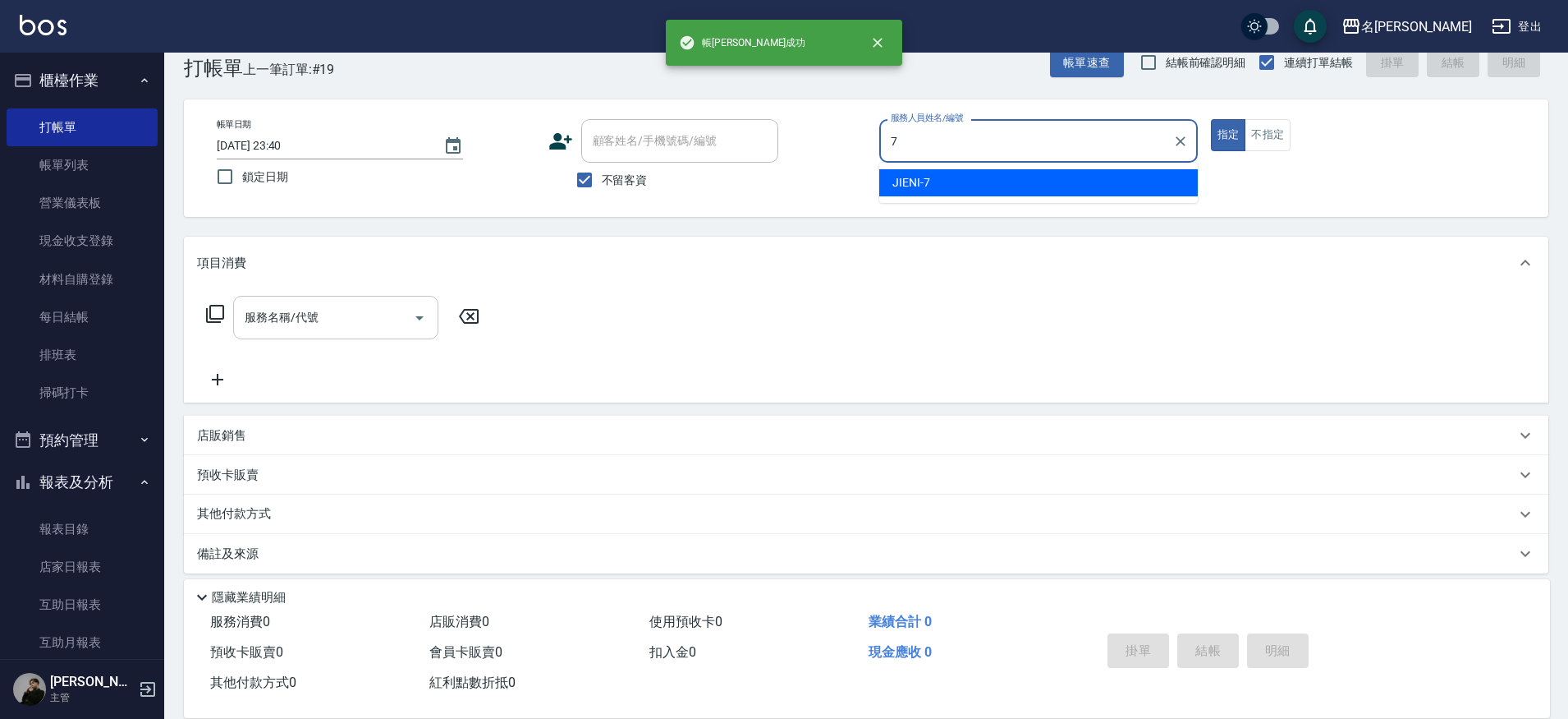
type input "JIENI-7"
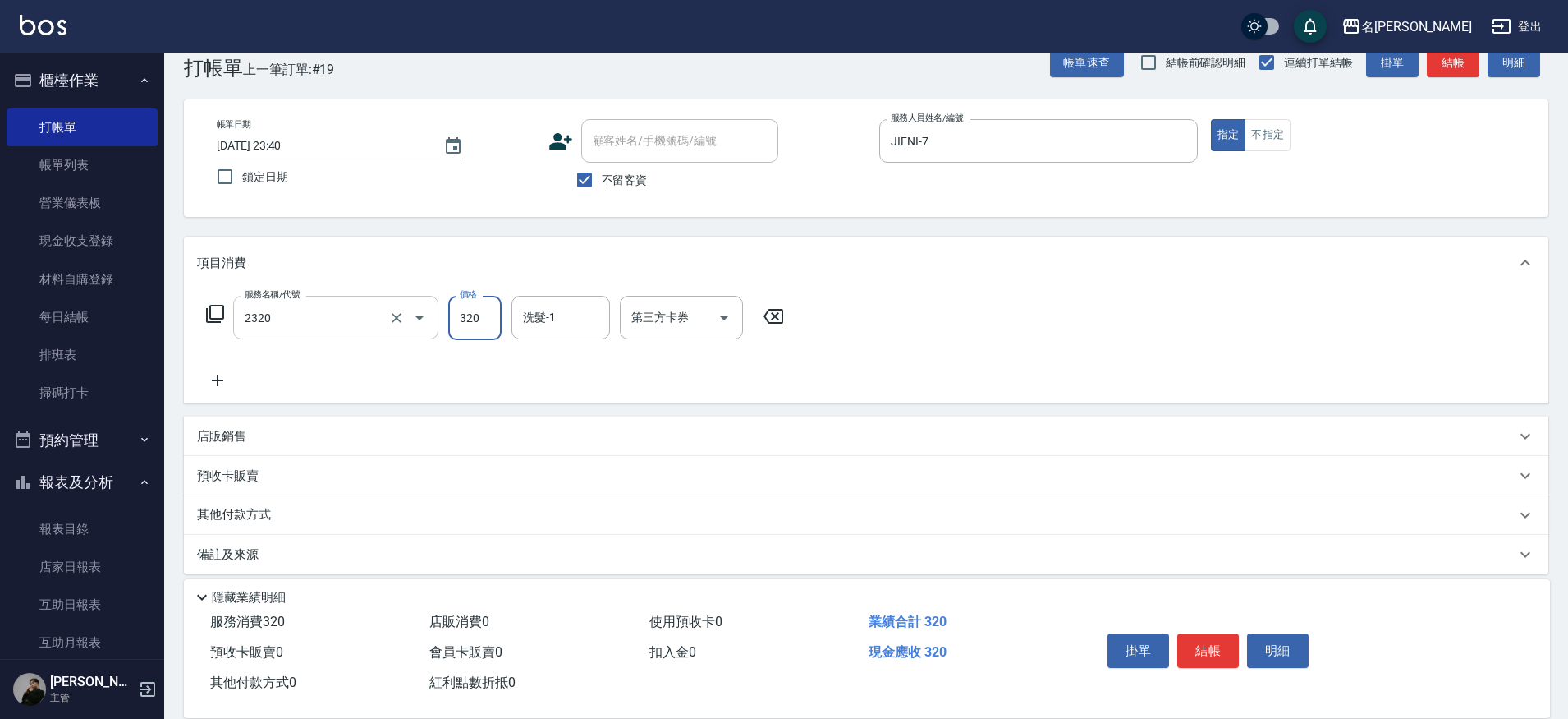
type input "洗剪320(2320)"
type input "Nini-23"
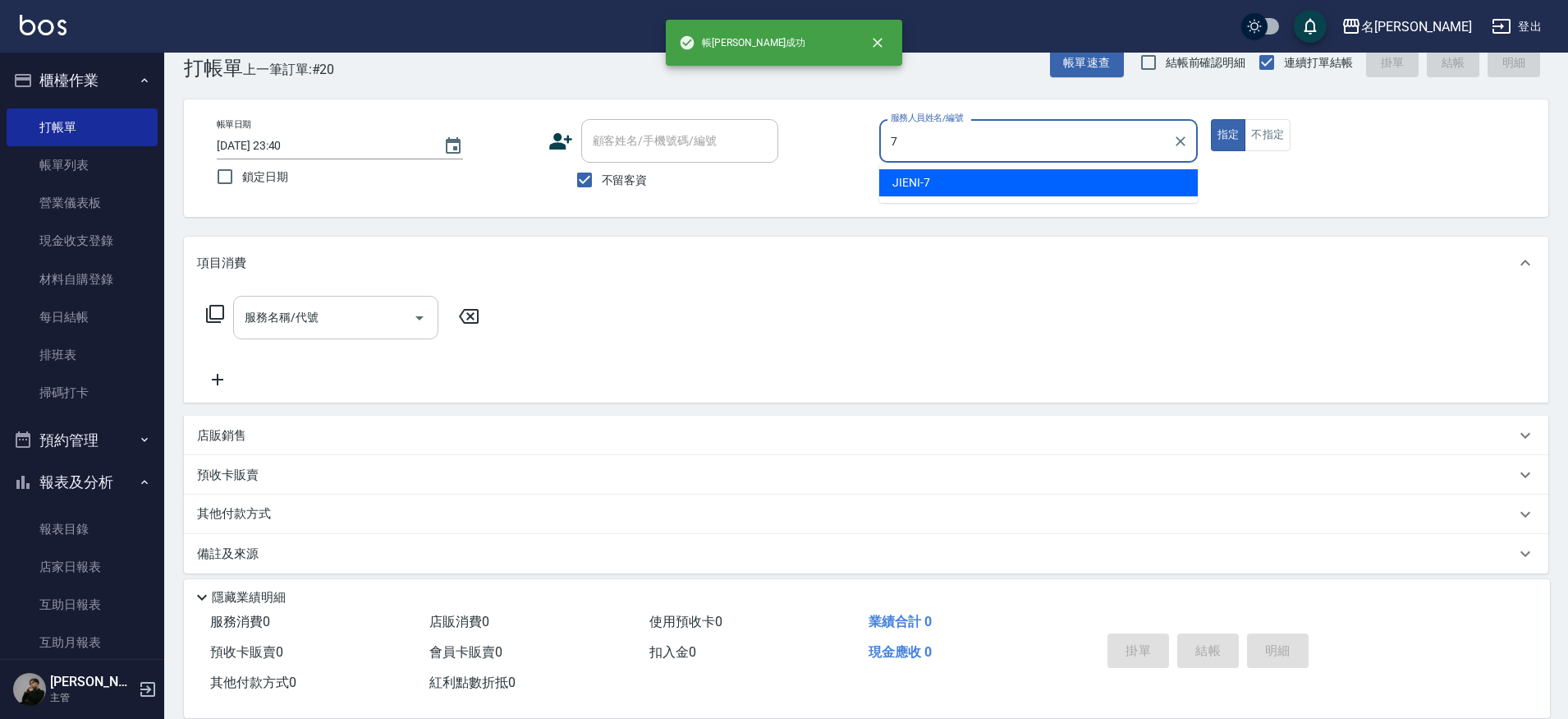
type input "JIENI-7"
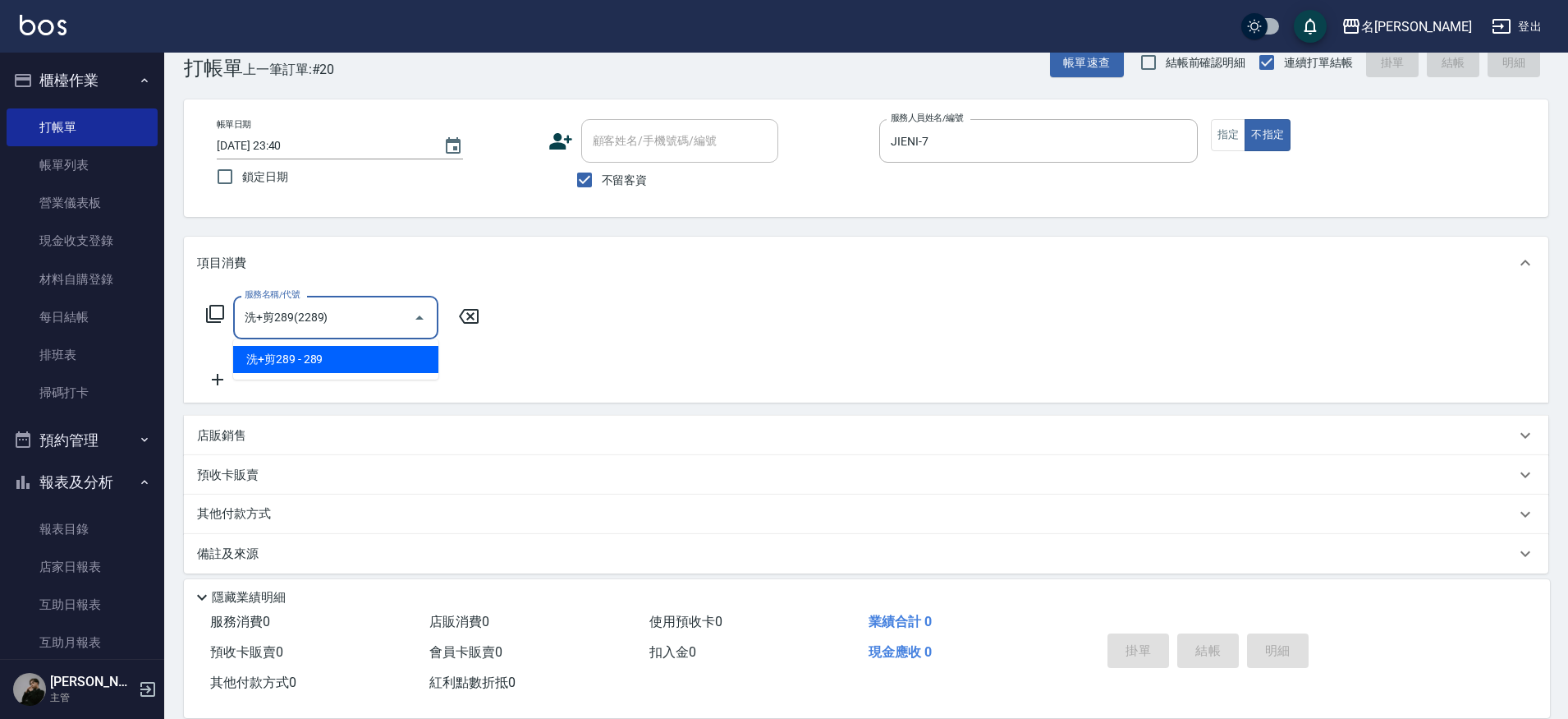
type input "洗+剪289(2289)"
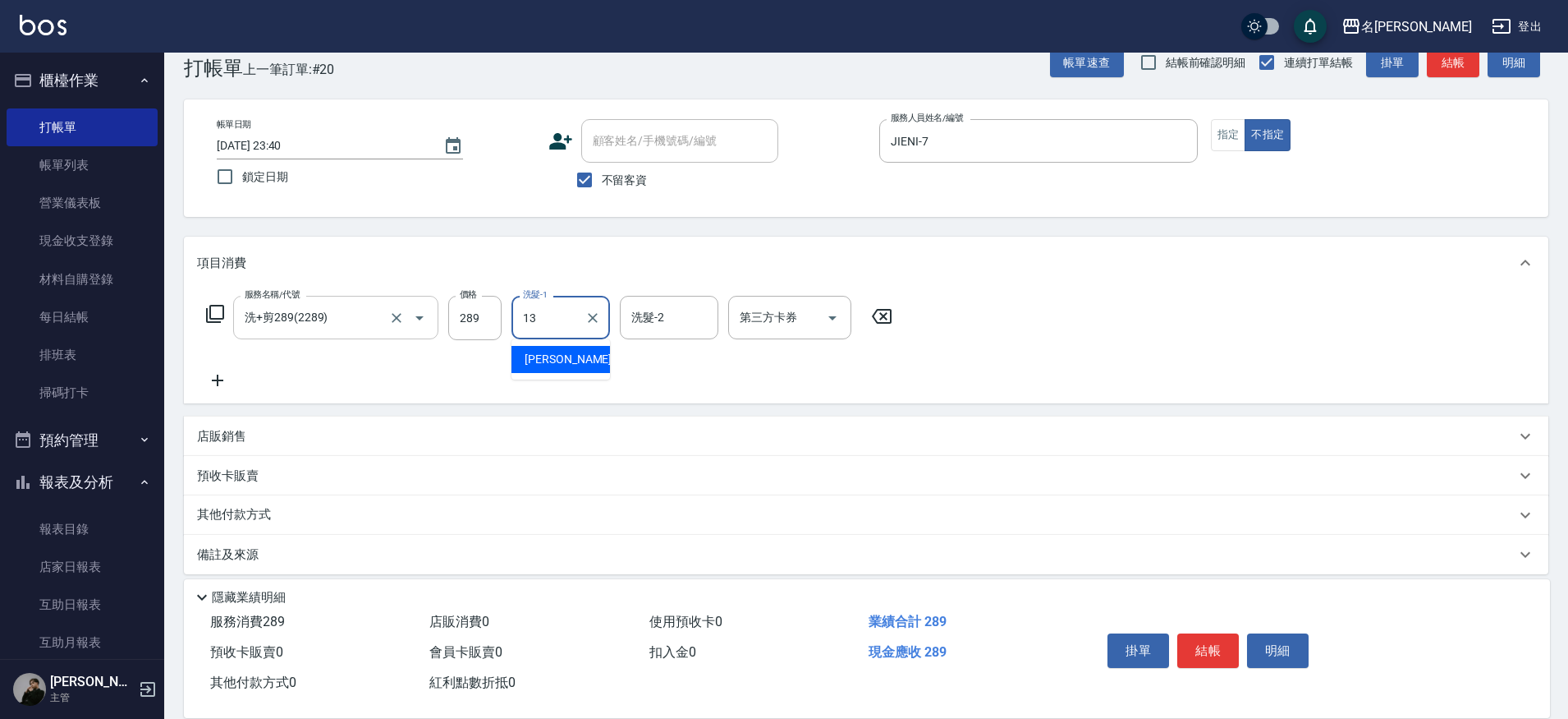
type input "[PERSON_NAME]-13"
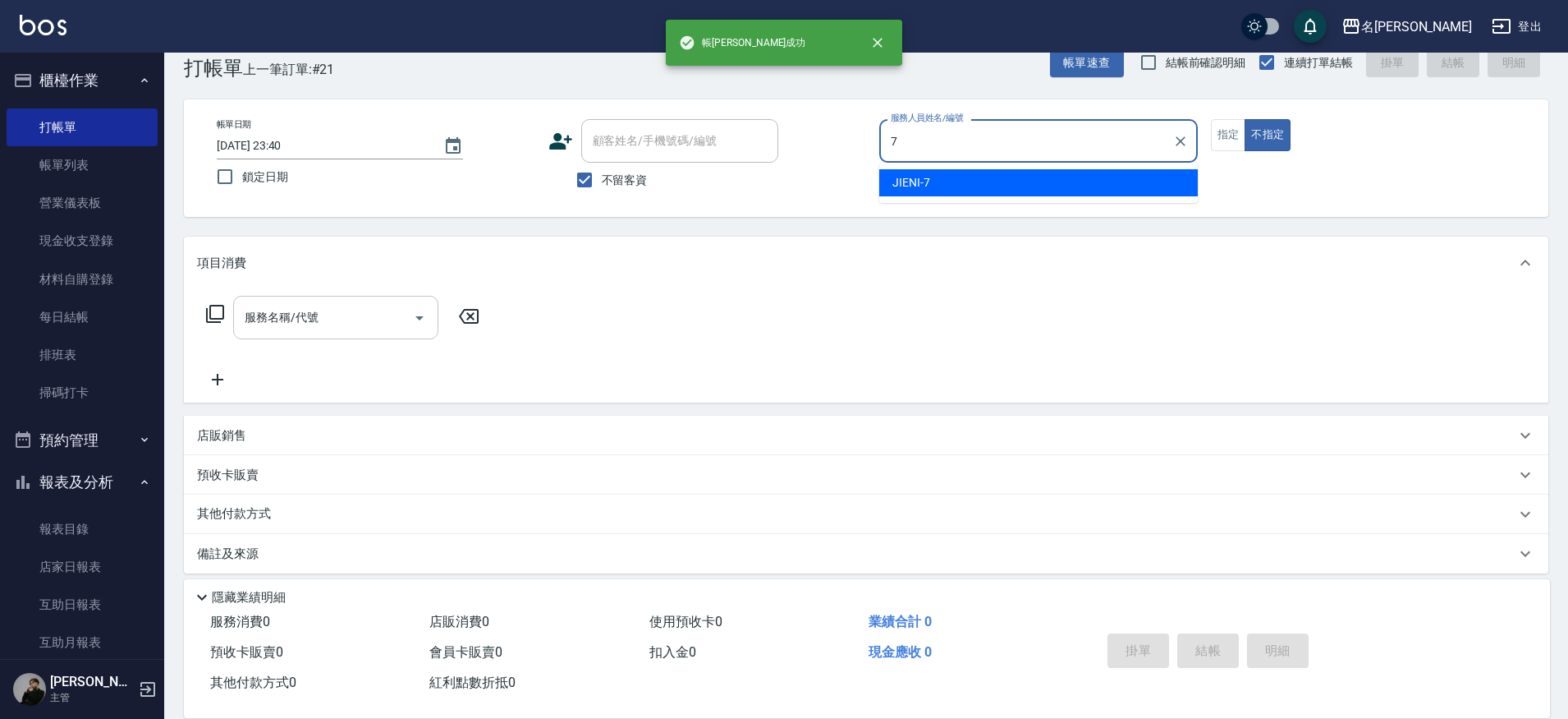
type input "JIENI-7"
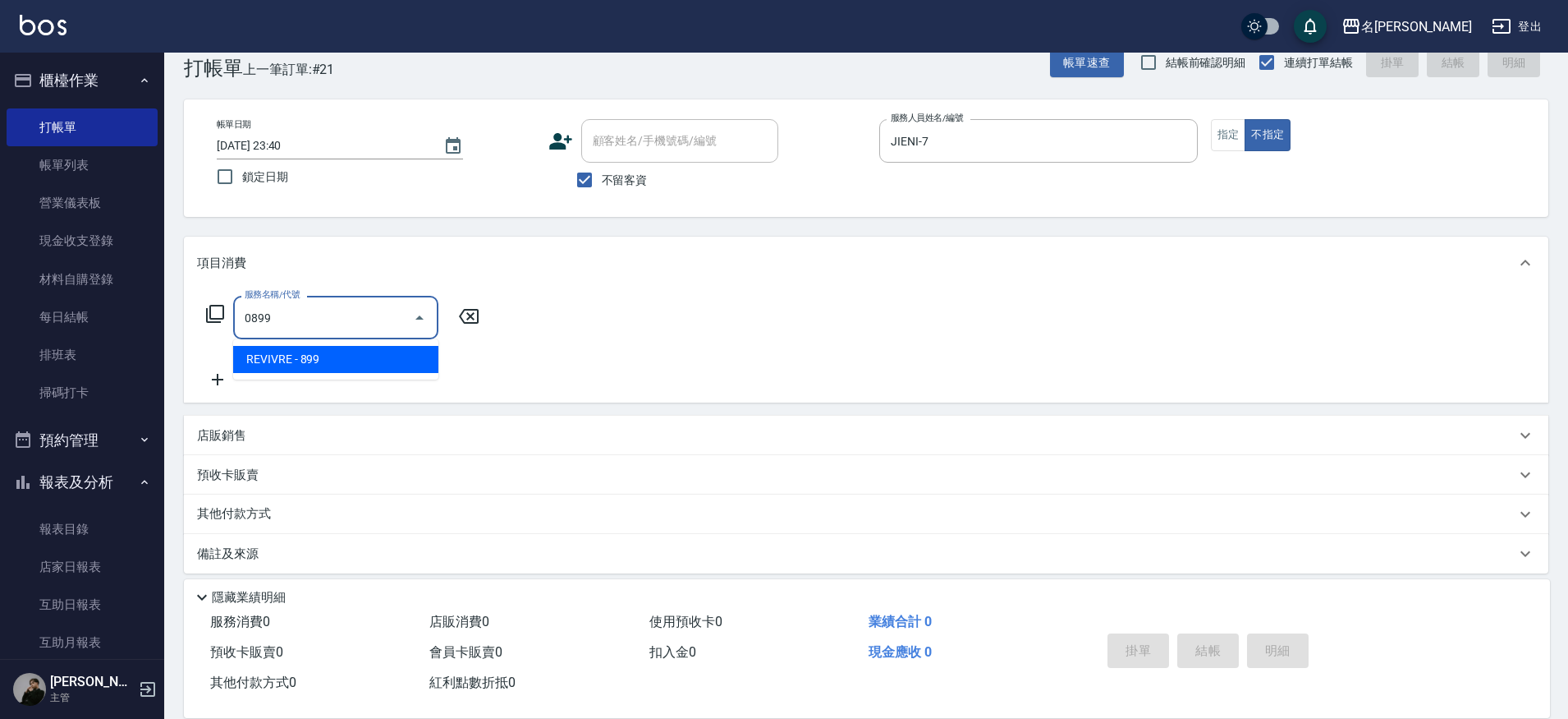
type input "REVIVRE(0899)"
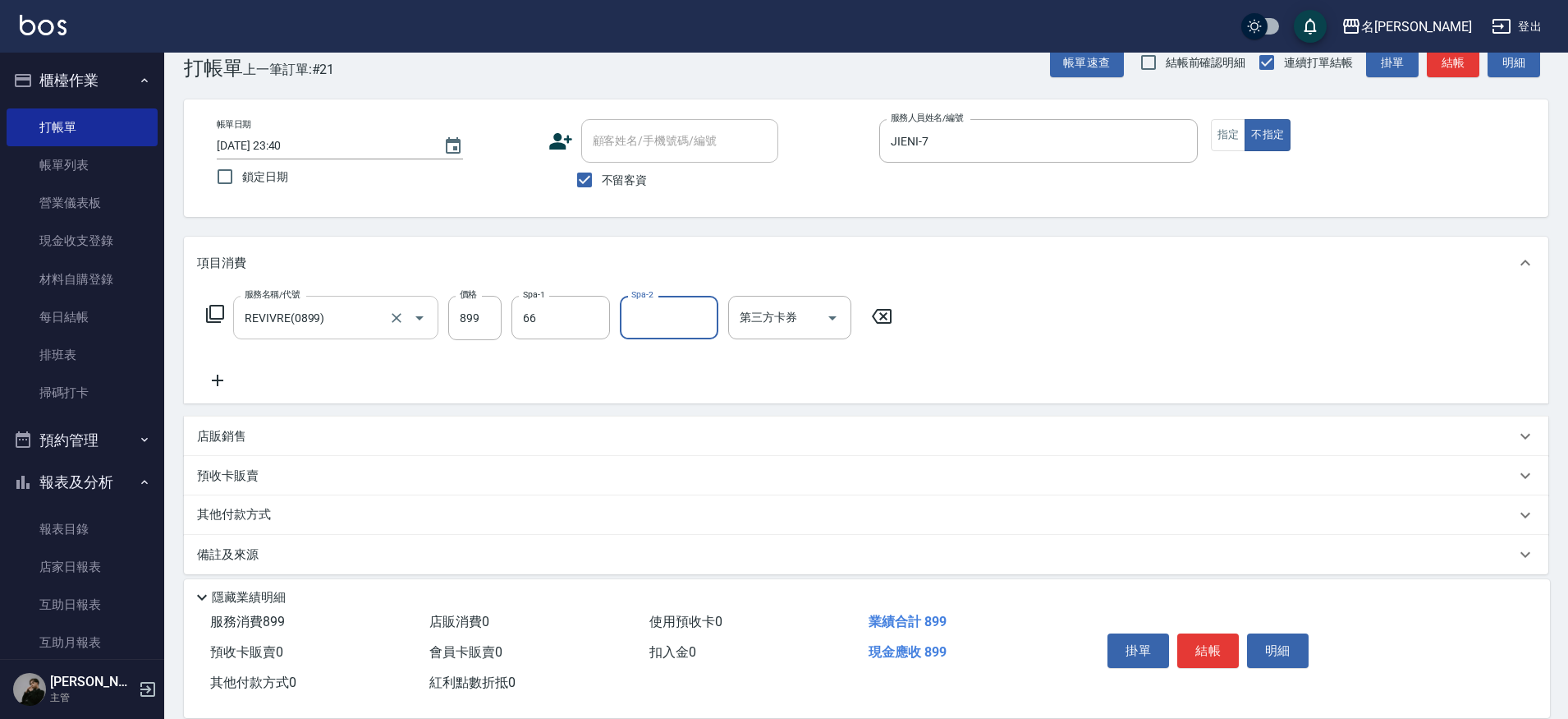
type input "妞妞-66"
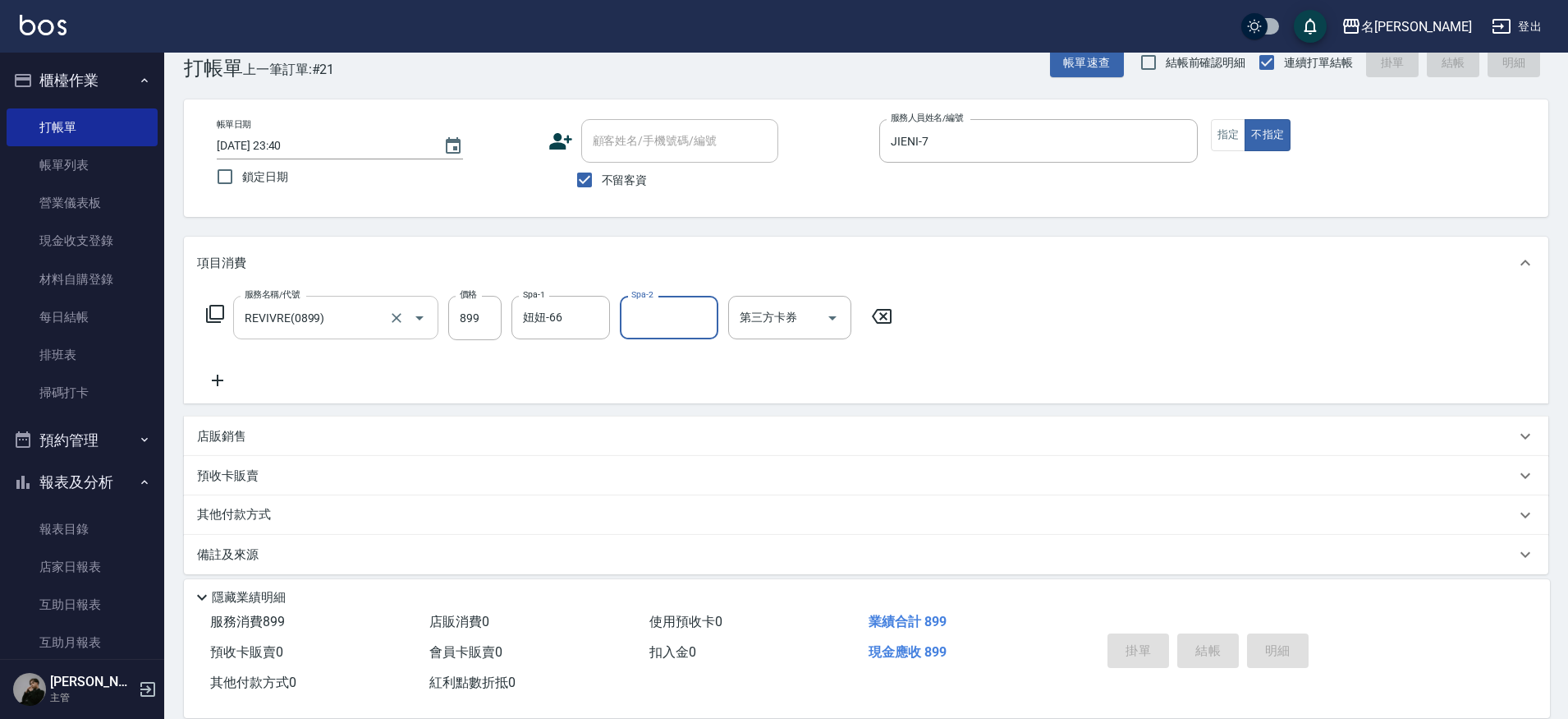
type input "[DATE] 23:41"
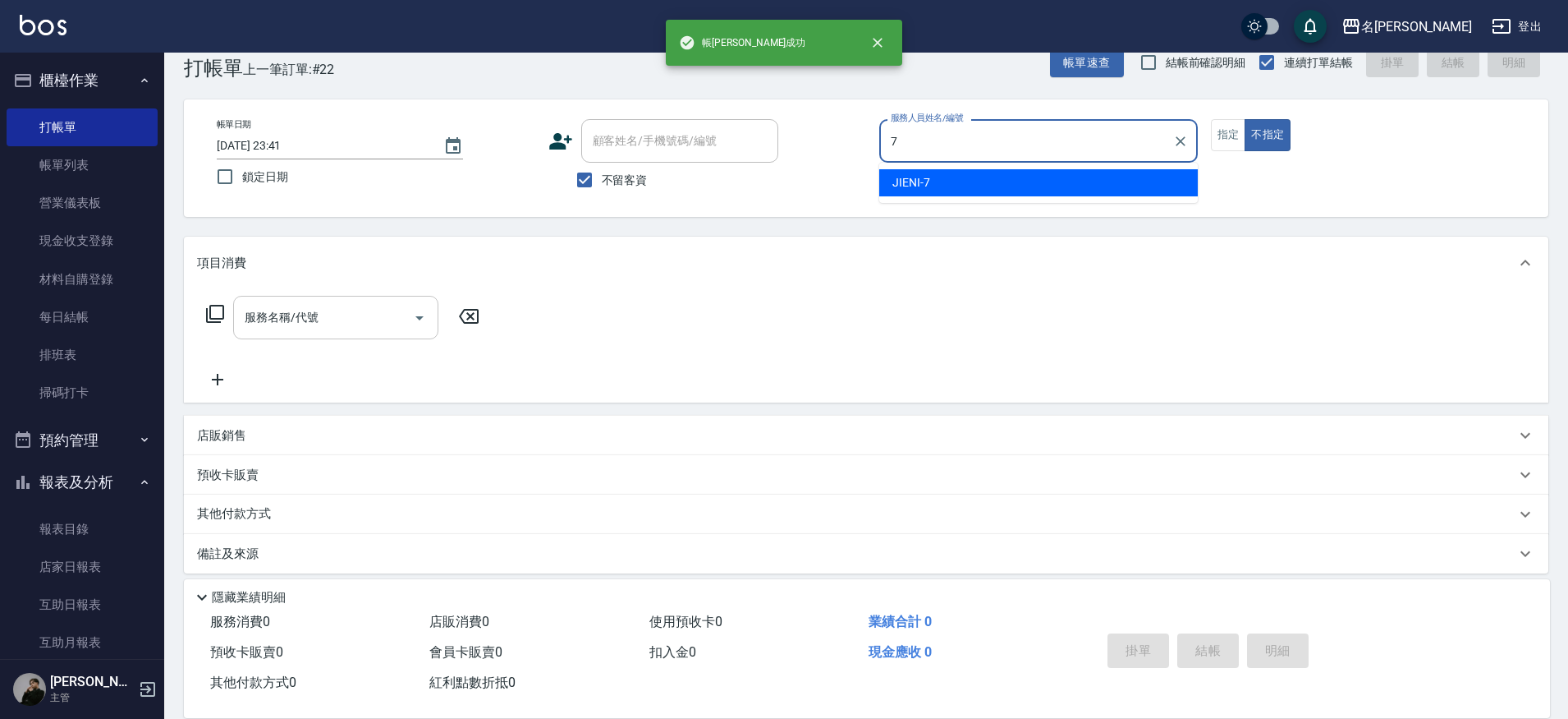
type input "JIENI-7"
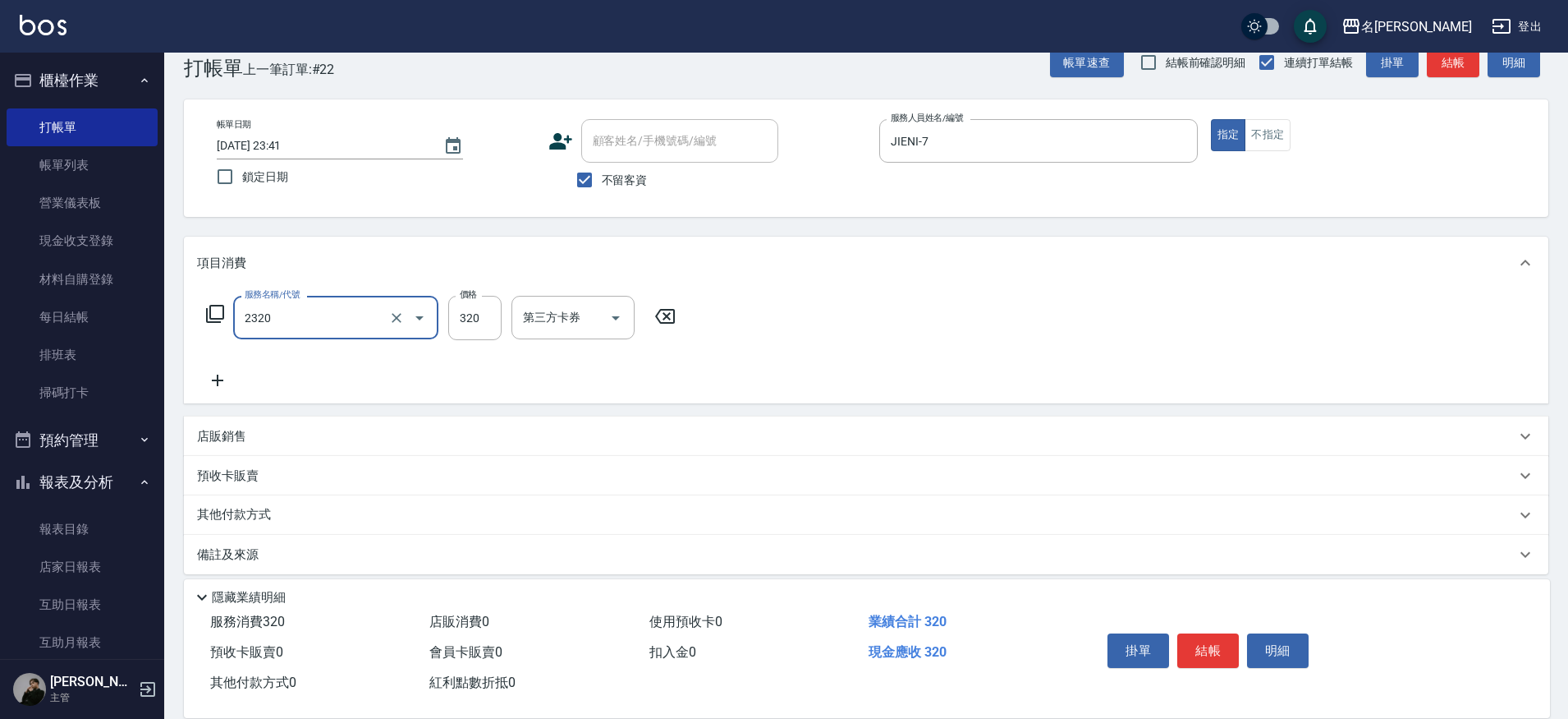
type input "洗剪320(2320)"
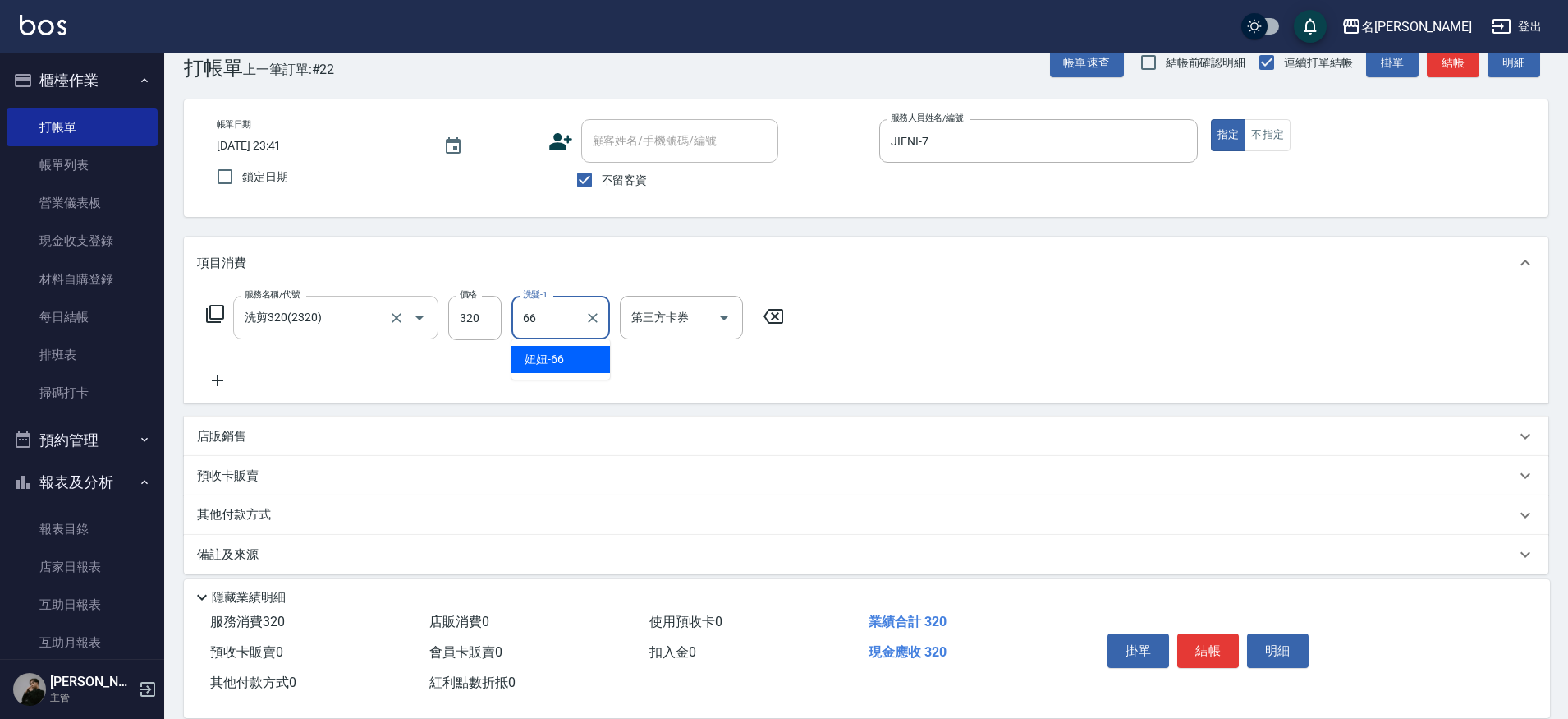
type input "妞妞-66"
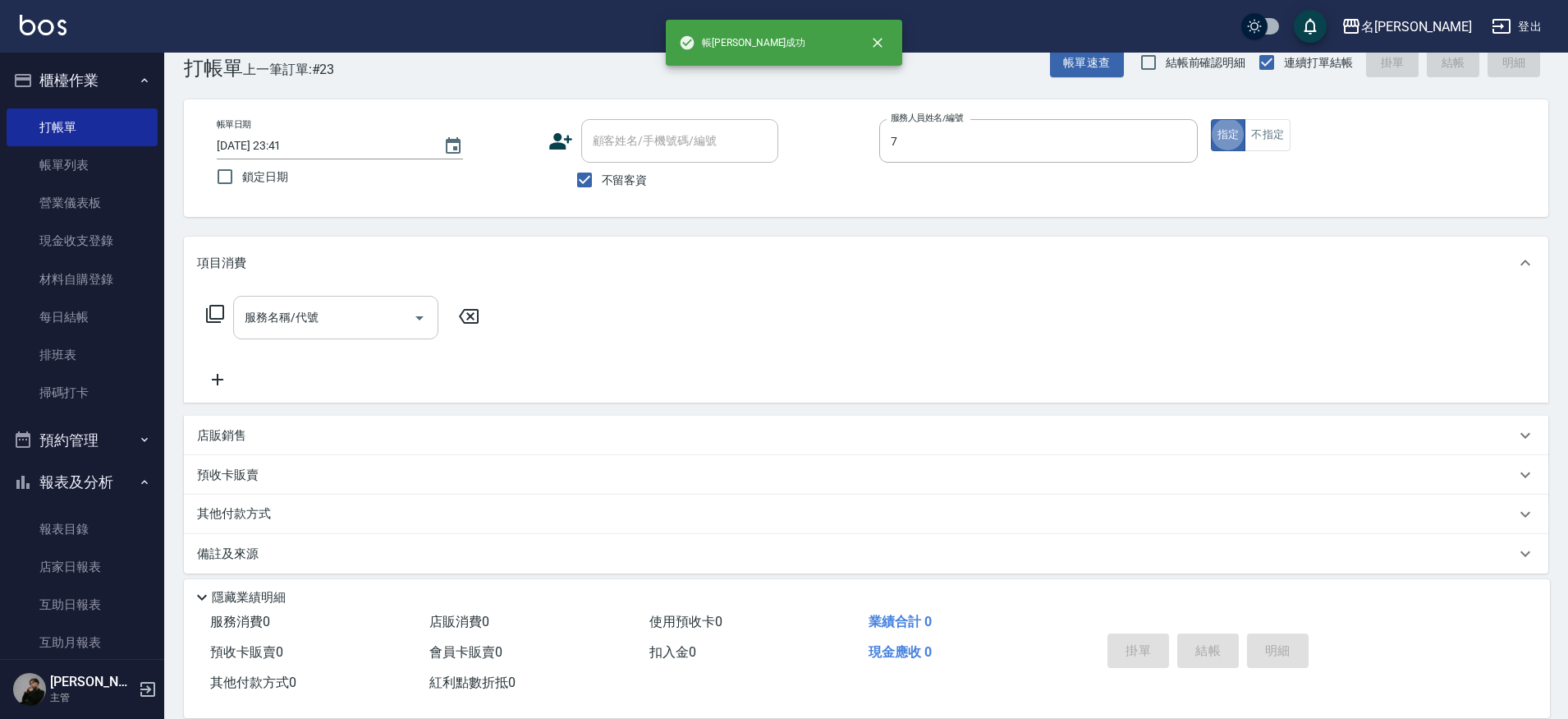
type input "JIENI-7"
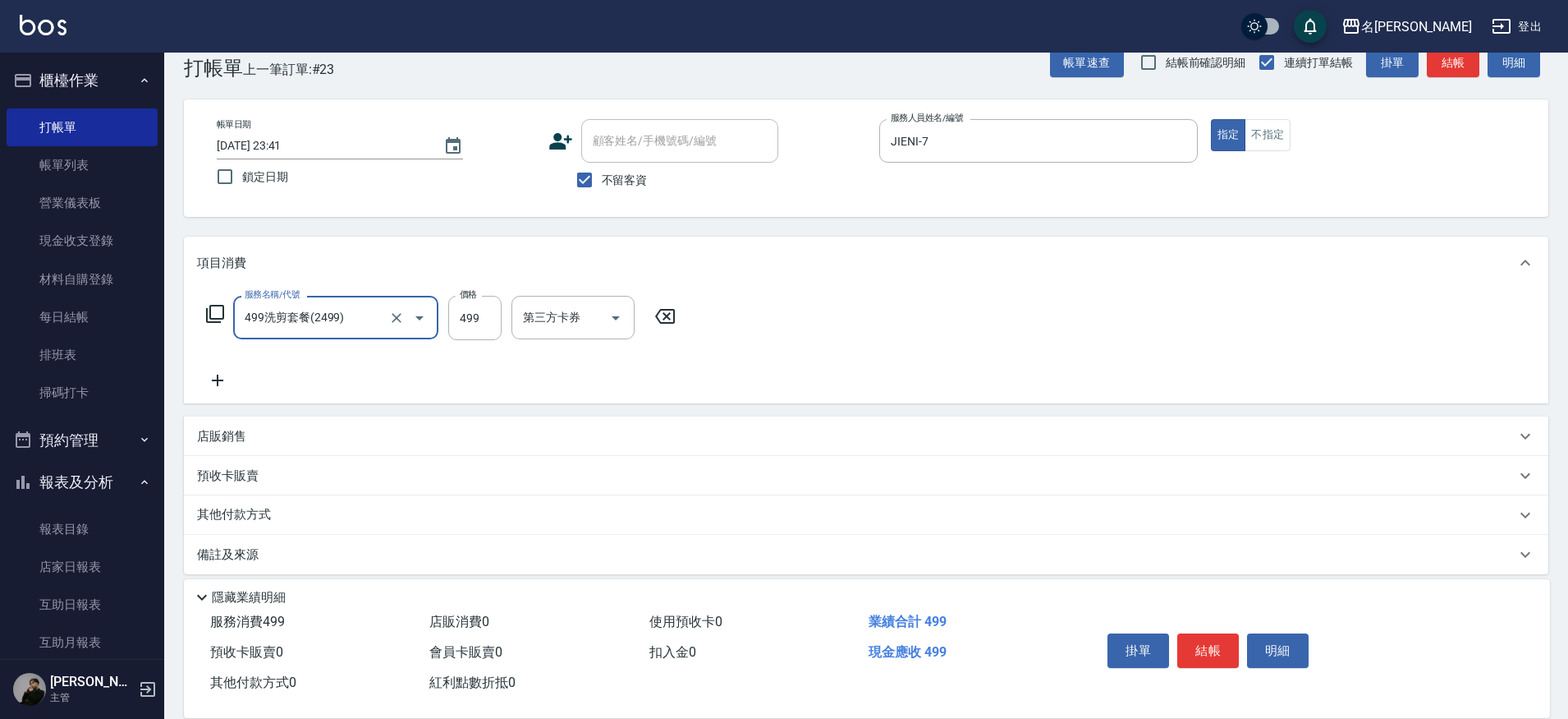
type input "499洗剪套餐(2499)"
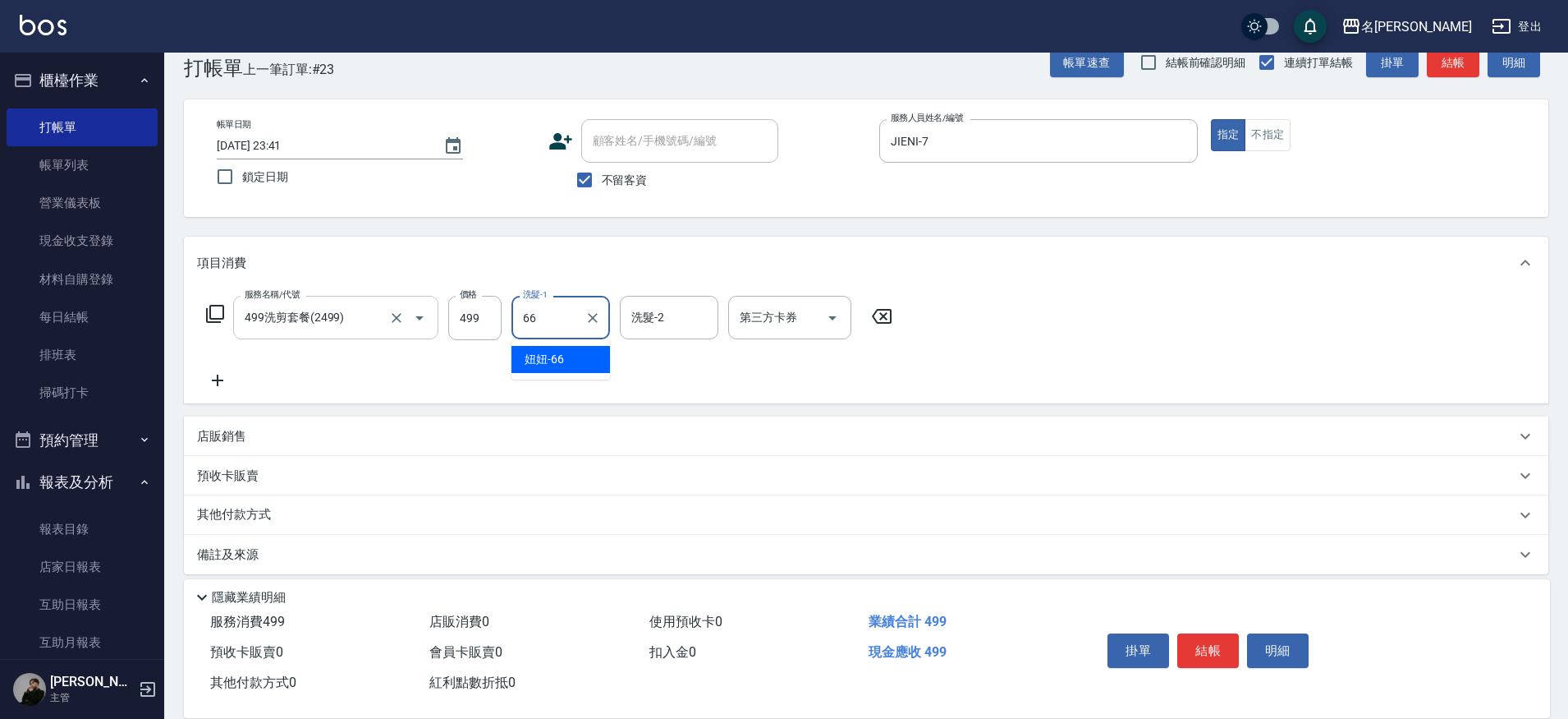
type input "妞妞-66"
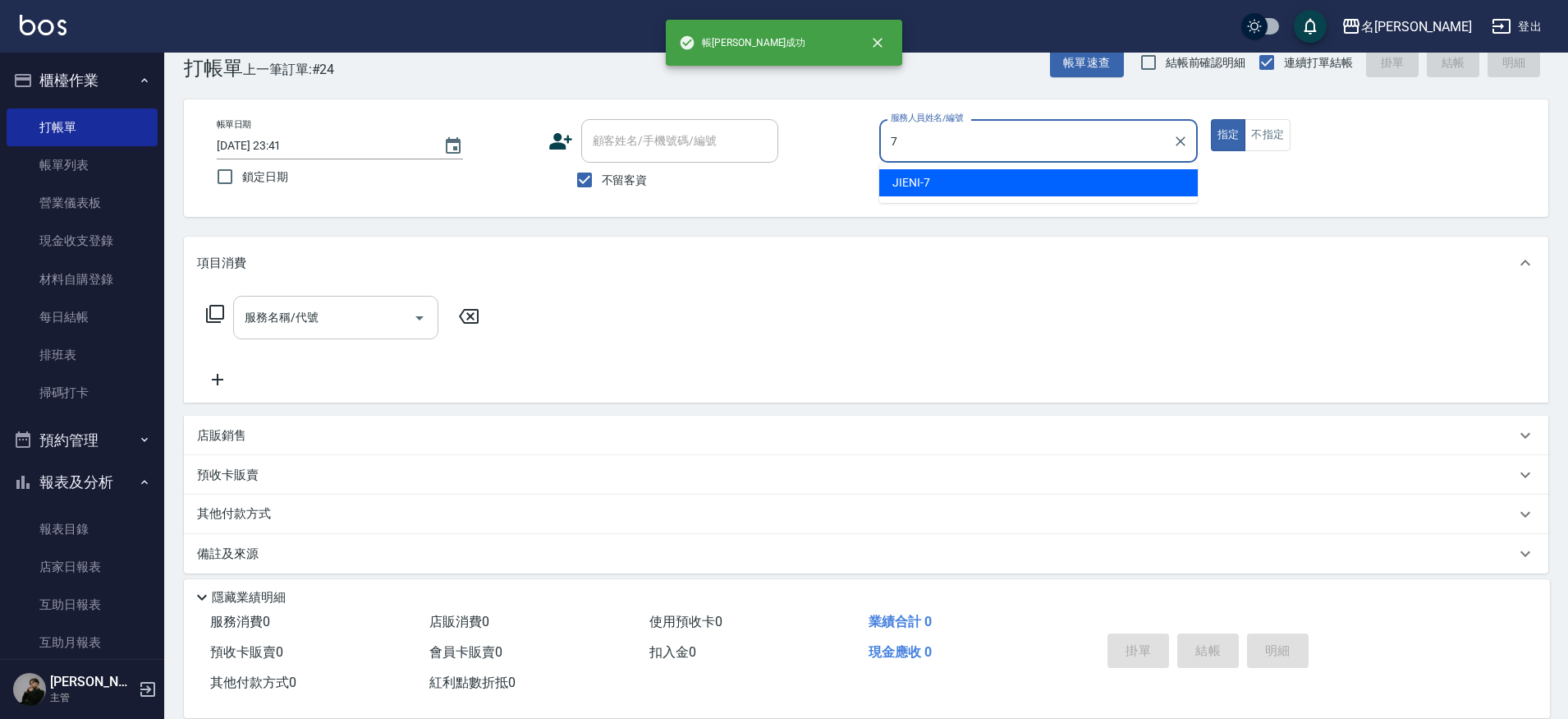
type input "JIENI-7"
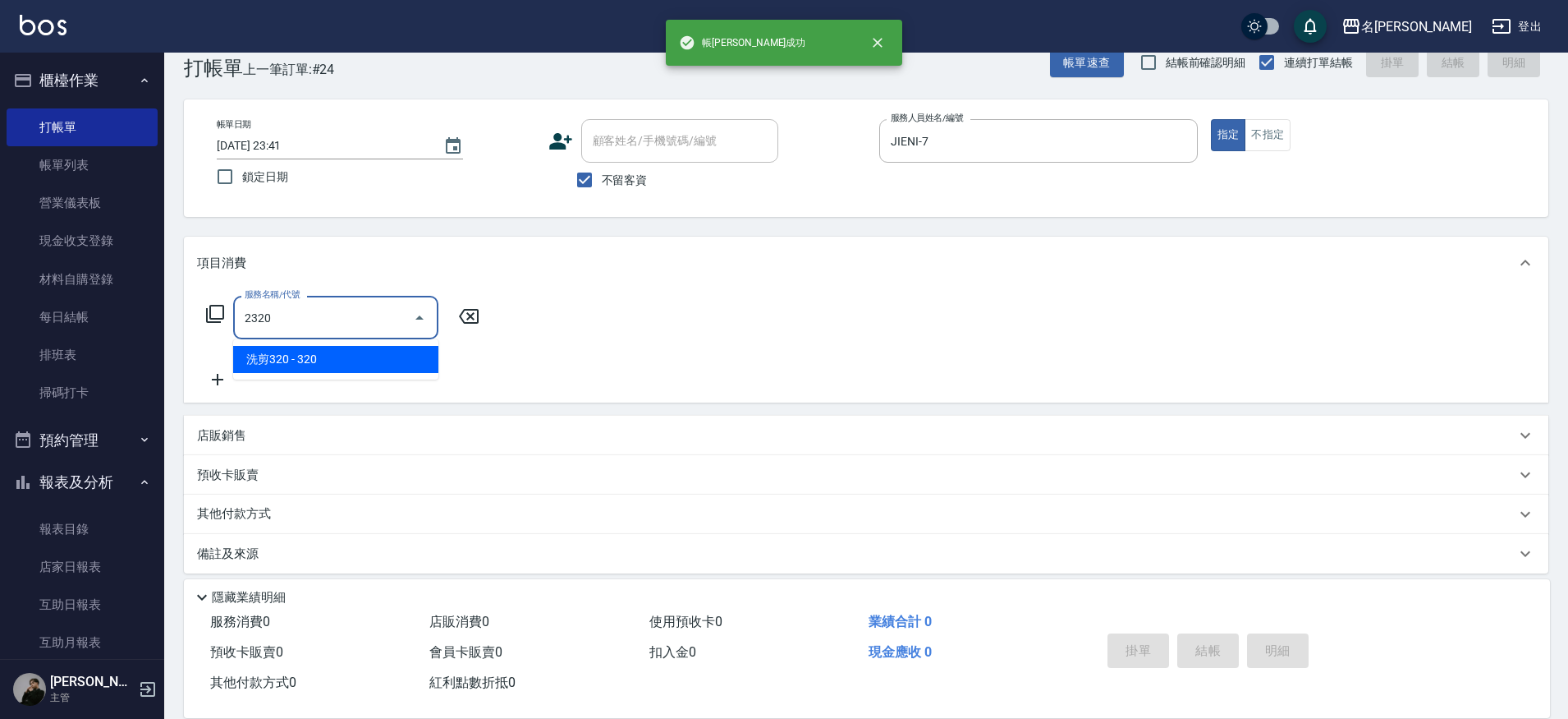
type input "洗剪320(2320)"
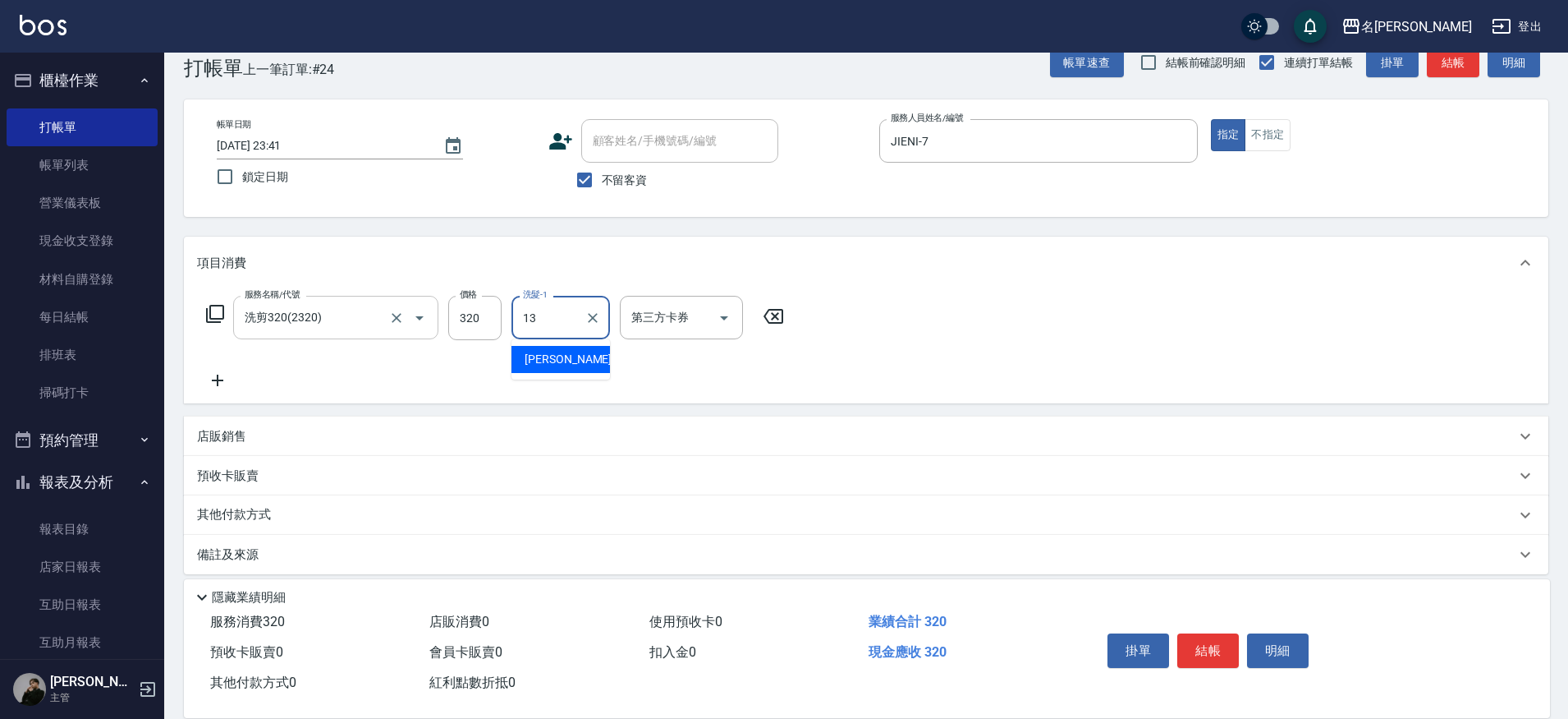
type input "[PERSON_NAME]-13"
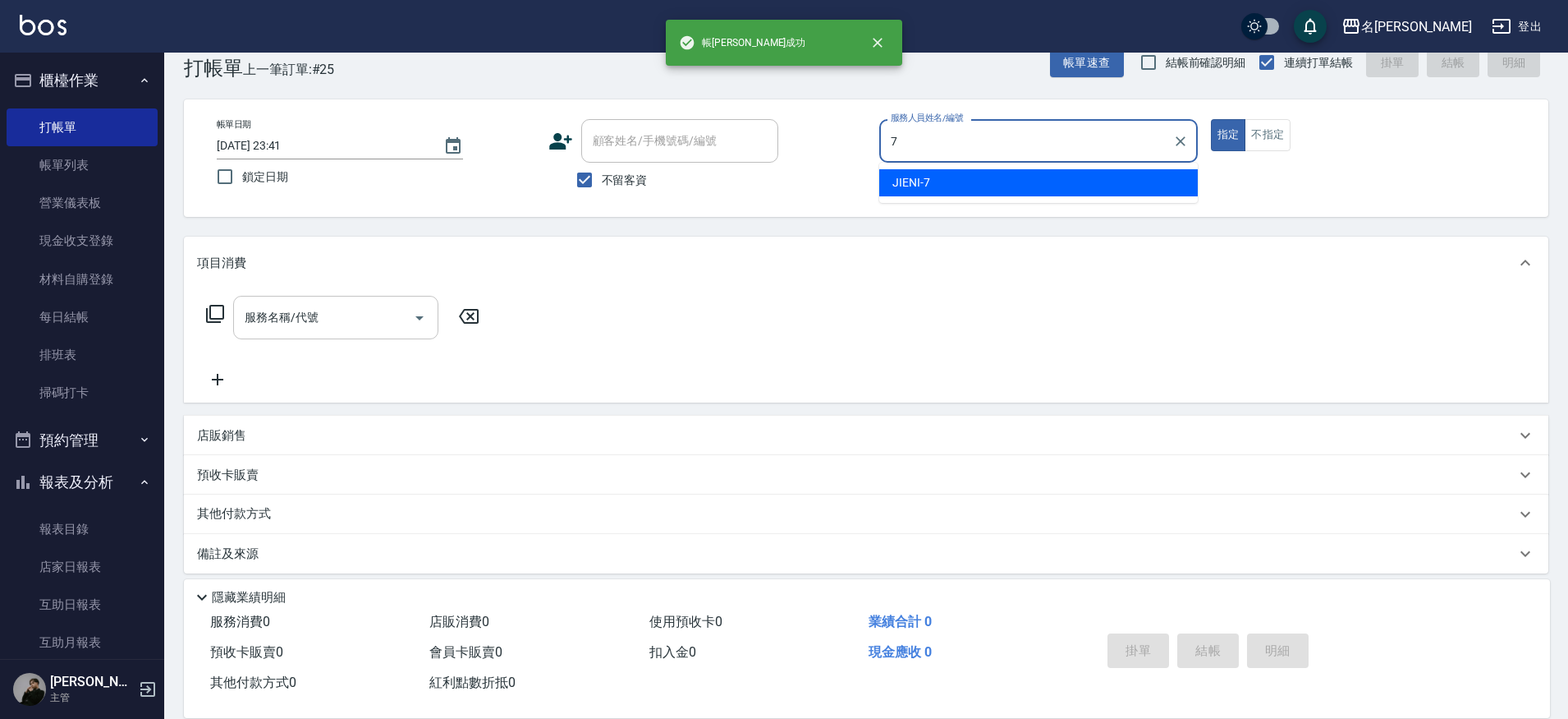
type input "JIENI-7"
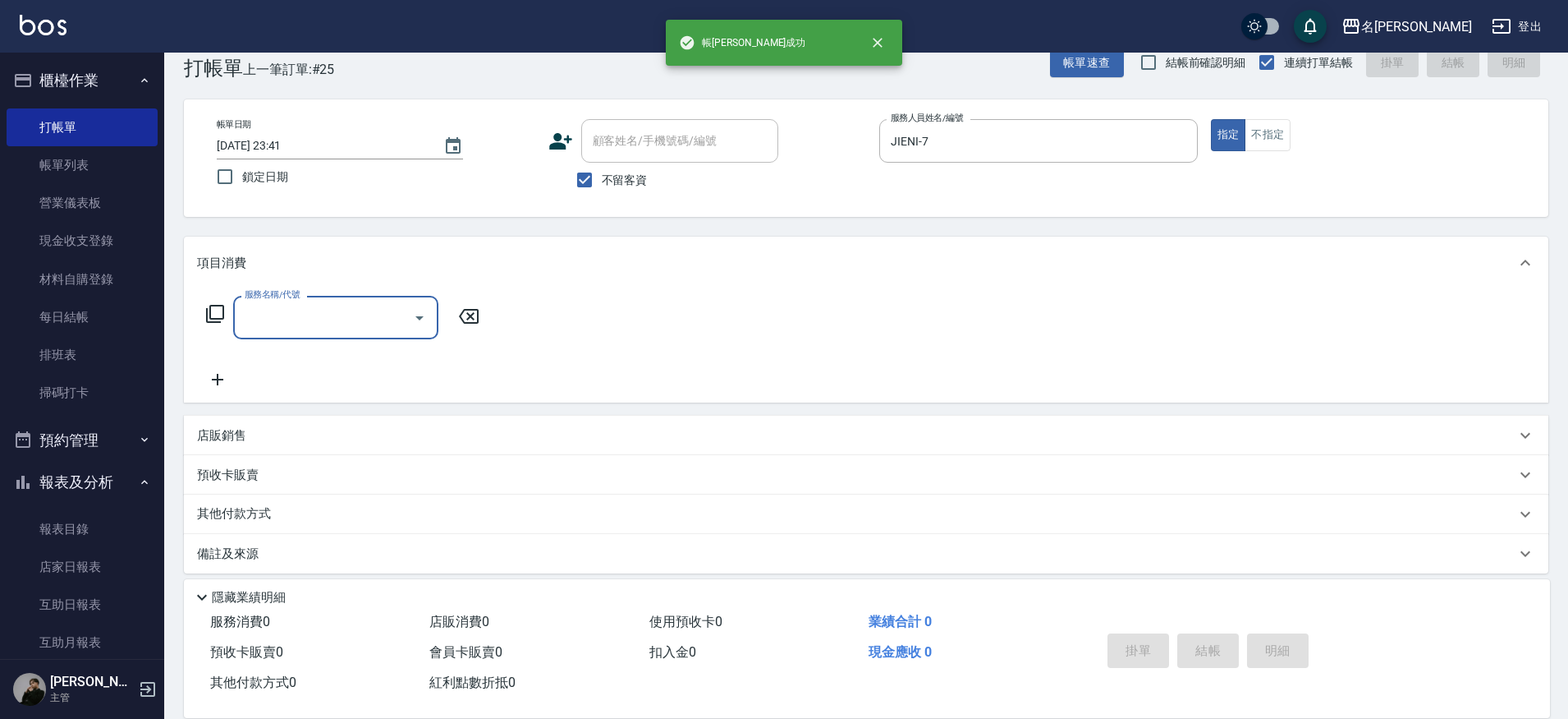
type input "1"
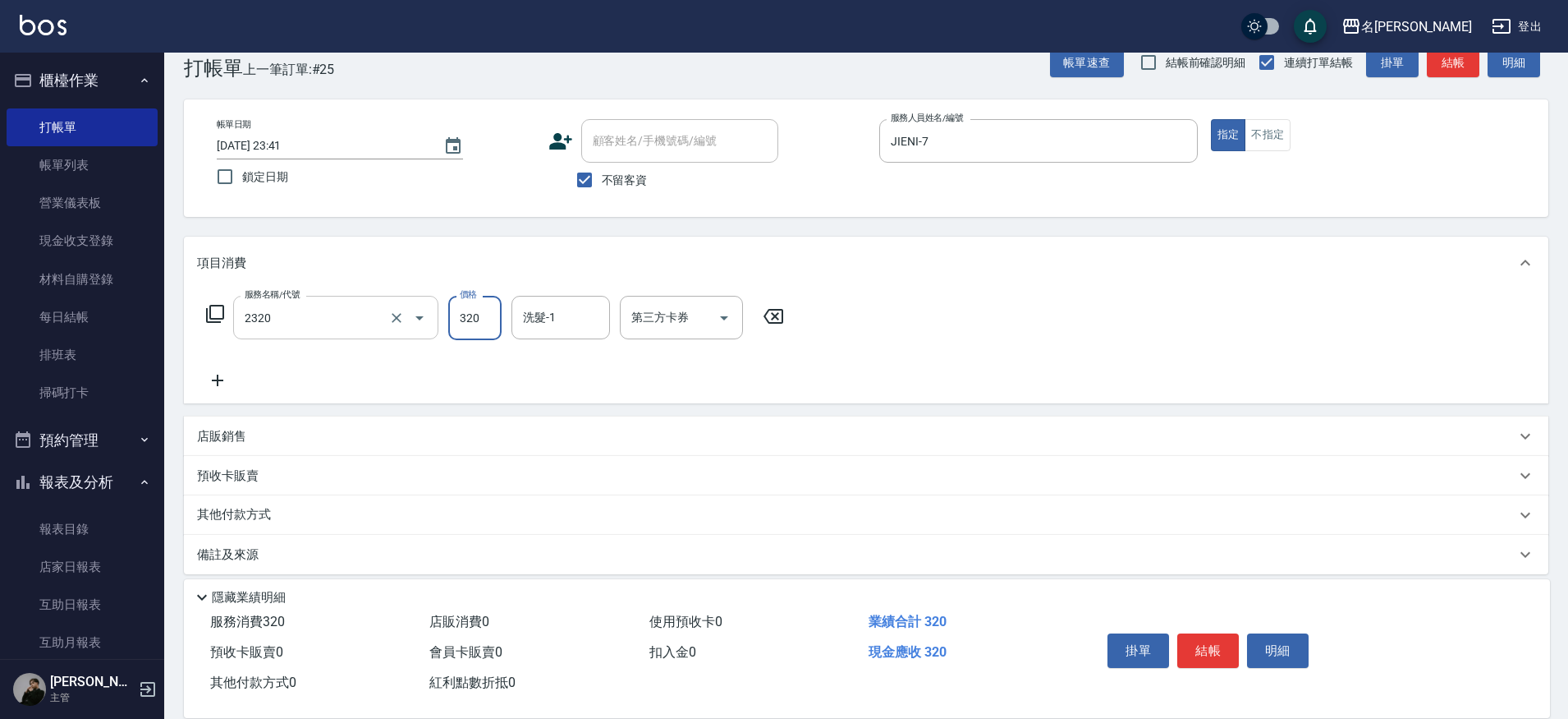
type input "洗剪320(2320)"
type input "妞妞-66"
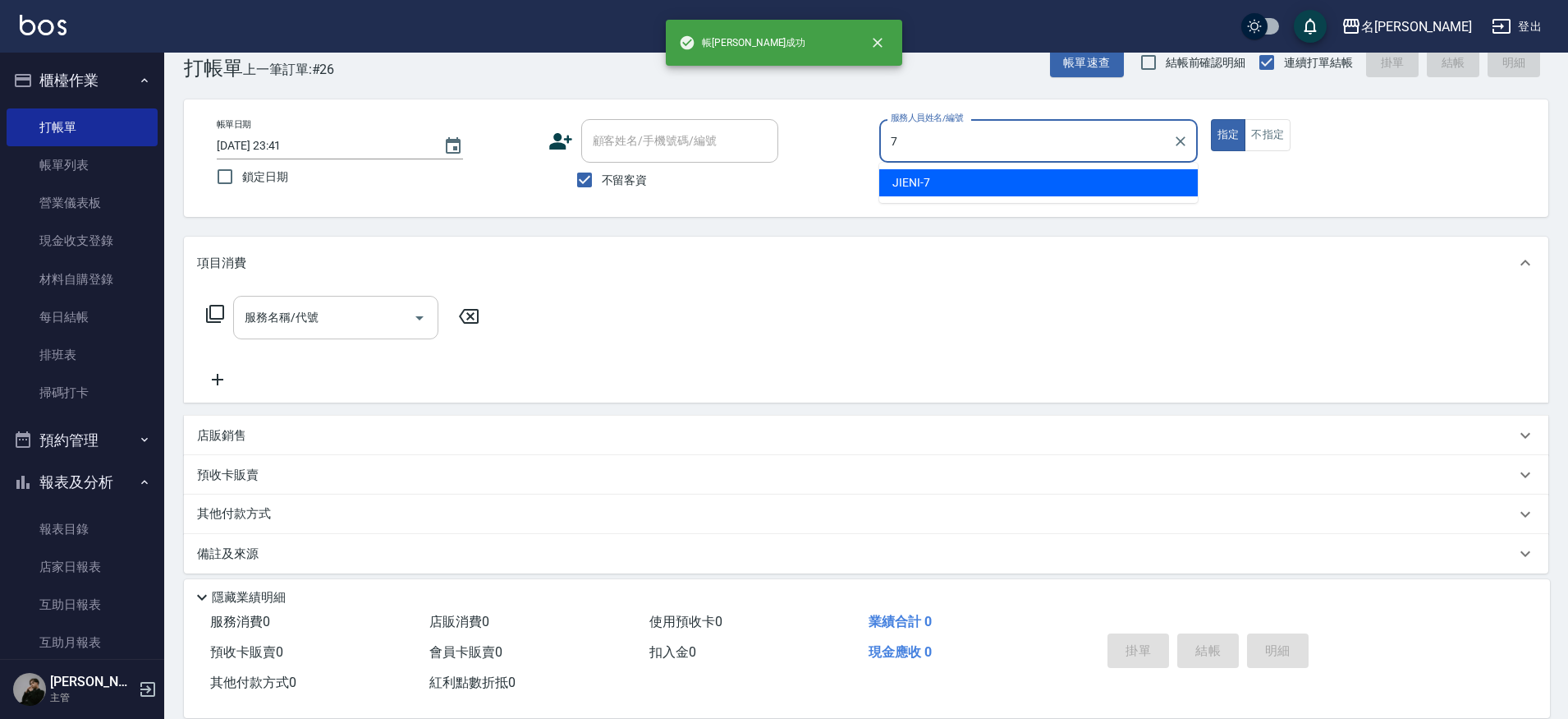
type input "JIENI-7"
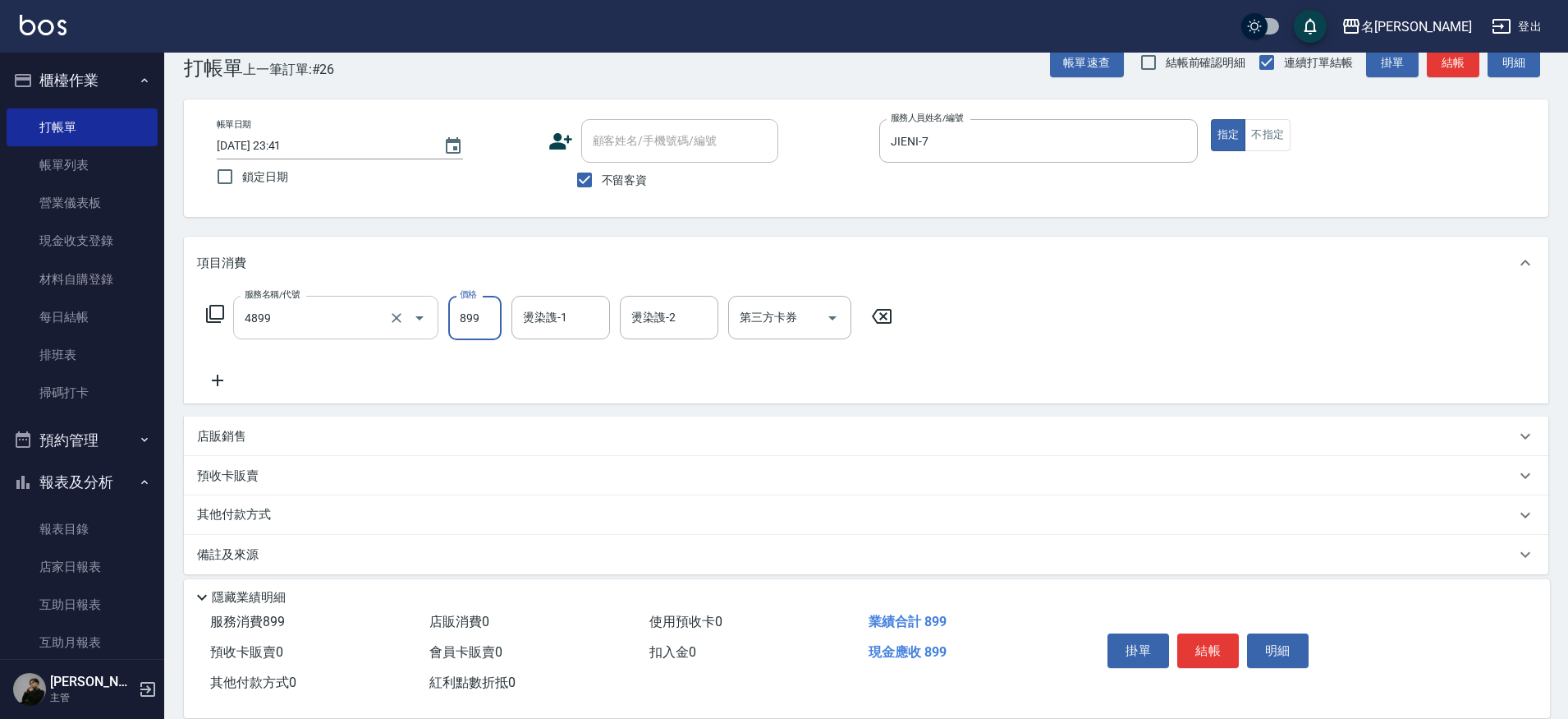
type input "染髮(4899)"
type input "1000"
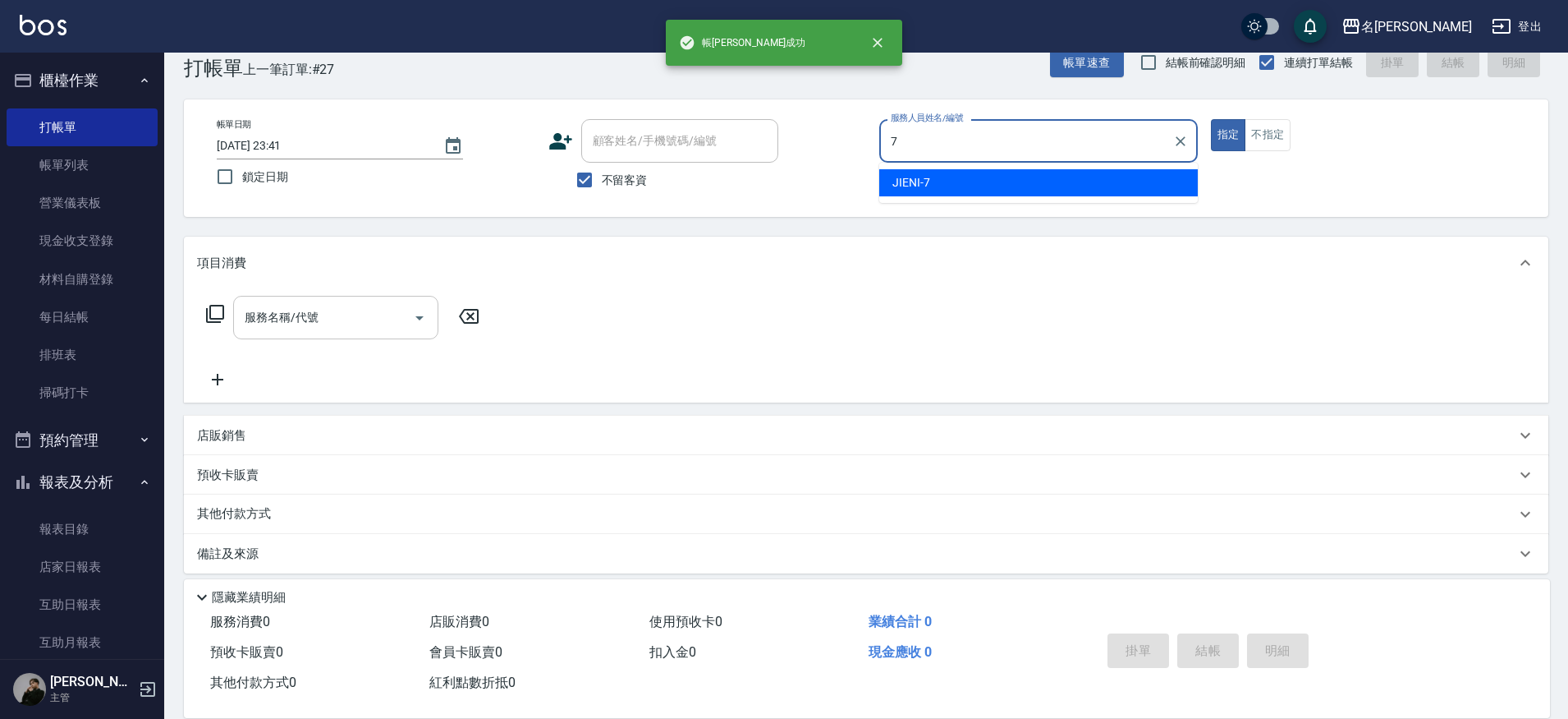
type input "JIENI-7"
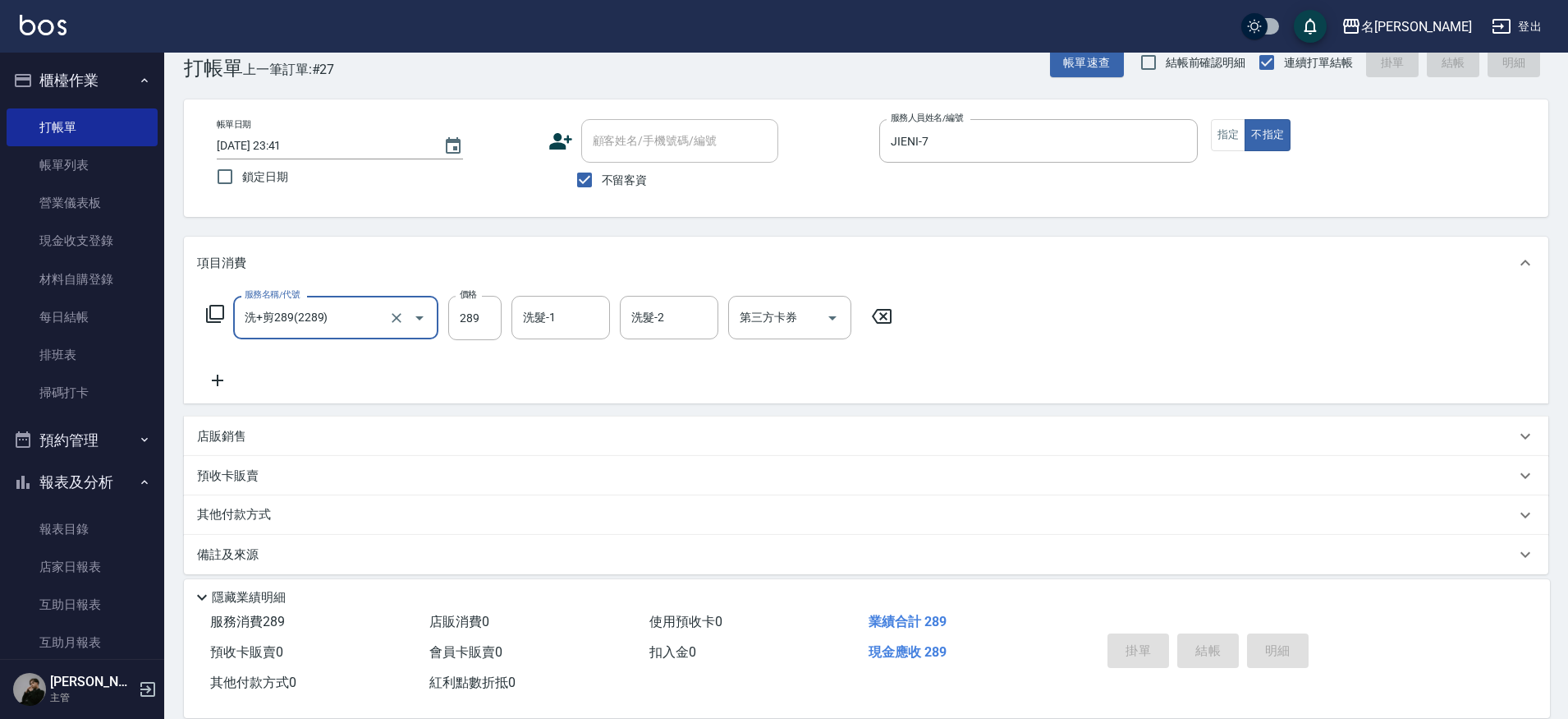
type input "洗+剪289(2289)"
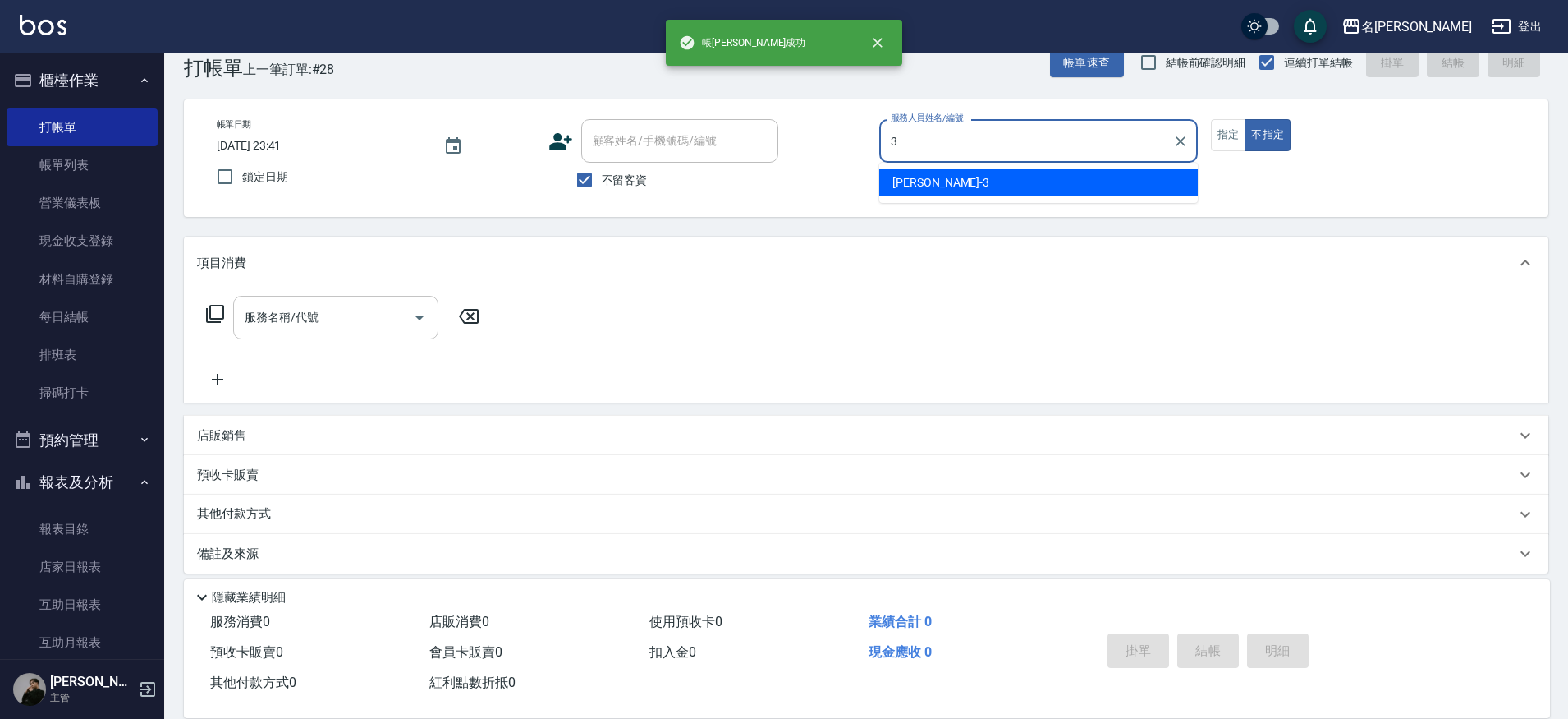
type input "Mina-3"
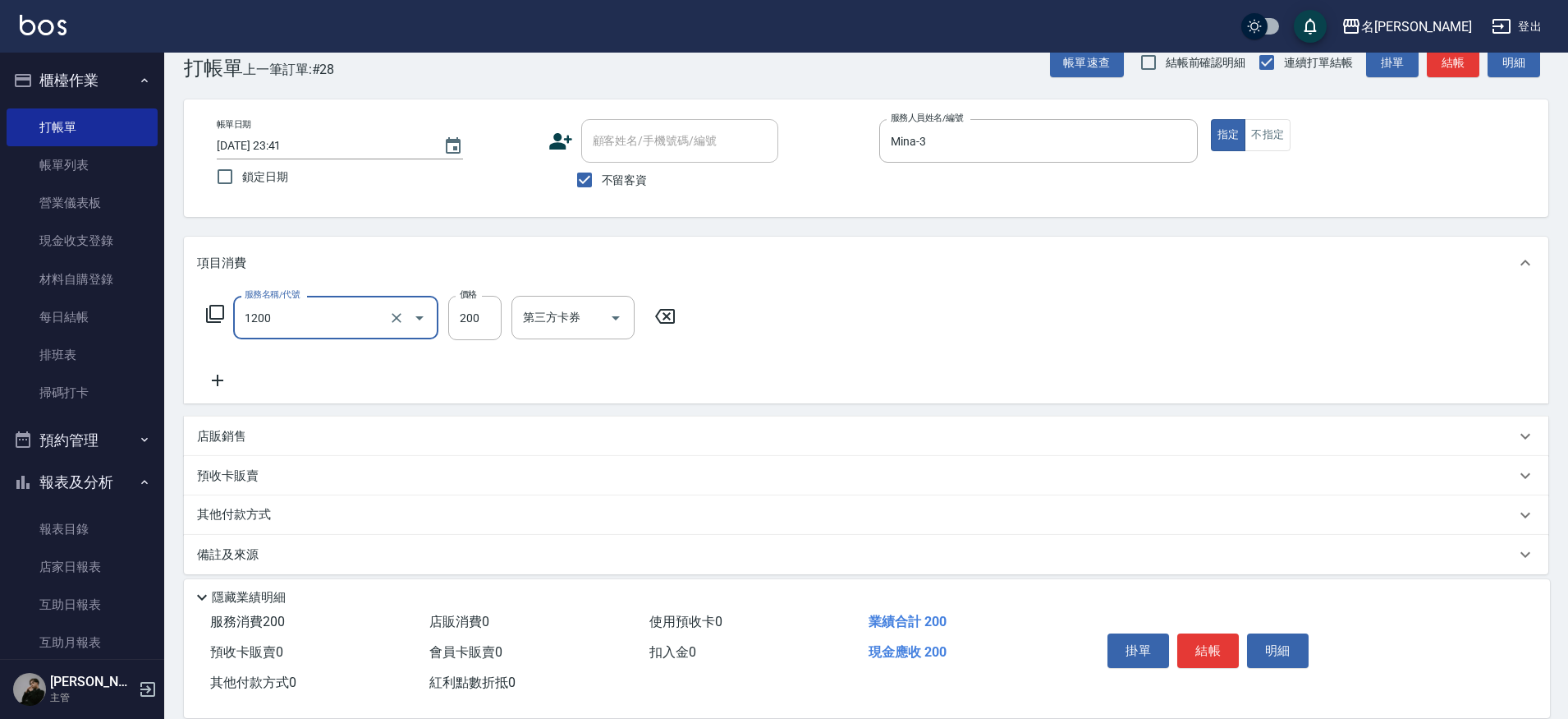
type input "一般洗+精油(1200)"
type input "250"
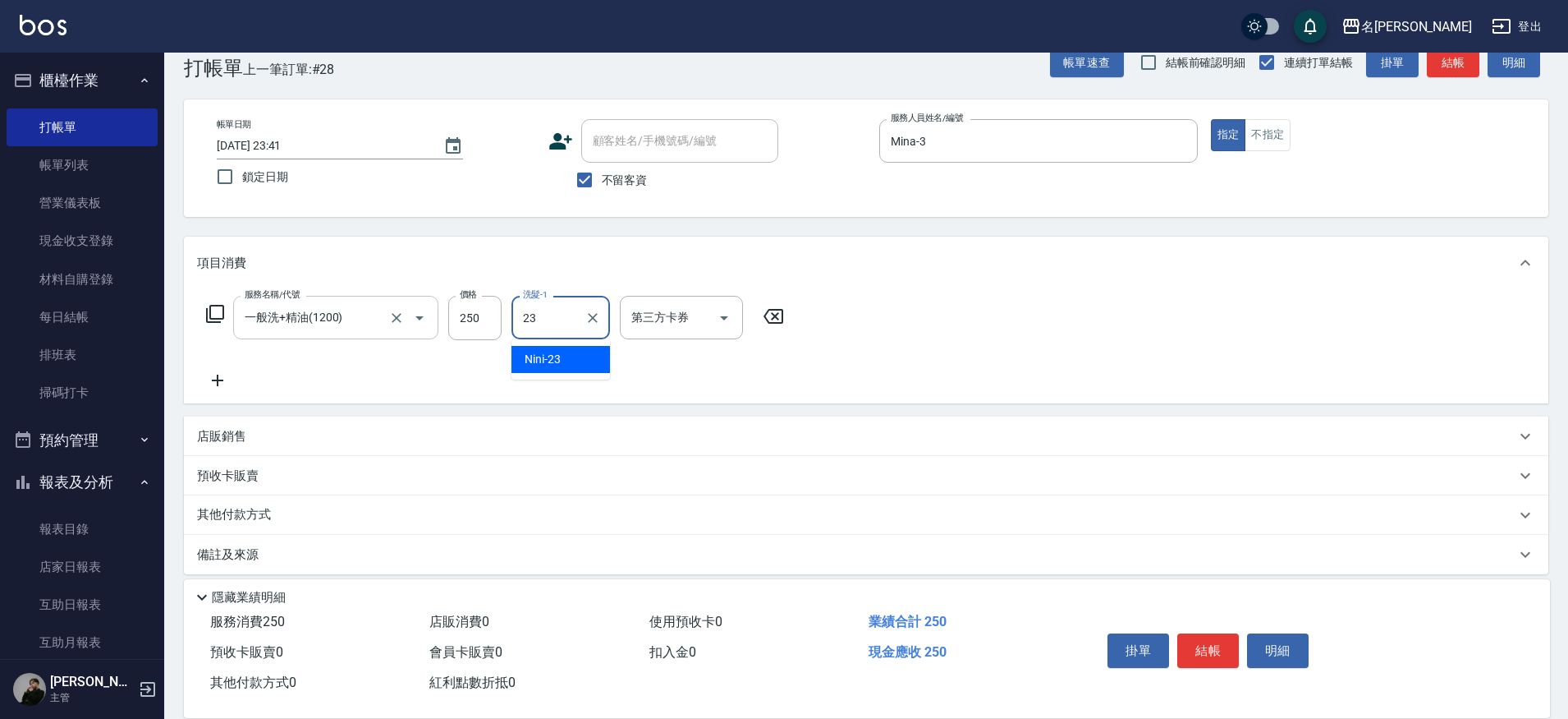
type input "Nini-23"
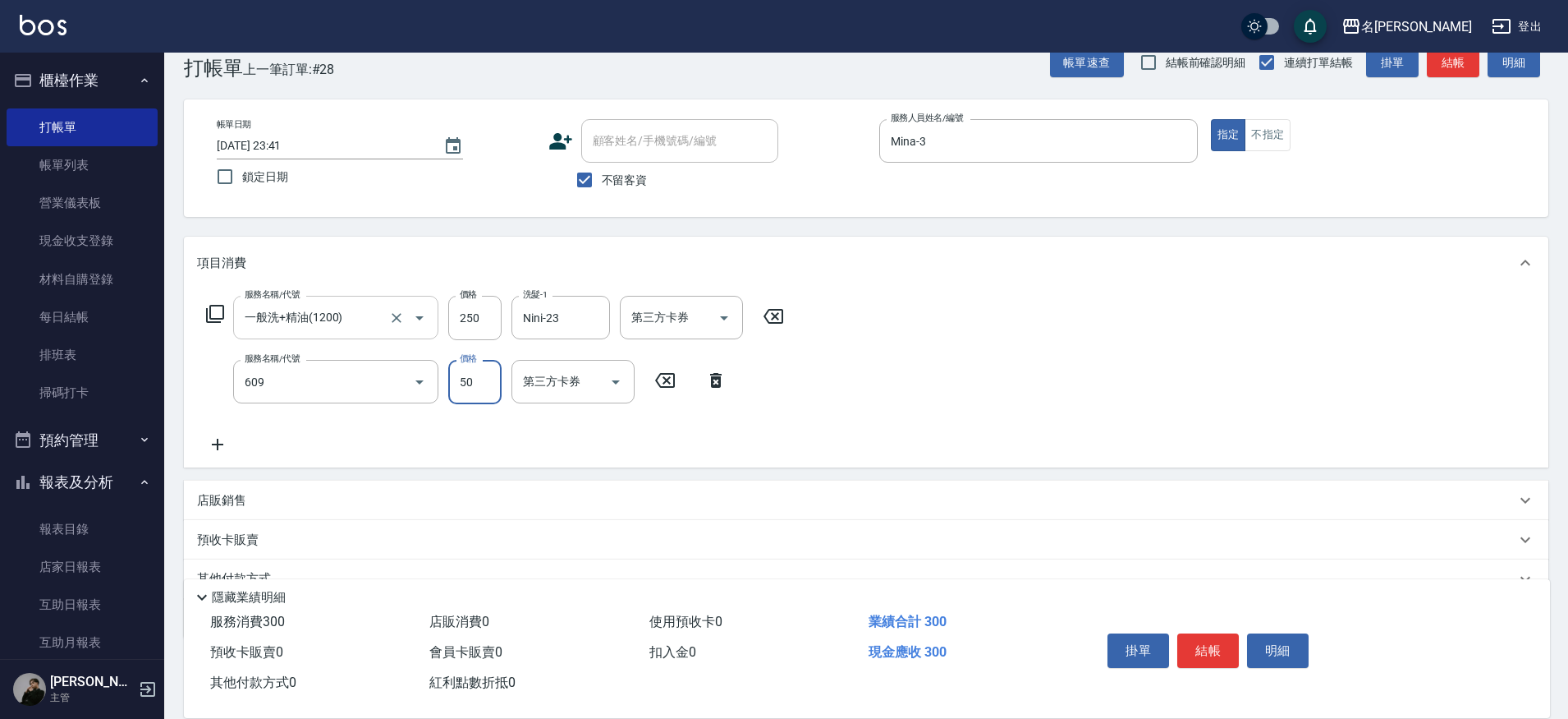
type input "精油(609)"
type input "Nini-23"
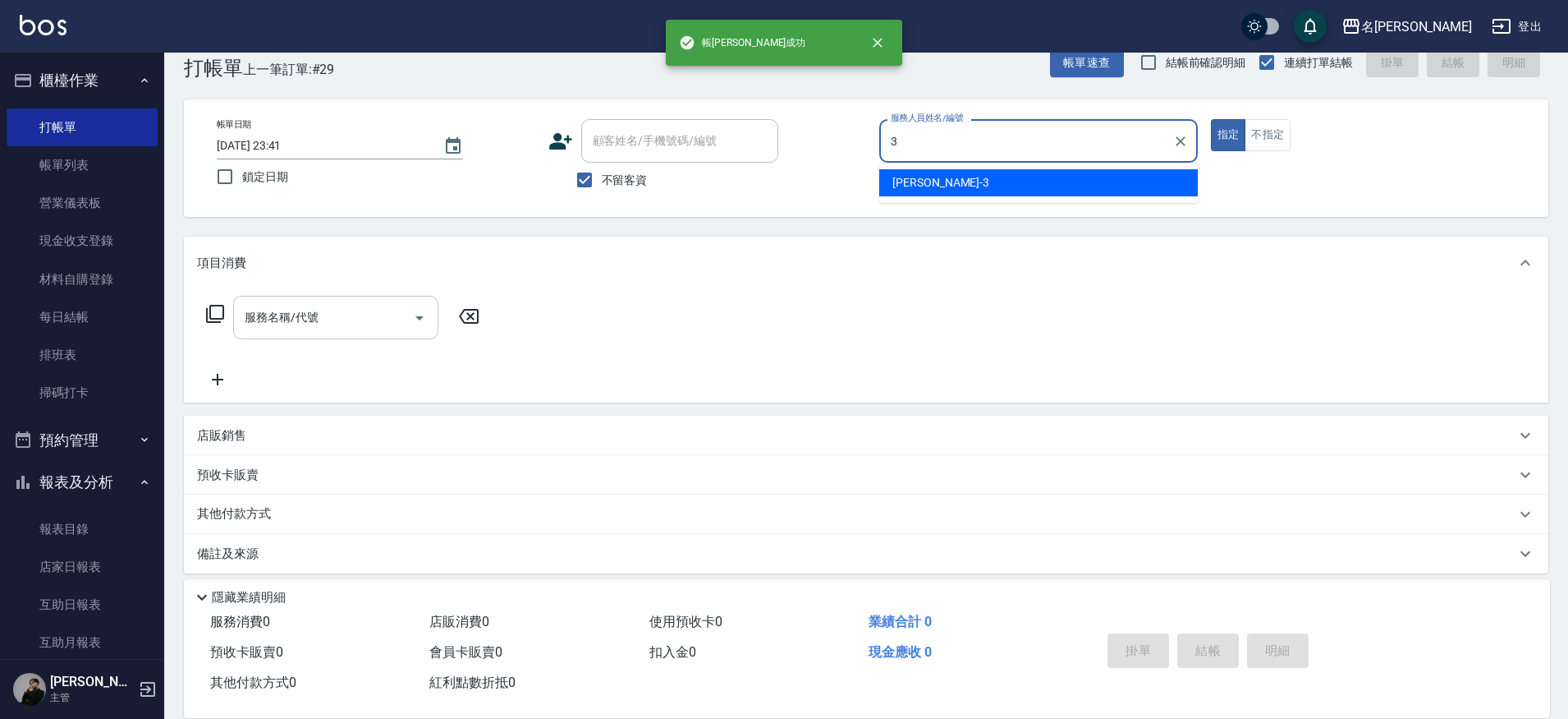
type input "Mina-3"
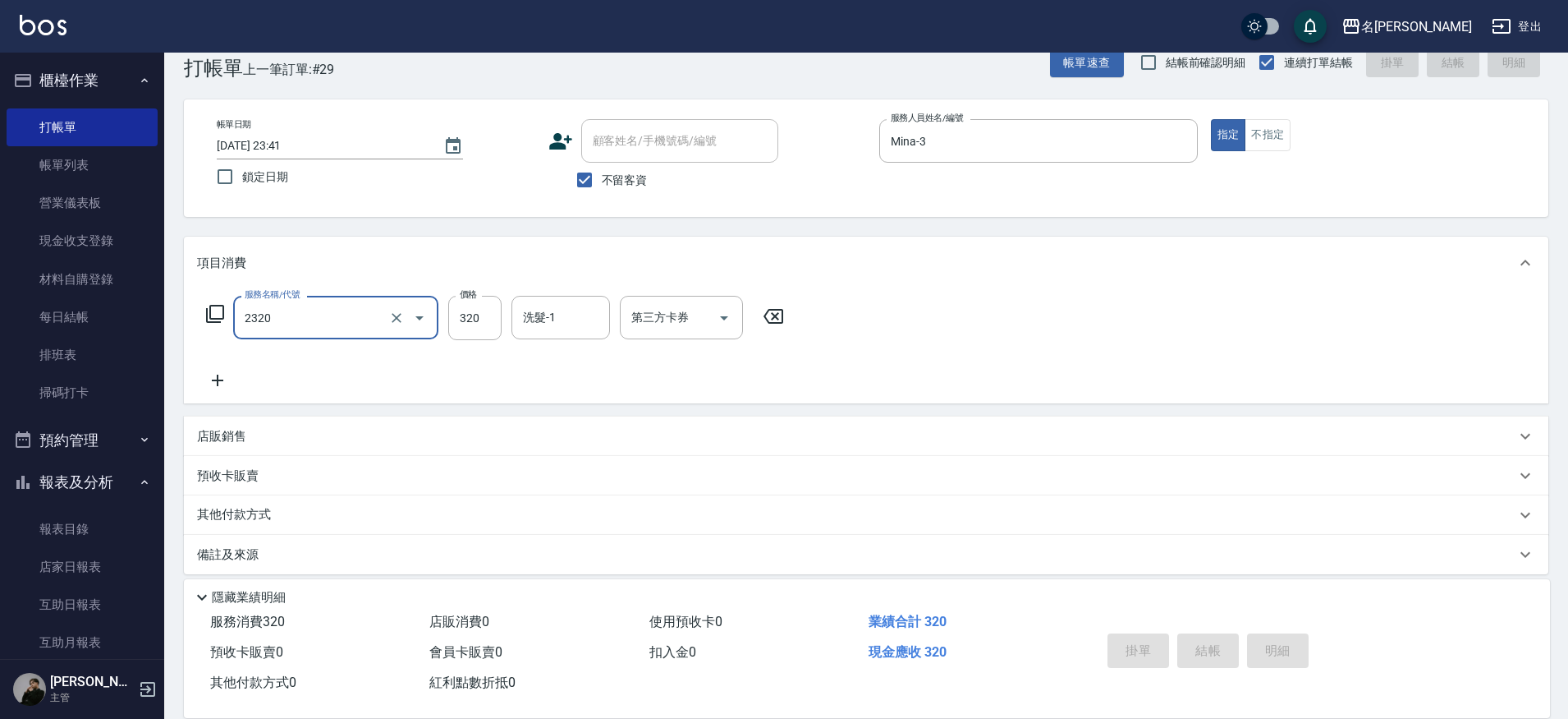
type input "2320"
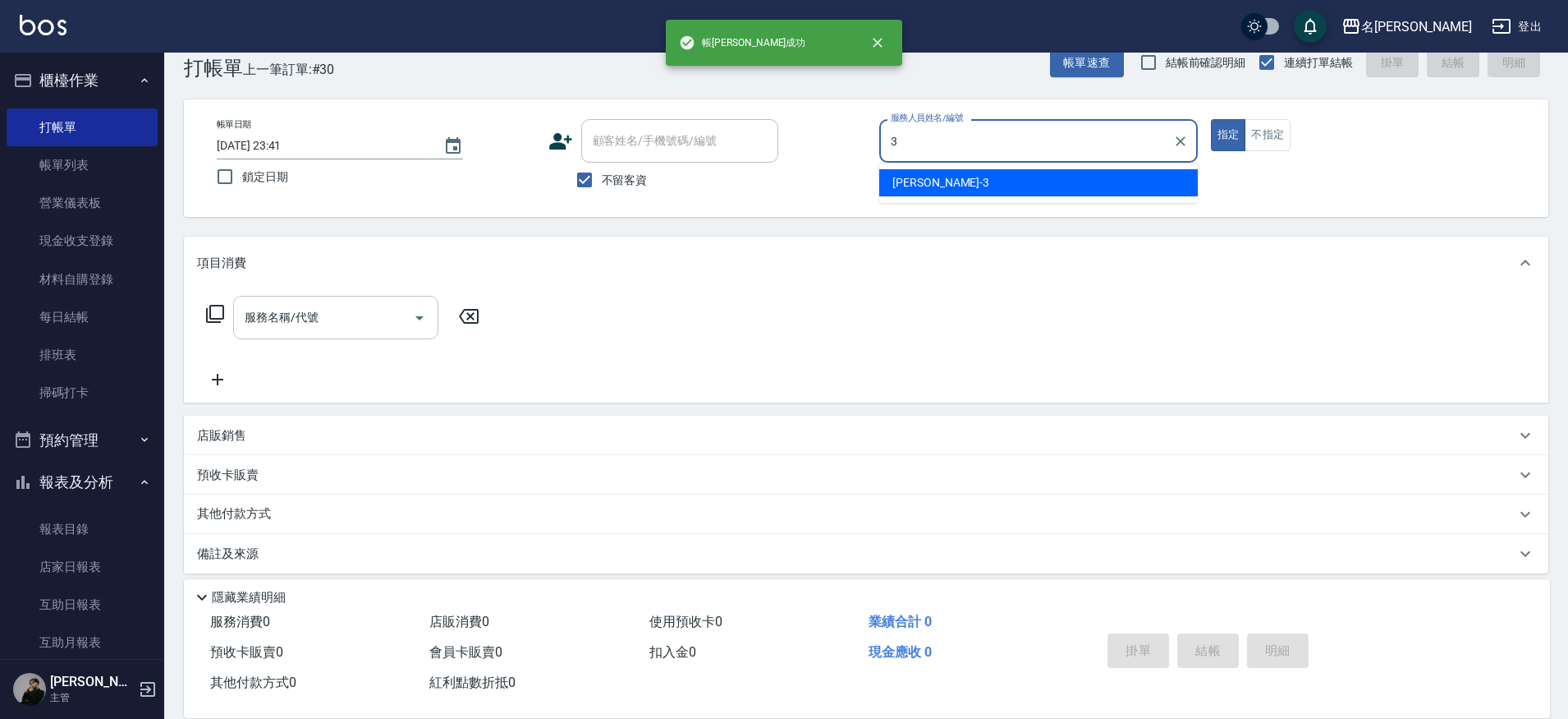
type input "Mina-3"
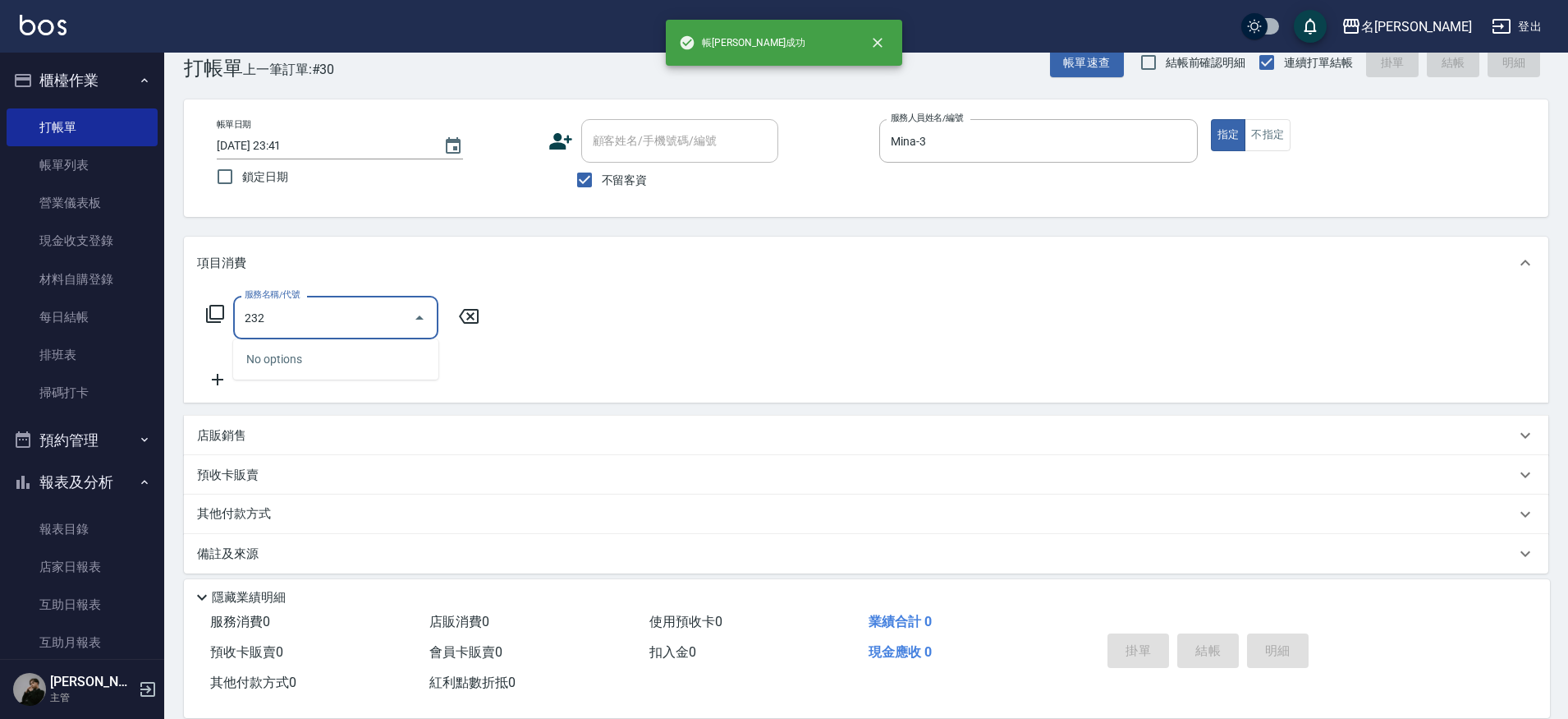
type input "2320"
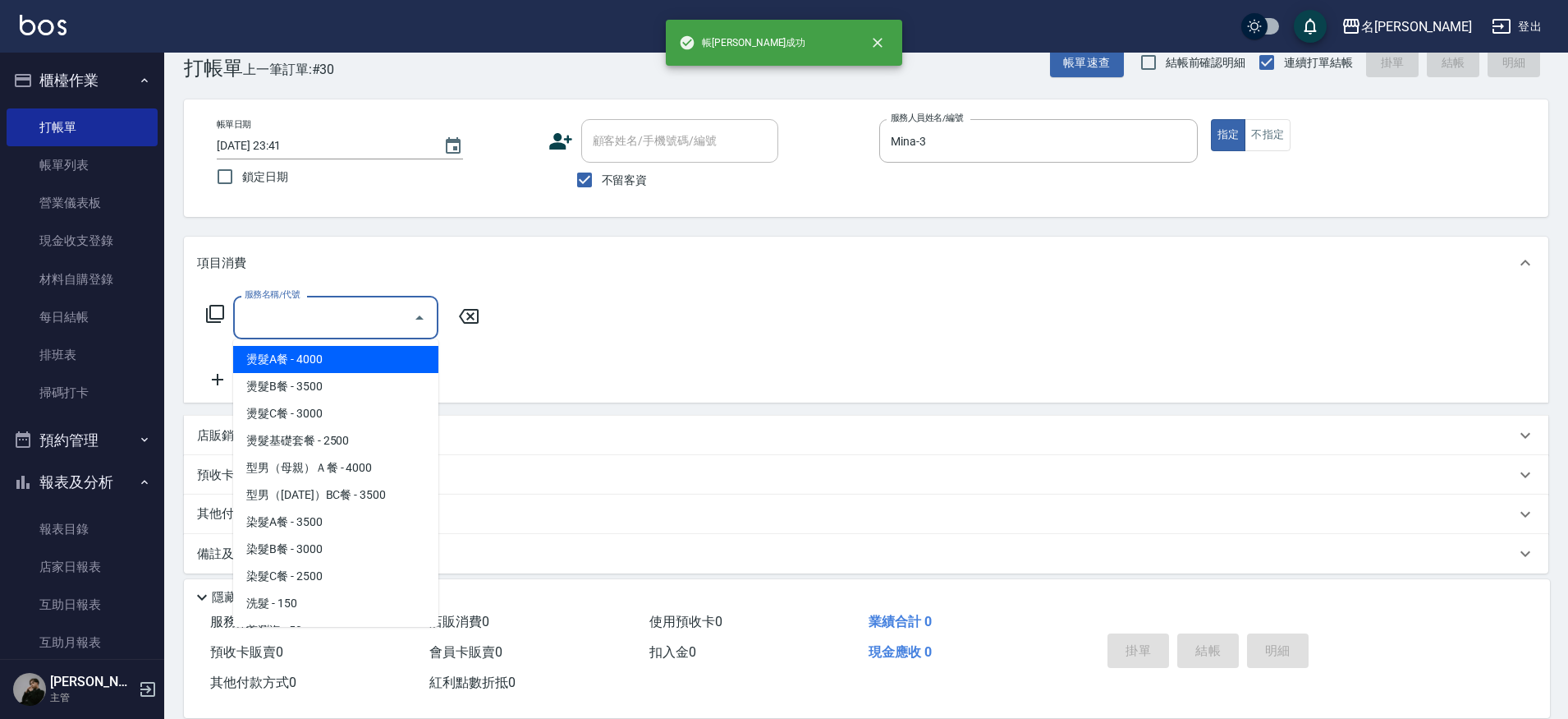
type input "燙髮A餐(31)"
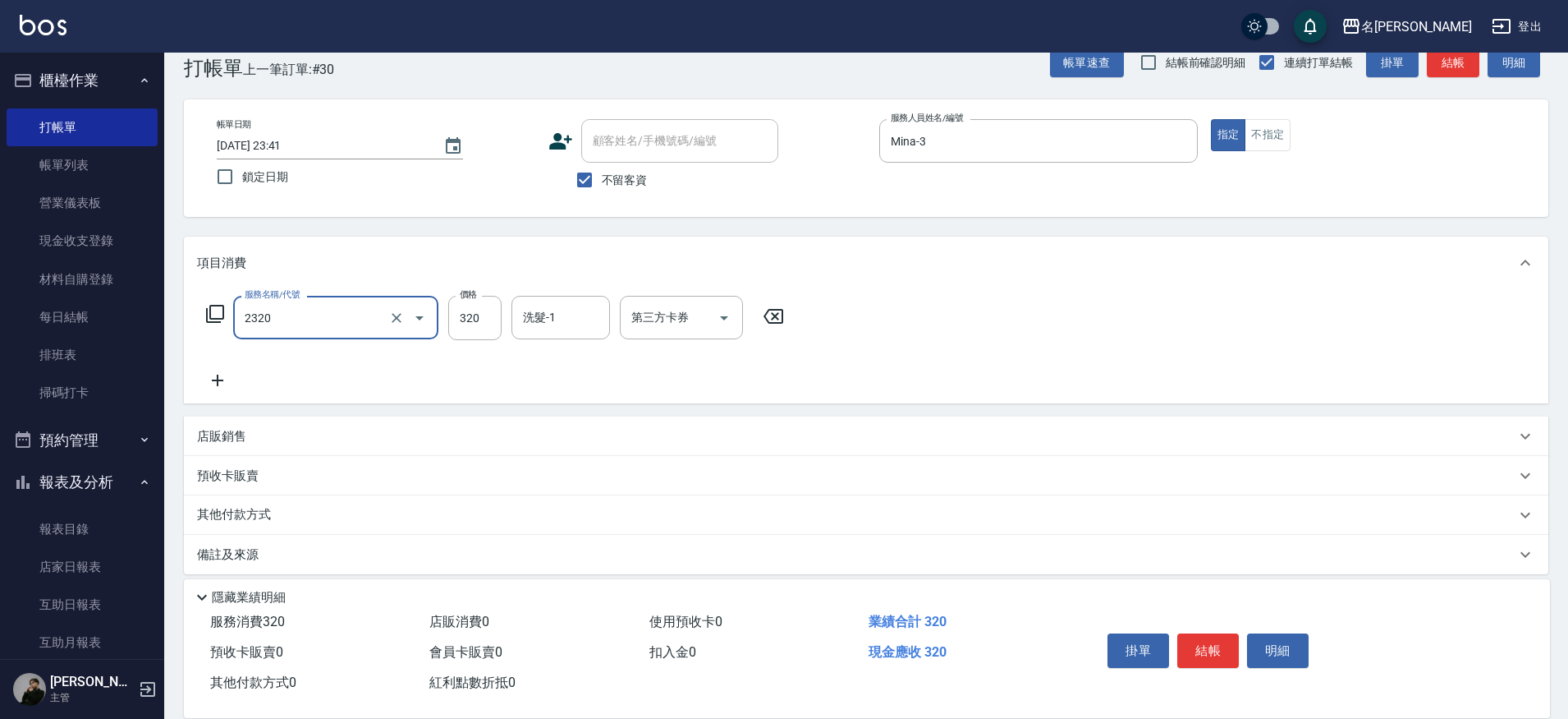
type input "洗剪320(2320)"
type input "370"
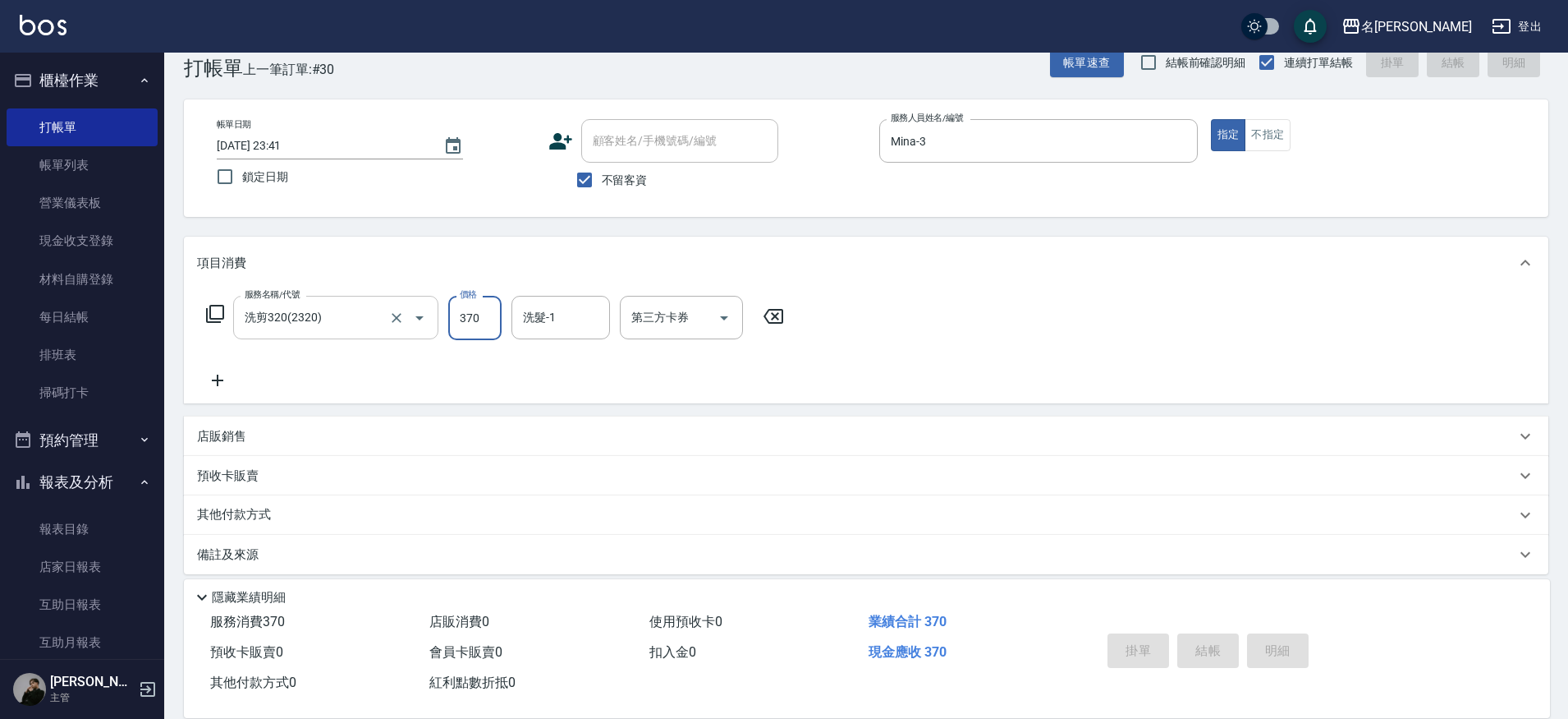
type input "[DATE] 23:42"
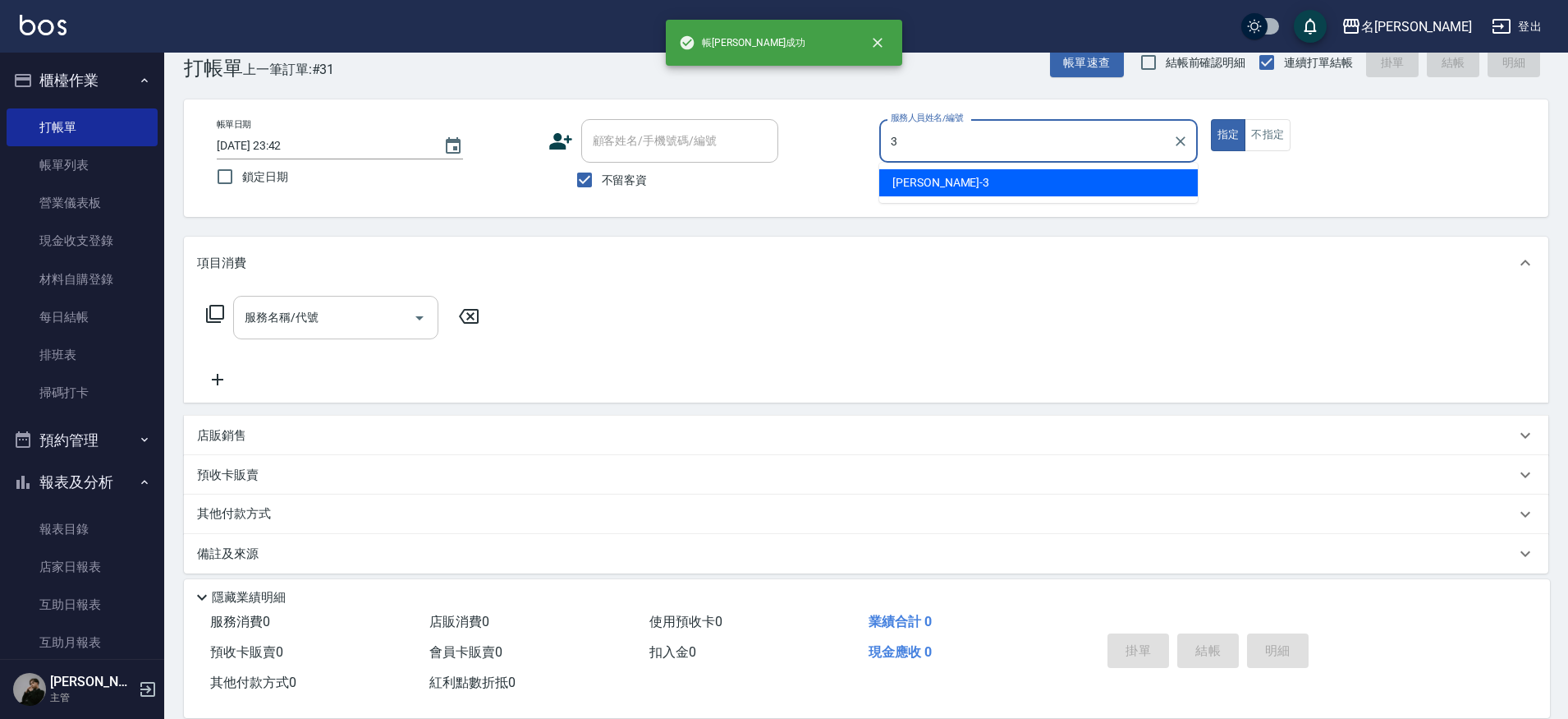
type input "Mina-3"
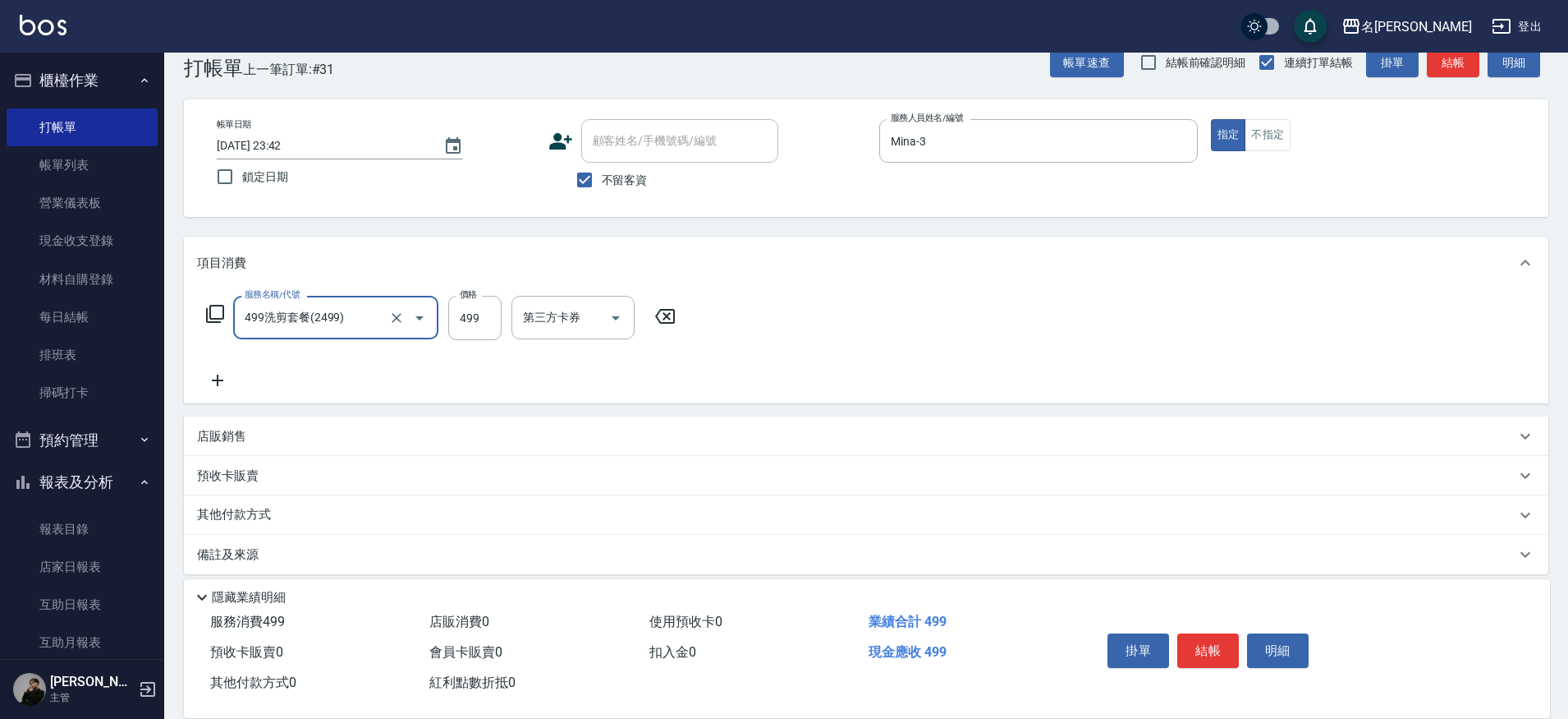
type input "499洗剪套餐(2499)"
type input "[PERSON_NAME]-13"
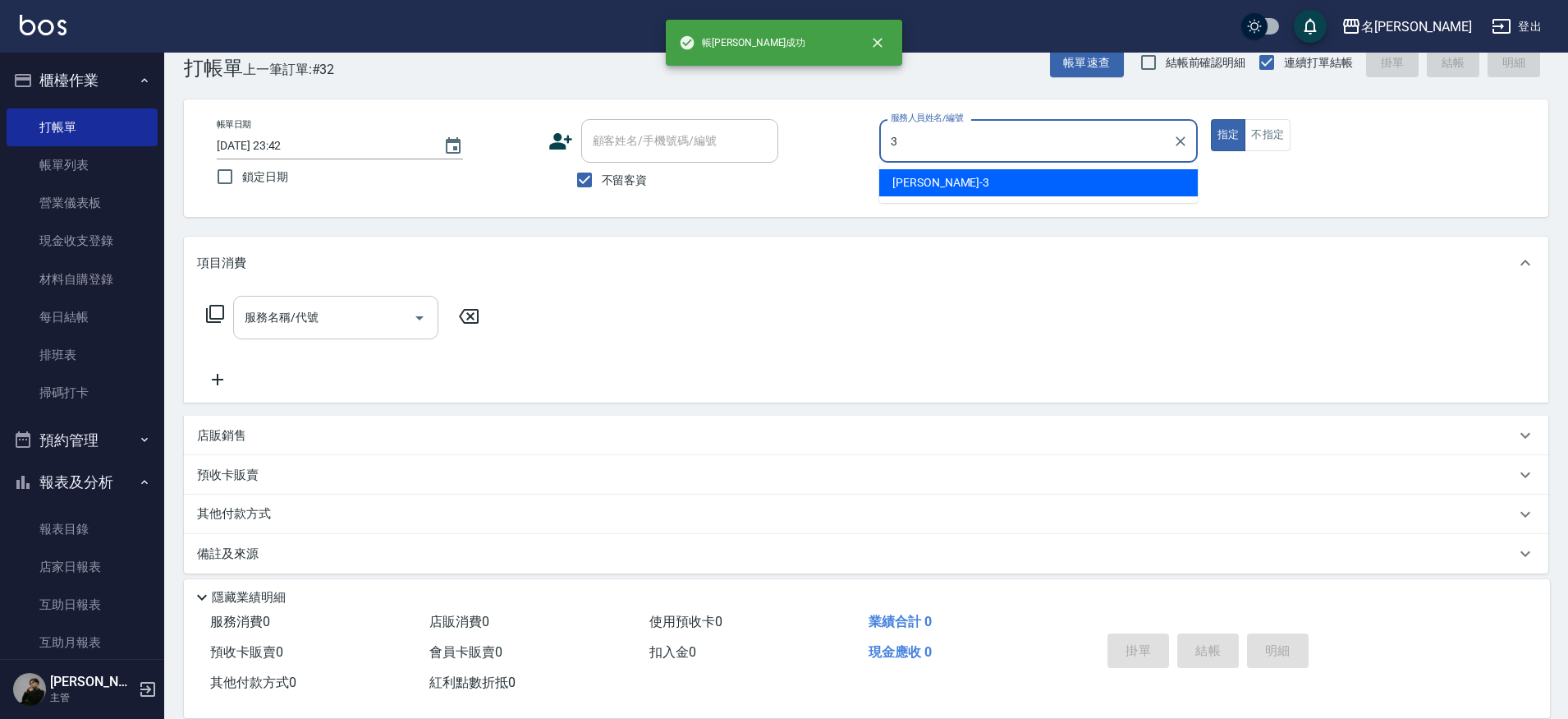
type input "Mina-3"
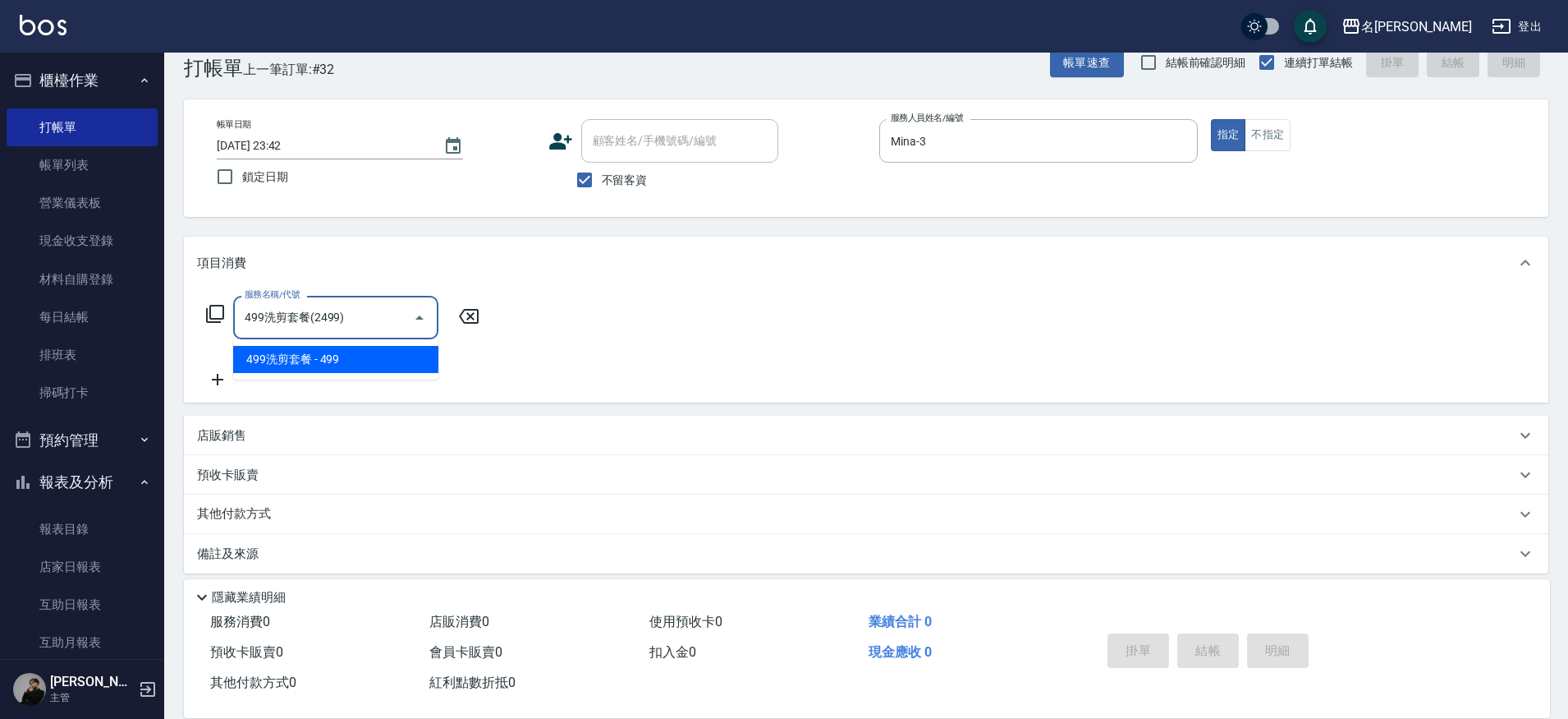
type input "499洗剪套餐(2499)"
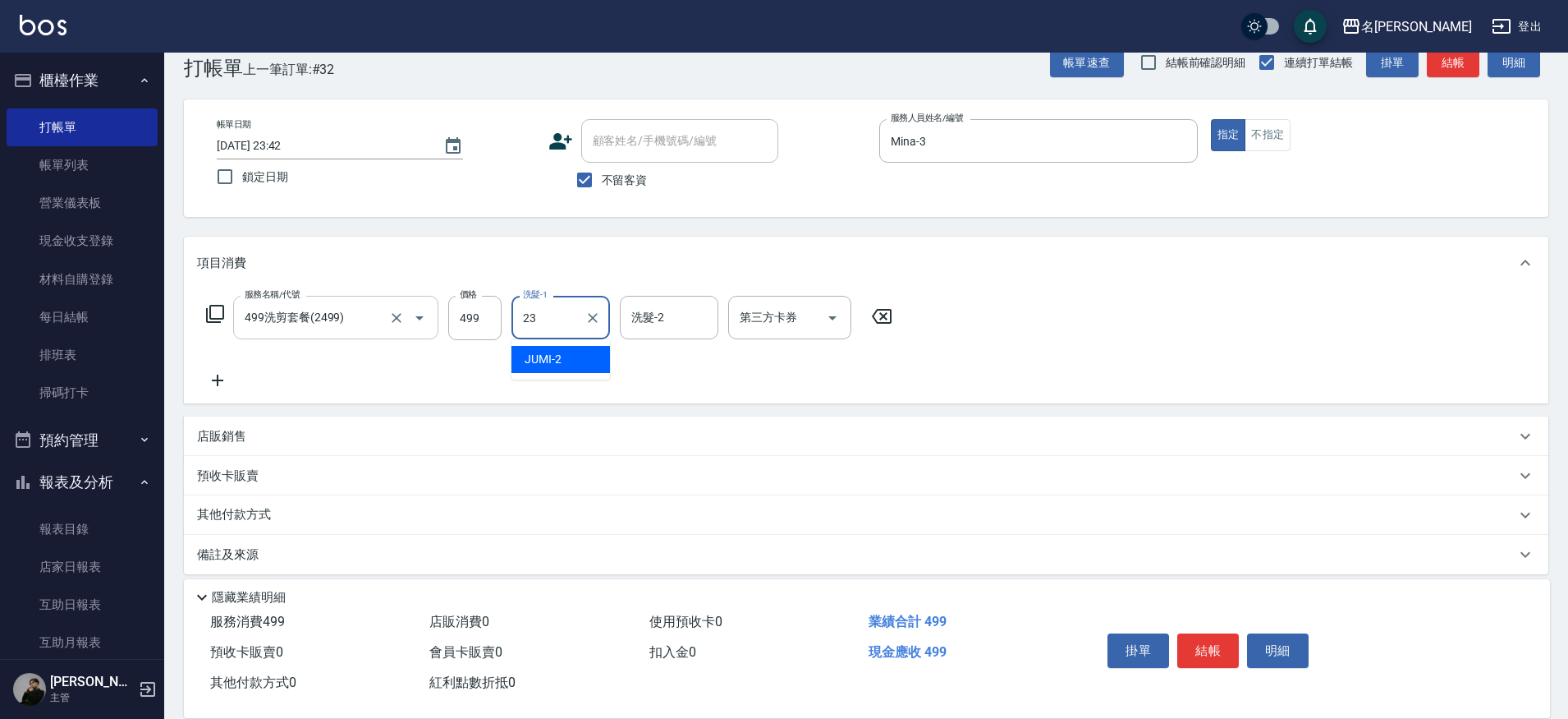
type input "Nini-23"
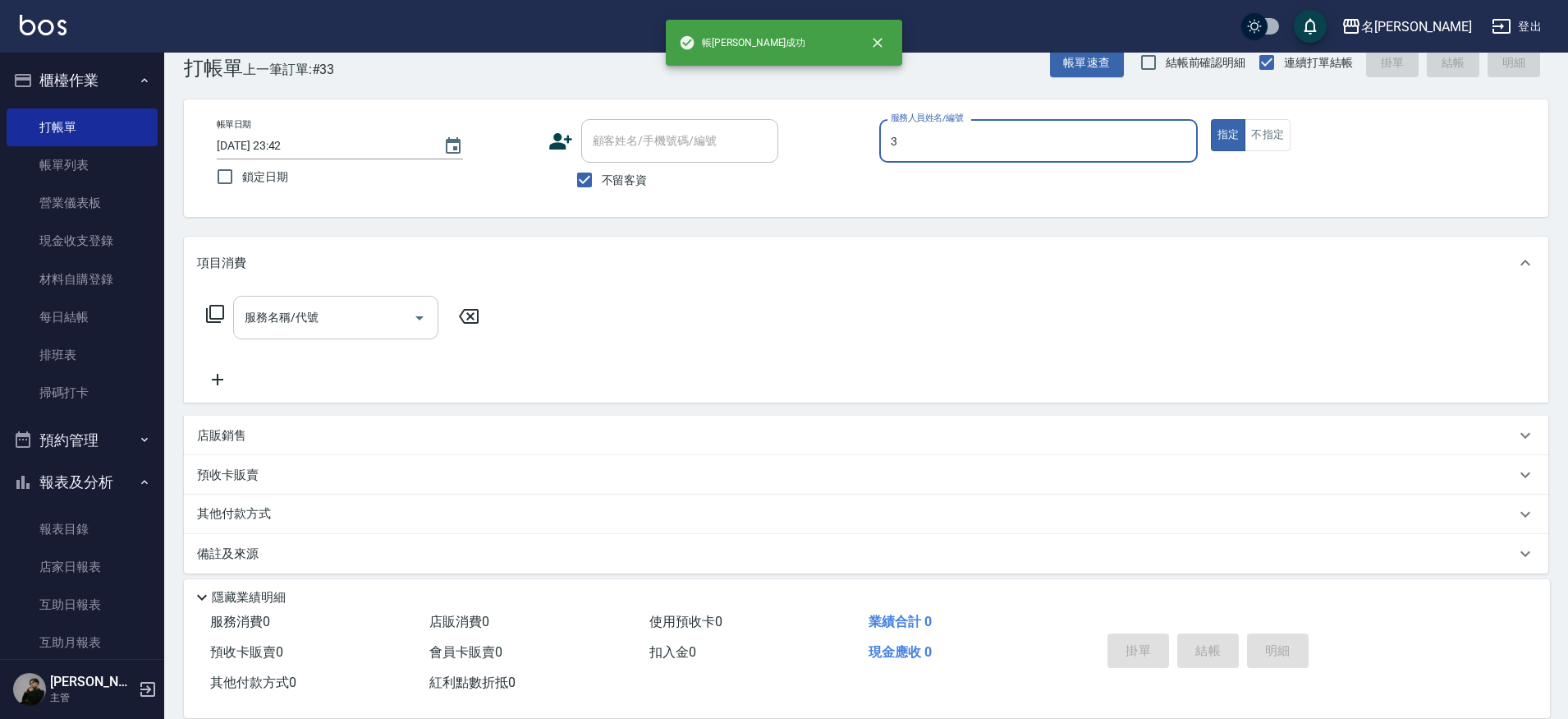
type input "Mina-3"
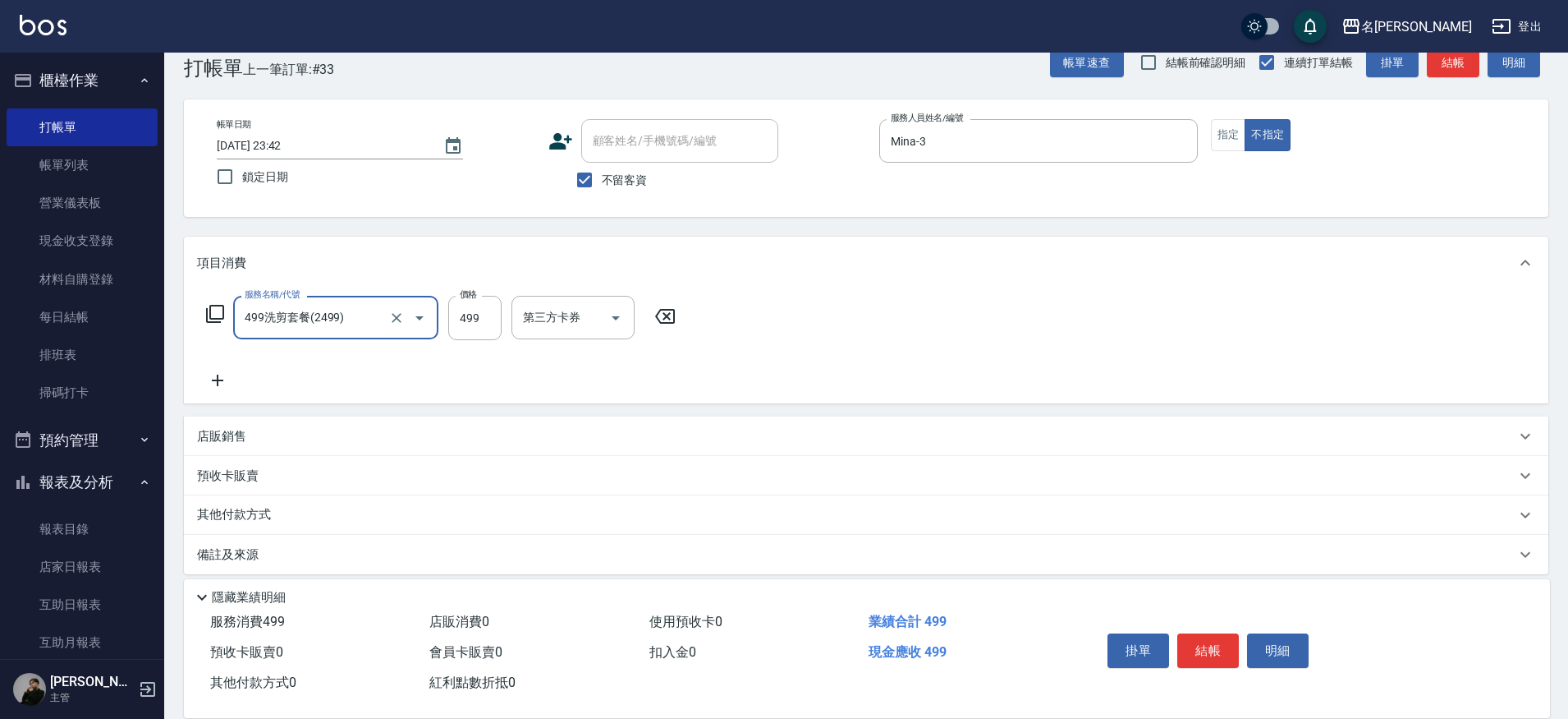
type input "499洗剪套餐(2499)"
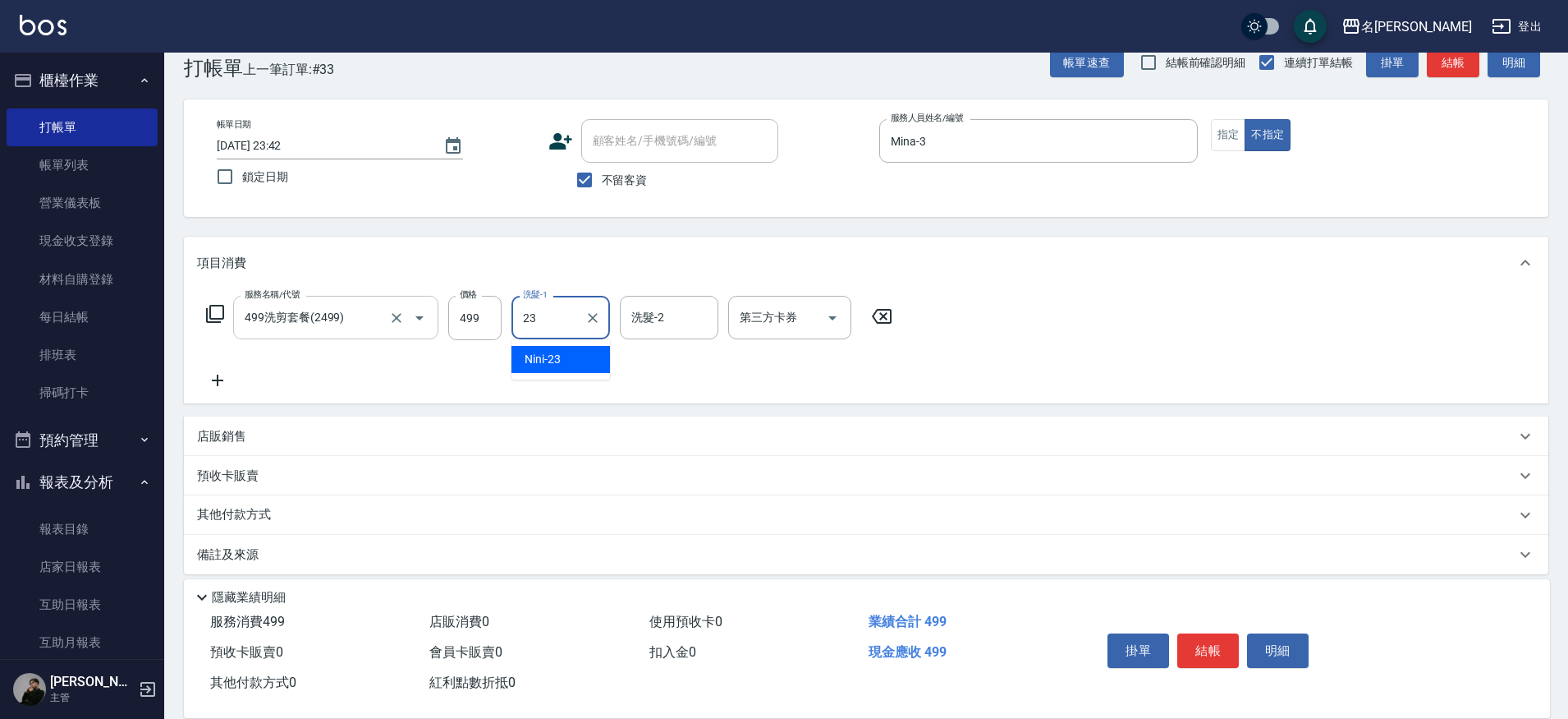
type input "Nini-23"
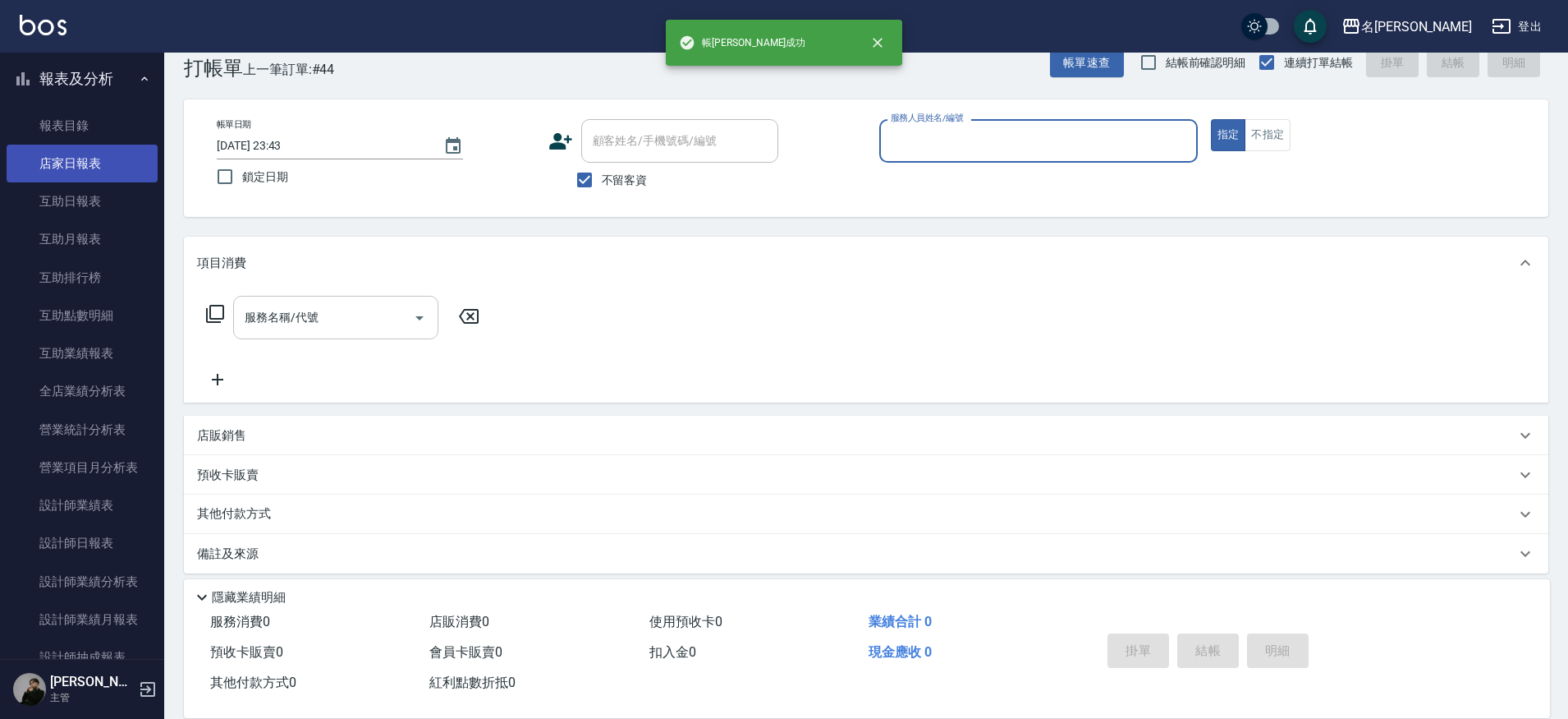
scroll to position [426, 0]
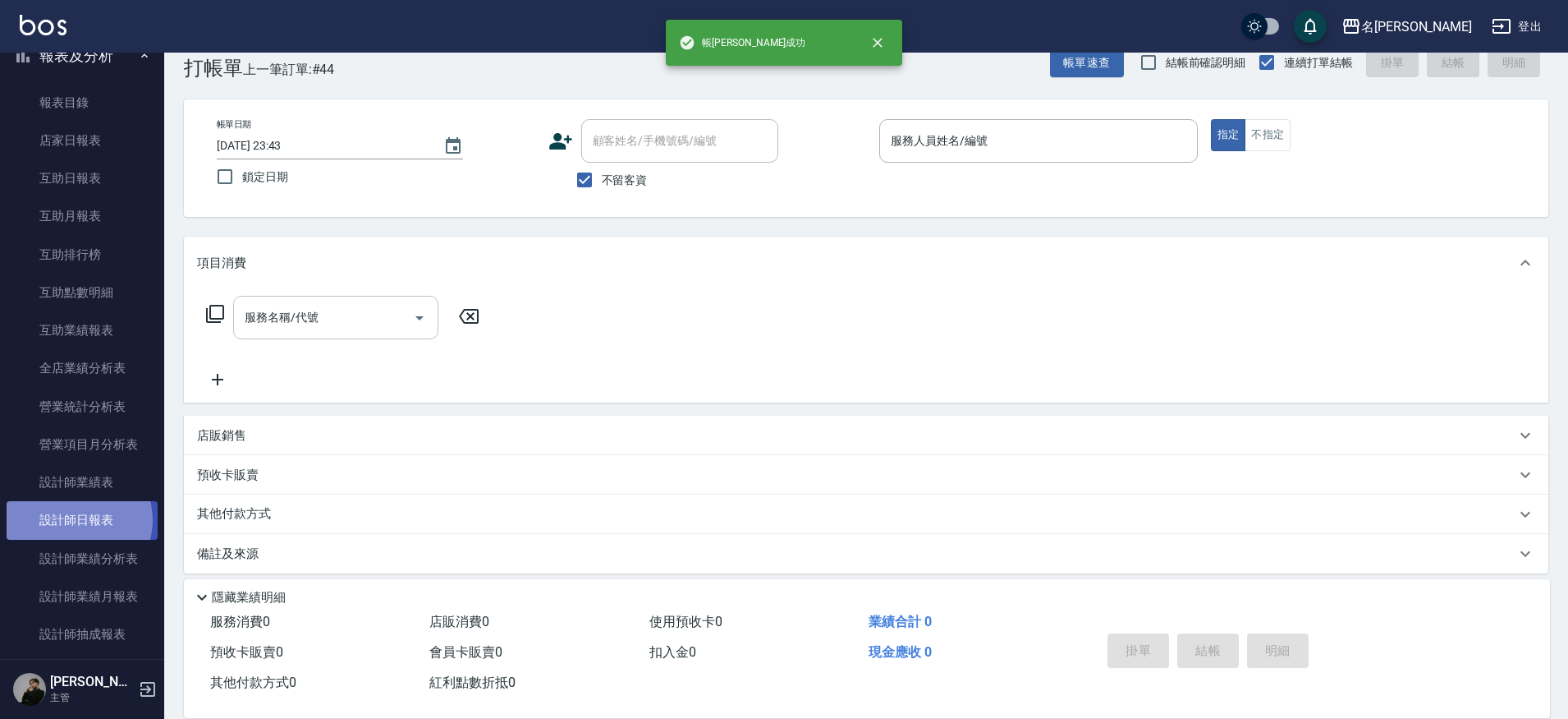
click at [78, 515] on link "設計師日報表" at bounding box center [82, 520] width 151 height 37
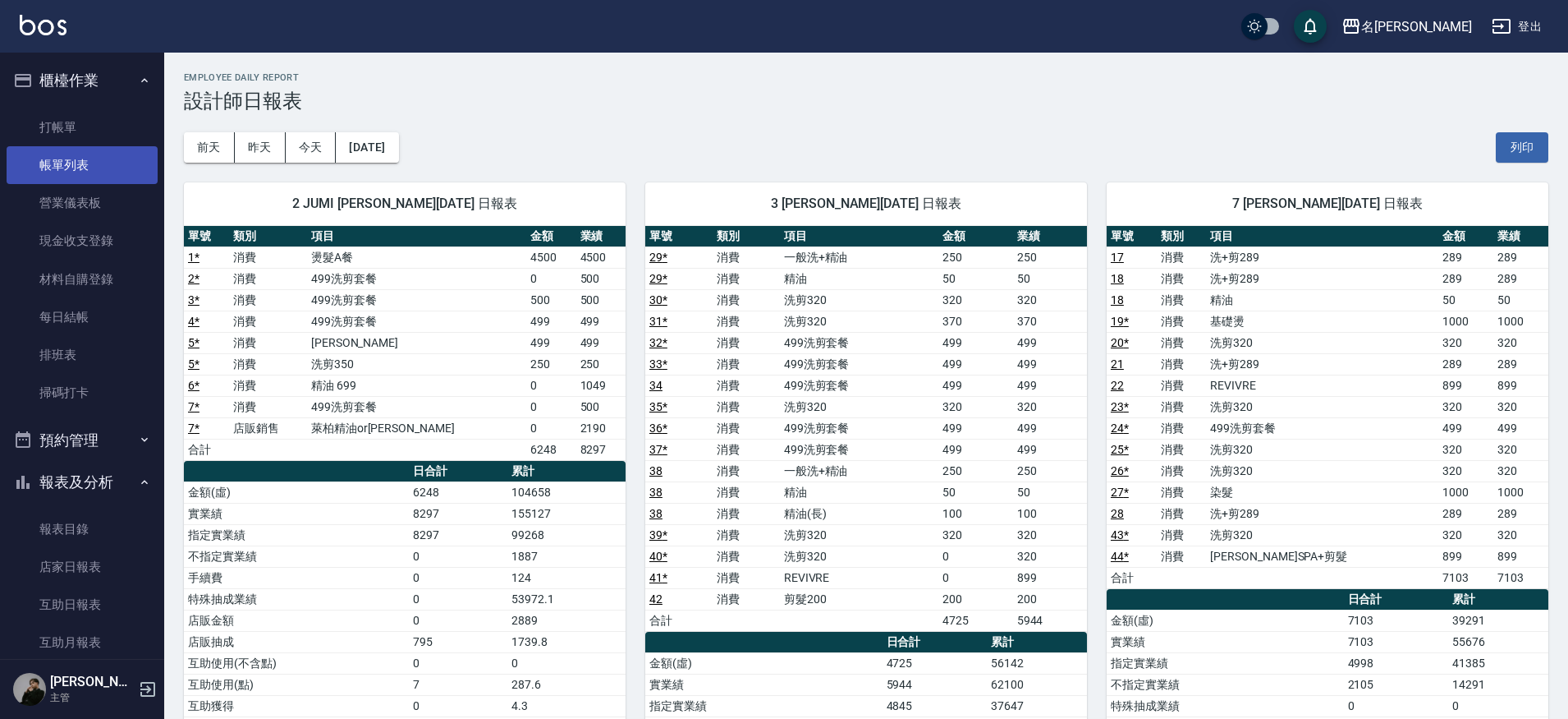
click at [88, 146] on link "帳單列表" at bounding box center [82, 165] width 151 height 37
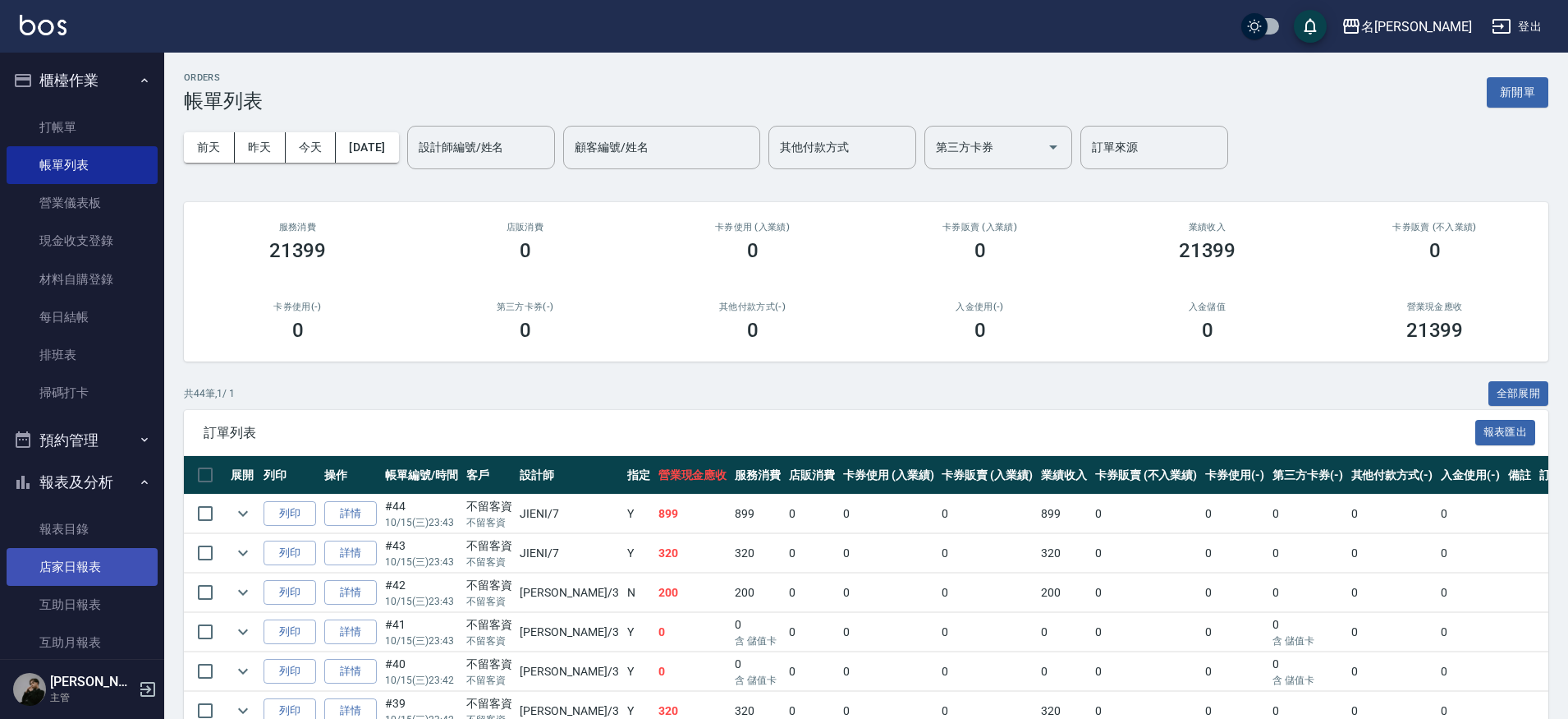
click at [134, 560] on link "店家日報表" at bounding box center [82, 567] width 151 height 37
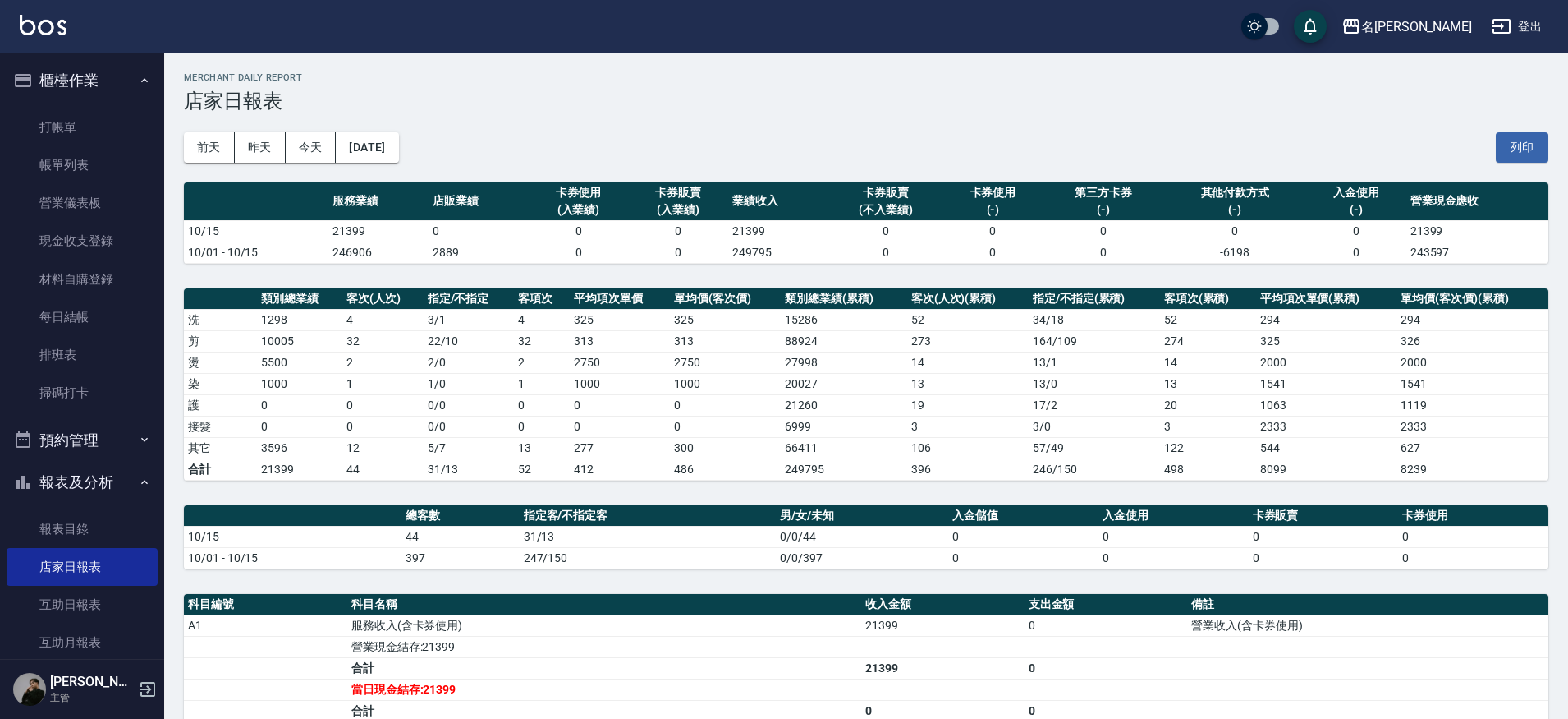
scroll to position [25, 0]
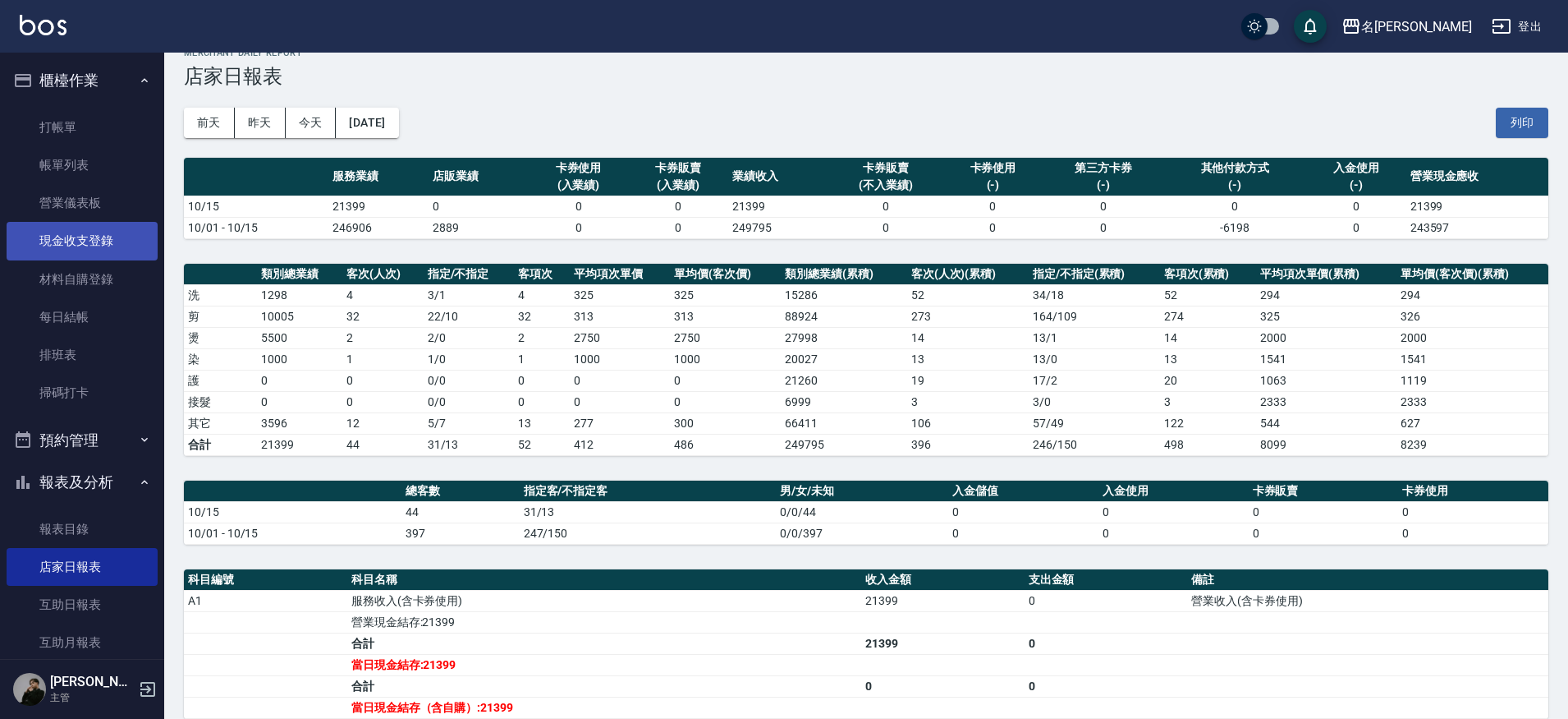
click at [87, 249] on link "現金收支登錄" at bounding box center [82, 241] width 151 height 37
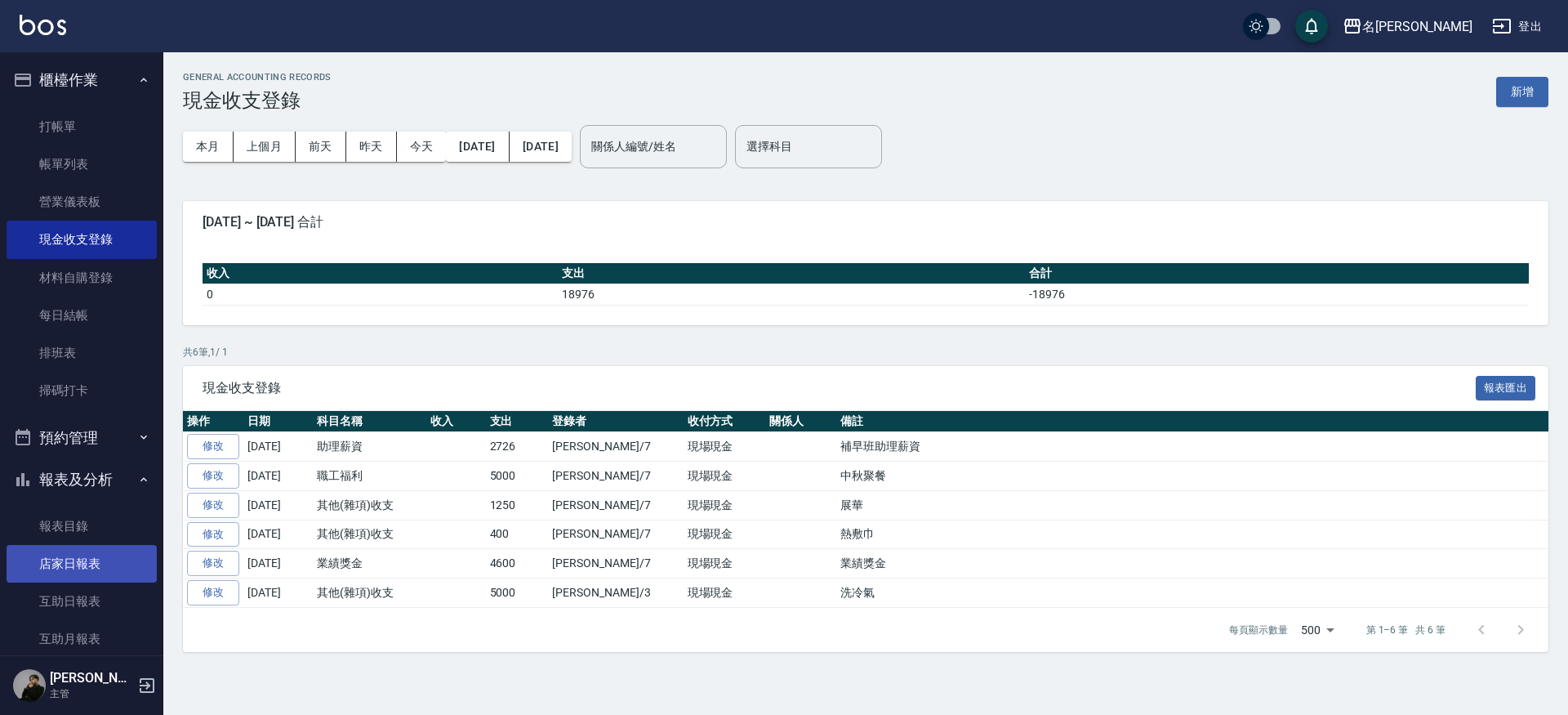
drag, startPoint x: 67, startPoint y: 581, endPoint x: 69, endPoint y: 574, distance: 7.3
click at [67, 582] on link "互助日報表" at bounding box center [82, 601] width 151 height 37
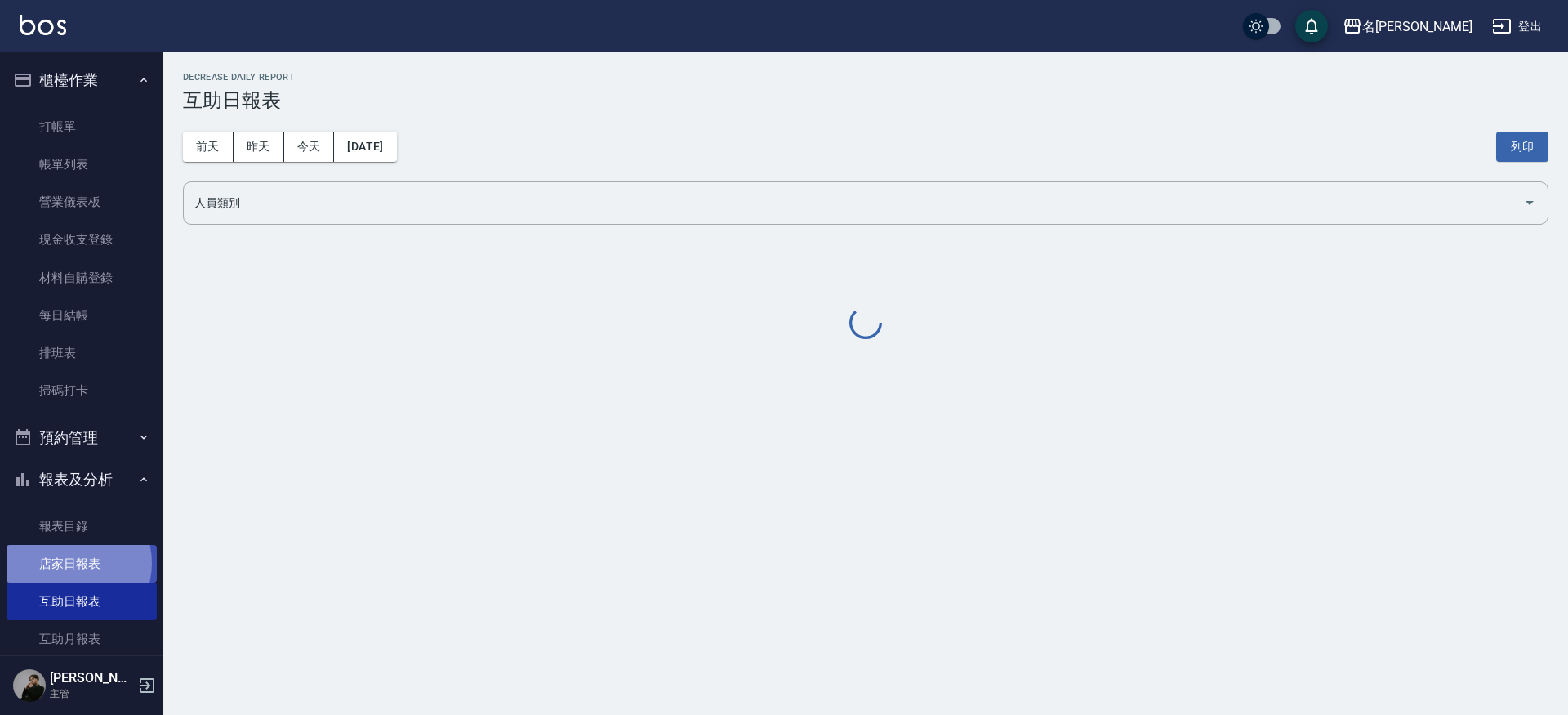
click at [70, 559] on link "店家日報表" at bounding box center [82, 564] width 151 height 37
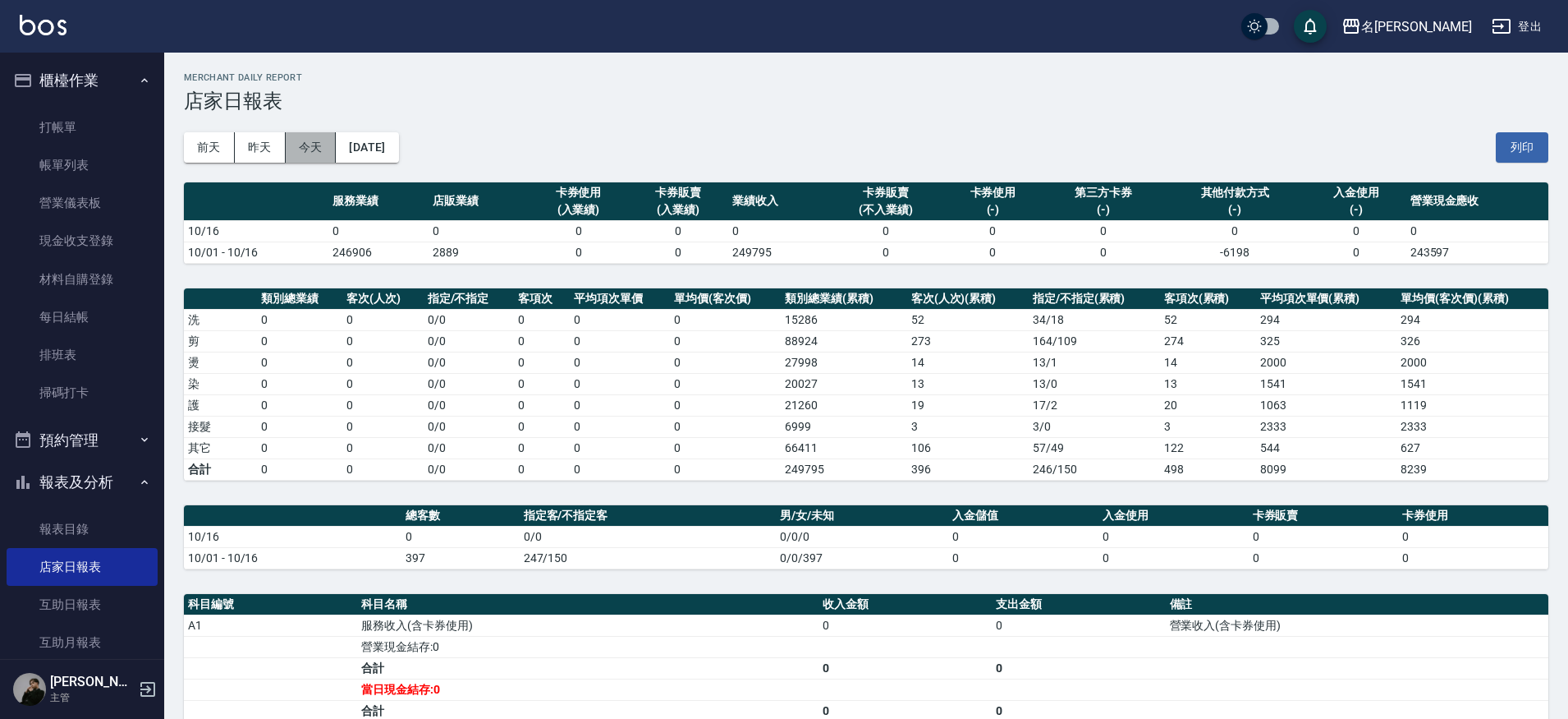
click at [315, 147] on button "今天" at bounding box center [311, 147] width 51 height 31
click at [269, 151] on button "昨天" at bounding box center [260, 147] width 51 height 31
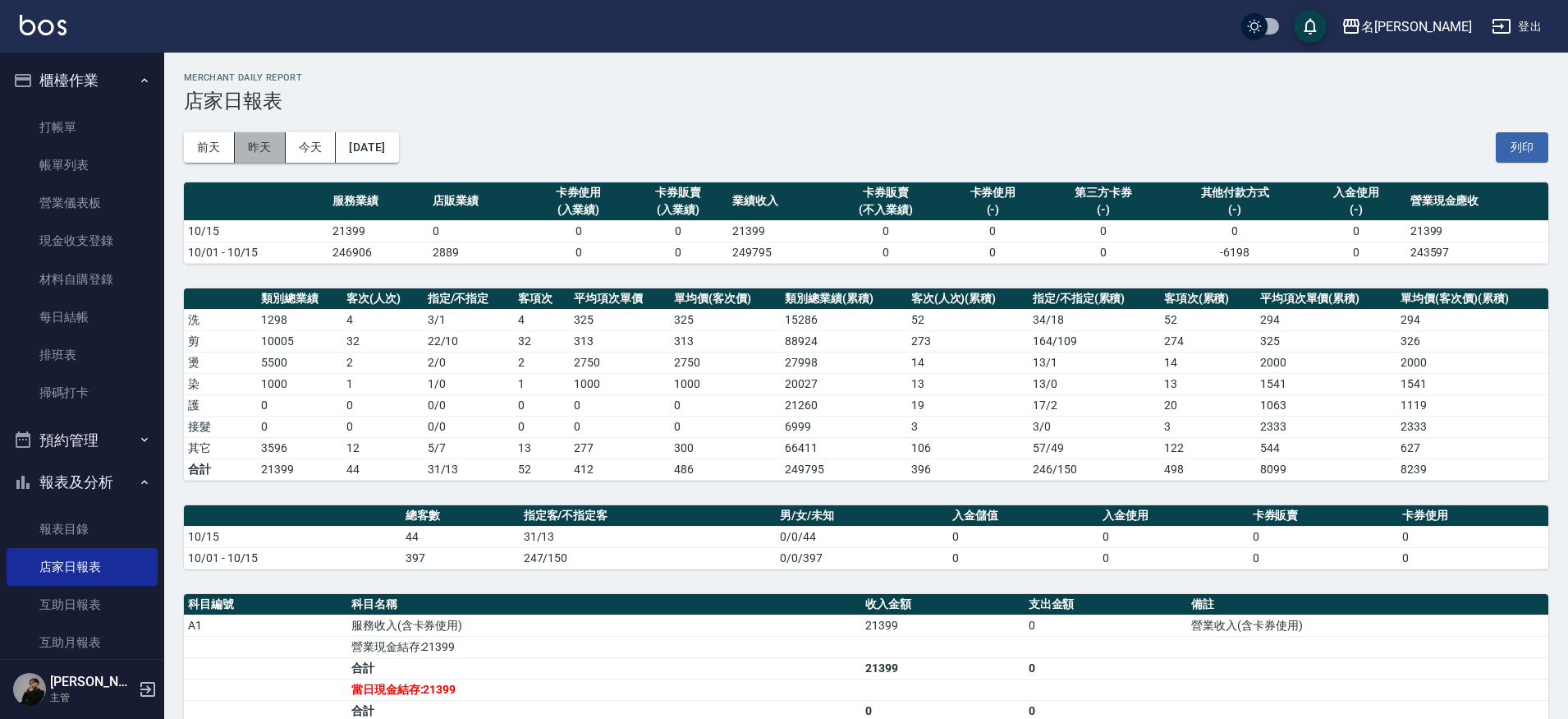
click at [281, 153] on button "昨天" at bounding box center [260, 147] width 51 height 31
